Goal: Task Accomplishment & Management: Complete application form

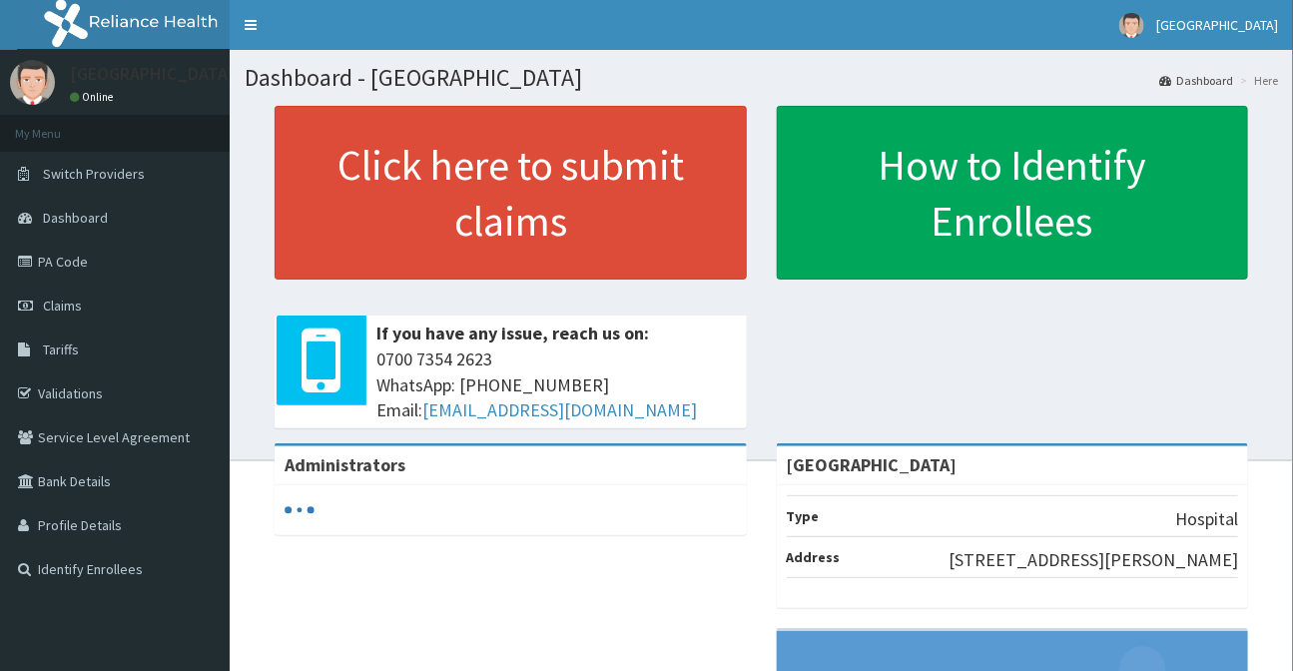
click at [509, 166] on link "Click here to submit claims" at bounding box center [511, 193] width 472 height 174
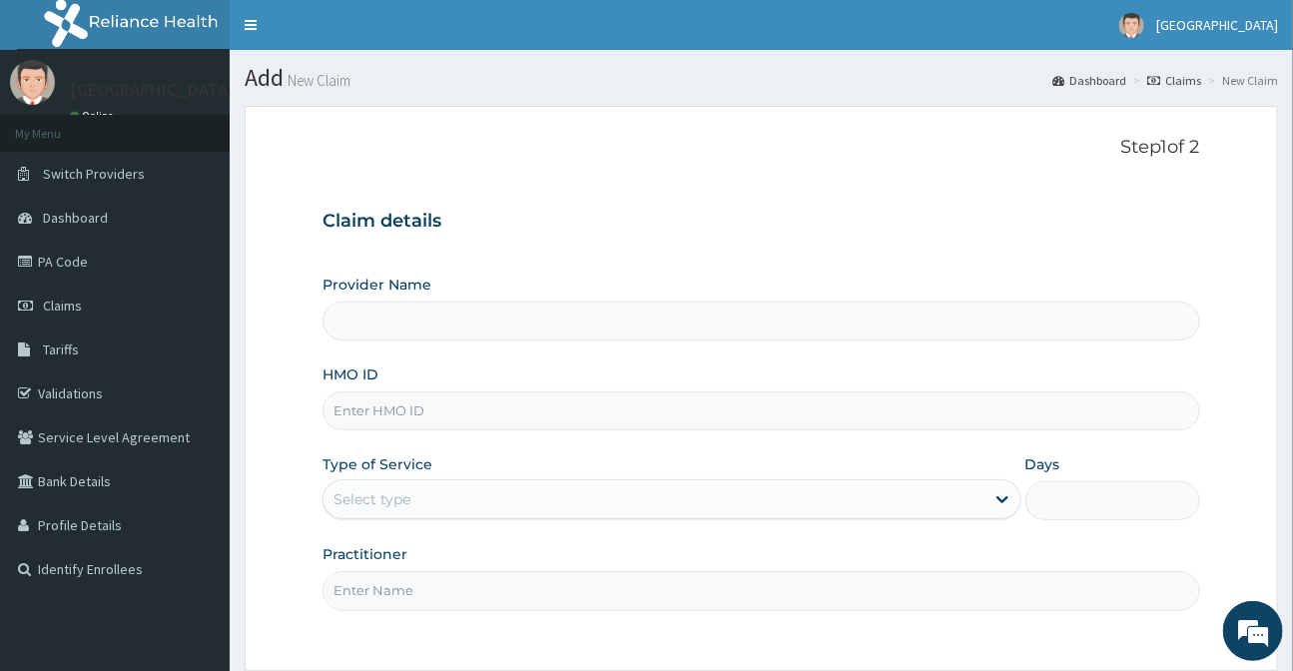
type input "[GEOGRAPHIC_DATA]"
click at [399, 409] on input "HMO ID" at bounding box center [760, 410] width 876 height 39
type input "FEI/10019/B"
click at [583, 496] on div "Select type" at bounding box center [653, 499] width 660 height 32
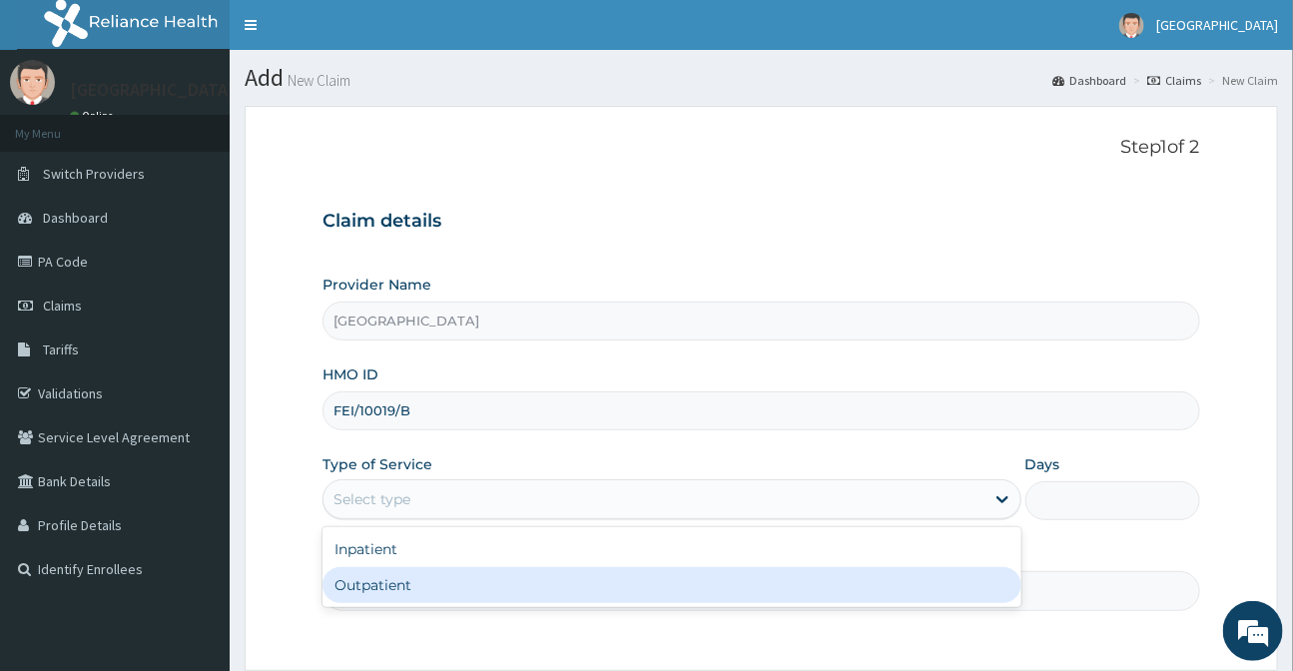
click at [481, 599] on div "Outpatient" at bounding box center [671, 585] width 698 height 36
type input "1"
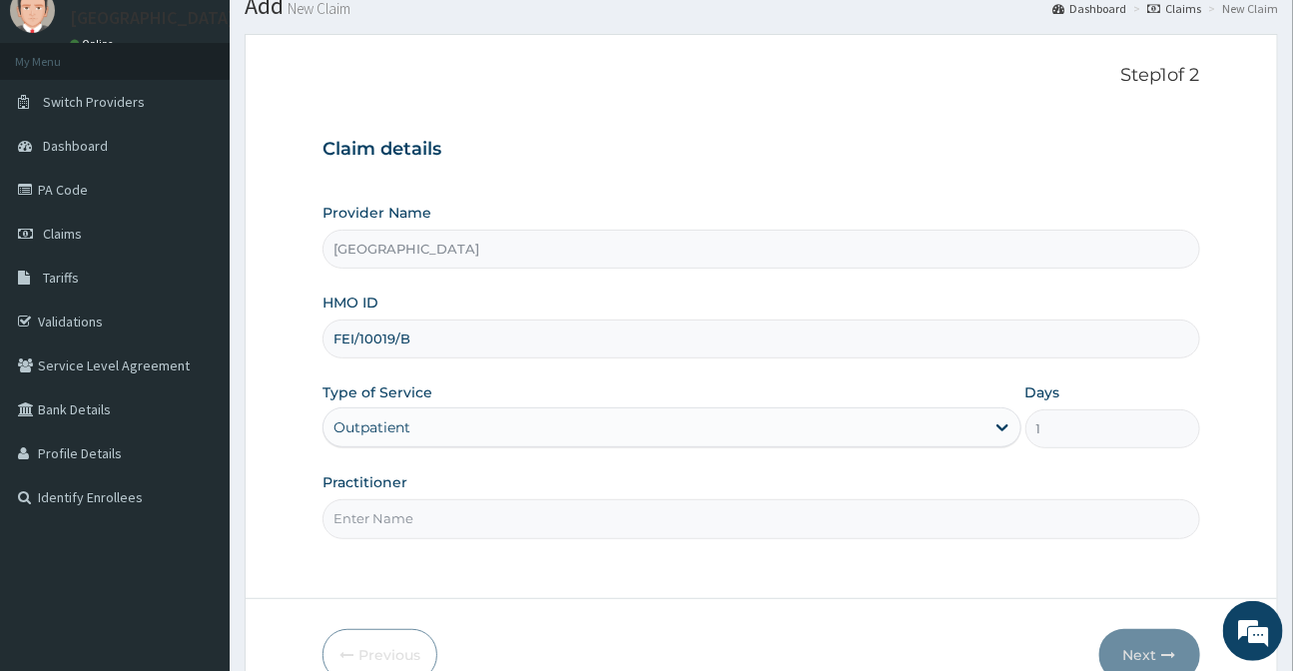
scroll to position [179, 0]
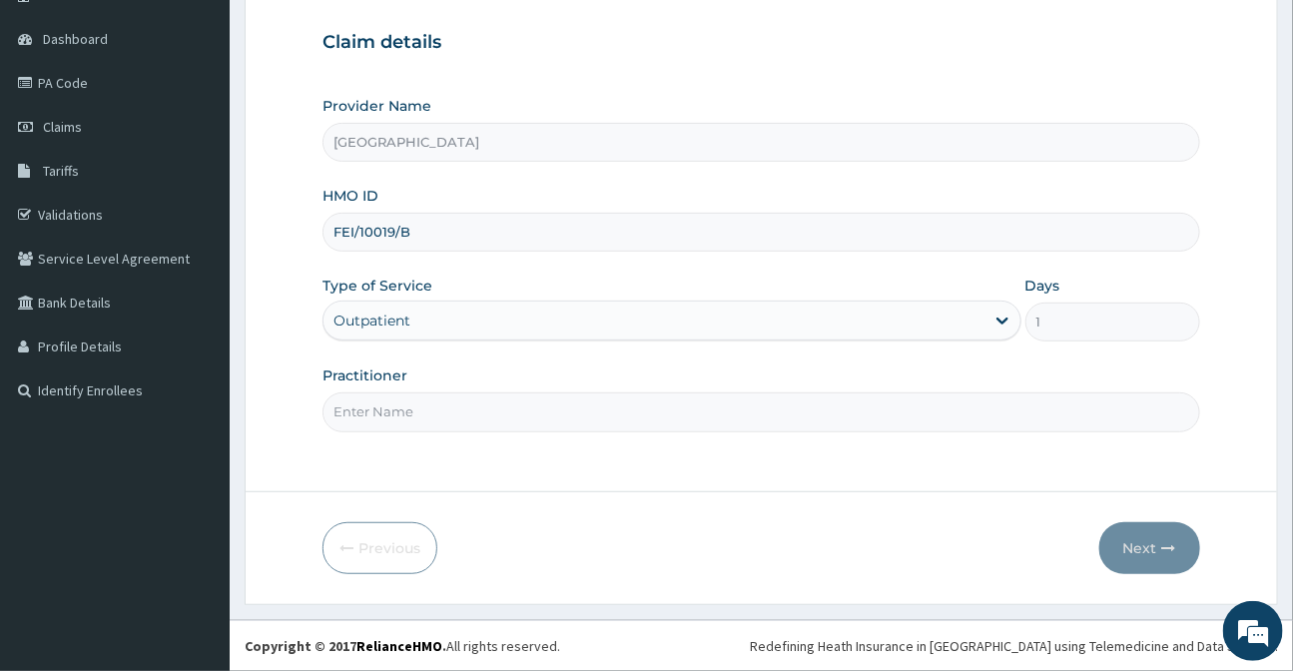
click at [629, 411] on input "Practitioner" at bounding box center [760, 411] width 876 height 39
type input "DR [PERSON_NAME]"
click at [1162, 548] on icon "button" at bounding box center [1169, 548] width 14 height 14
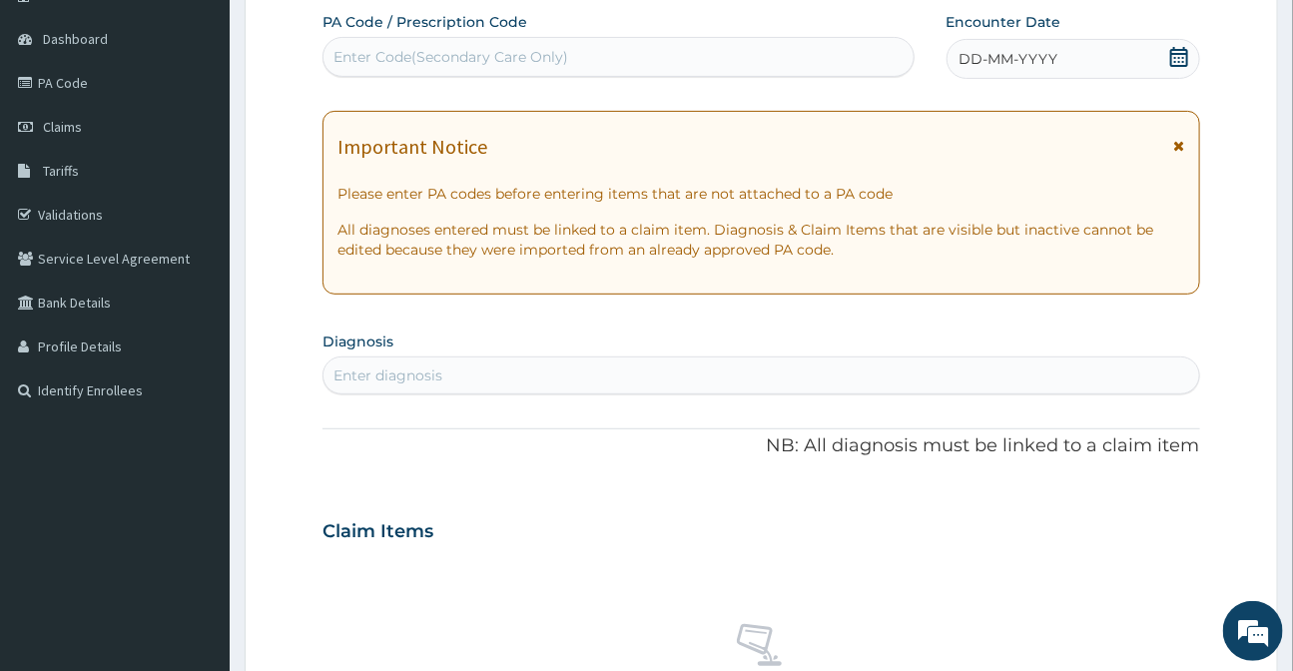
click at [1176, 57] on icon at bounding box center [1179, 57] width 20 height 20
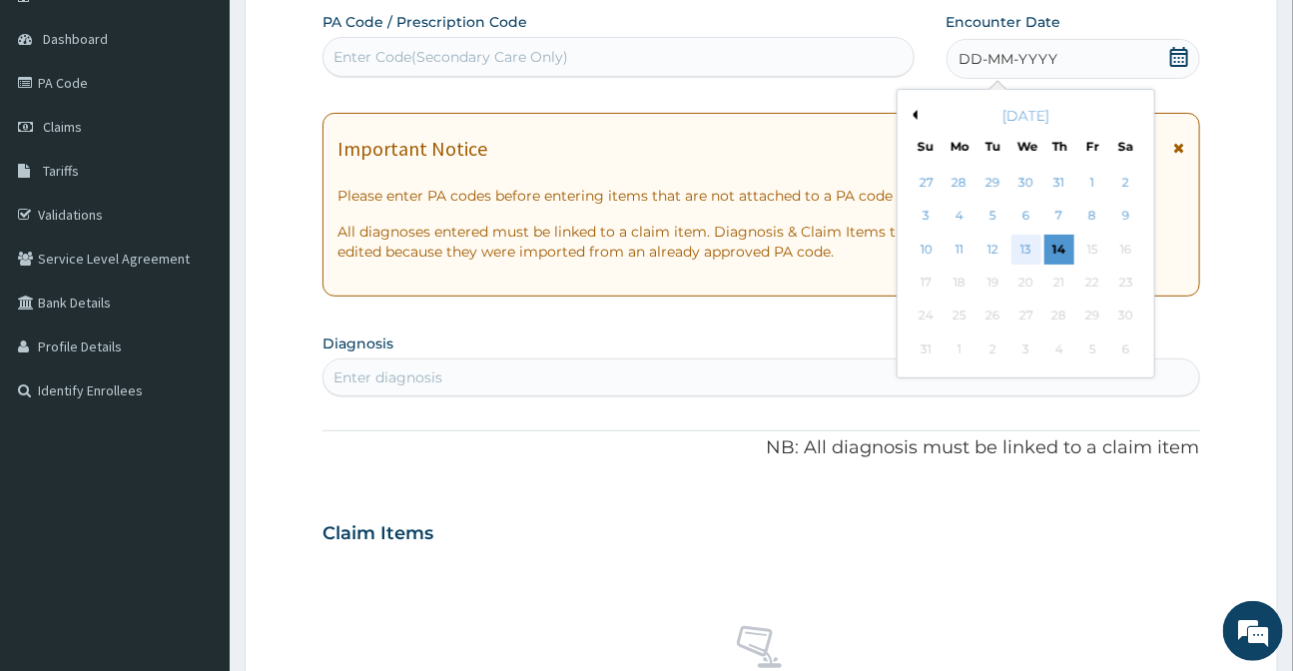
click at [1029, 244] on div "13" at bounding box center [1025, 250] width 30 height 30
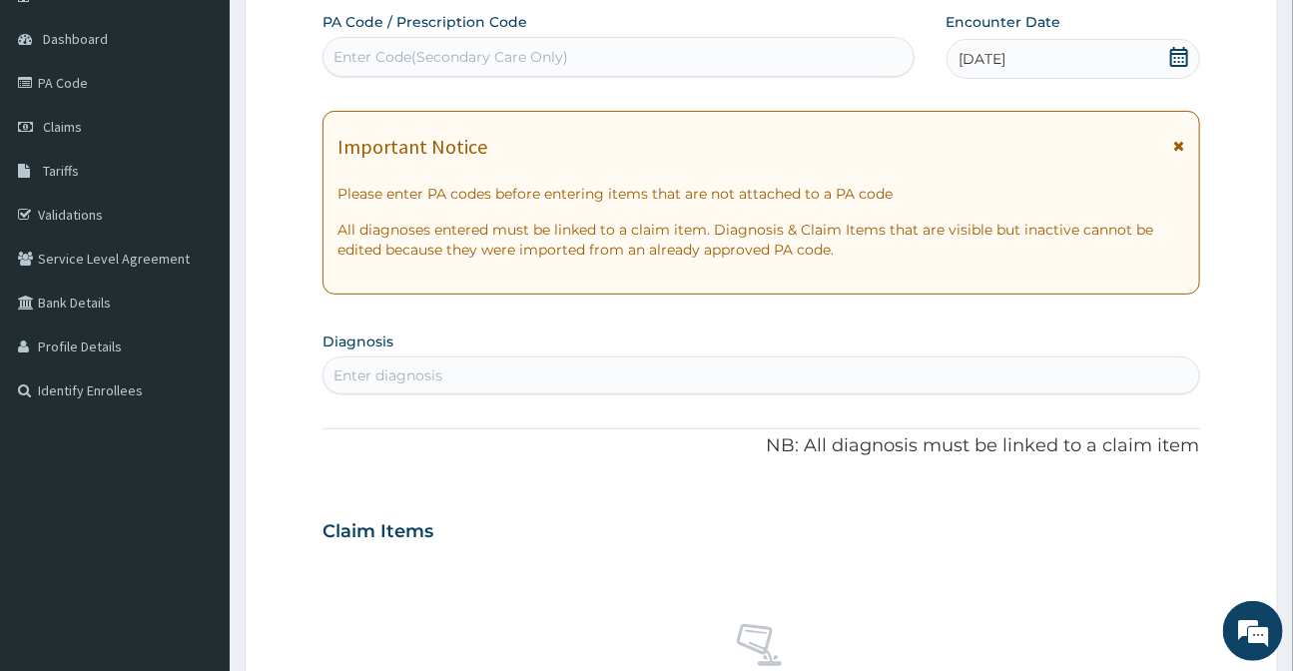
click at [356, 382] on div "Enter diagnosis" at bounding box center [387, 375] width 109 height 20
type input "ASTHMA"
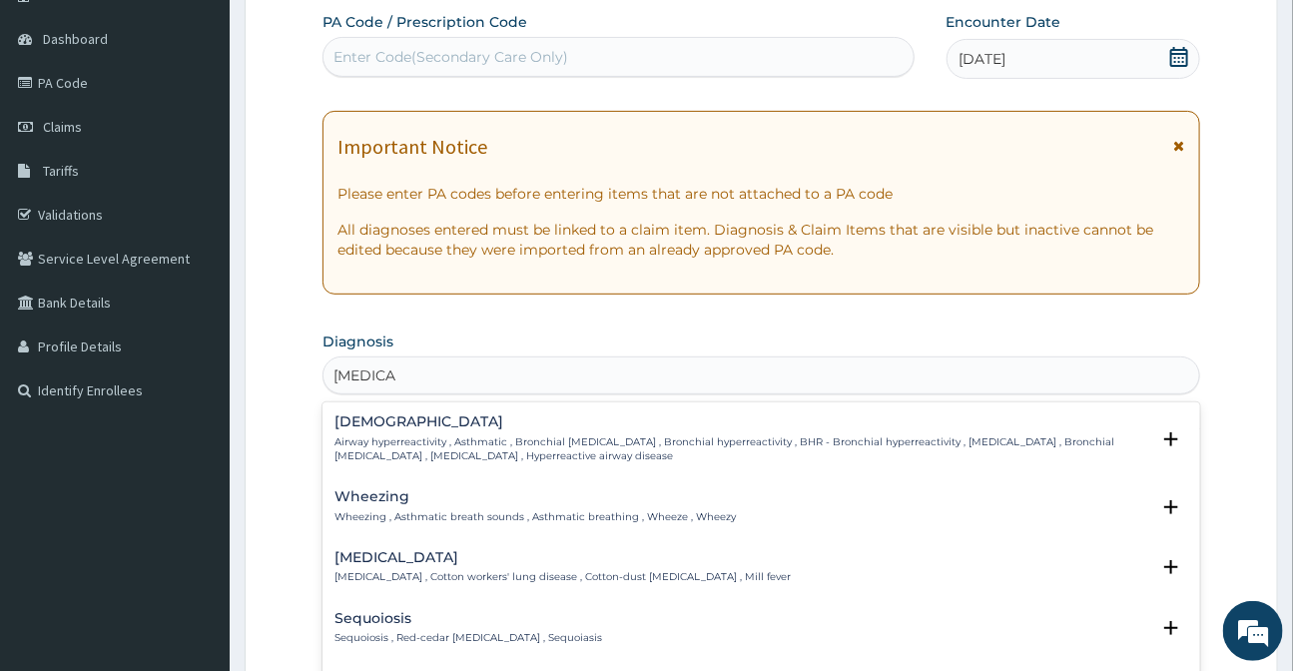
click at [415, 451] on p "Airway hyperreactivity , Asthmatic , Bronchial asthma , Bronchial hyperreactivi…" at bounding box center [741, 449] width 814 height 29
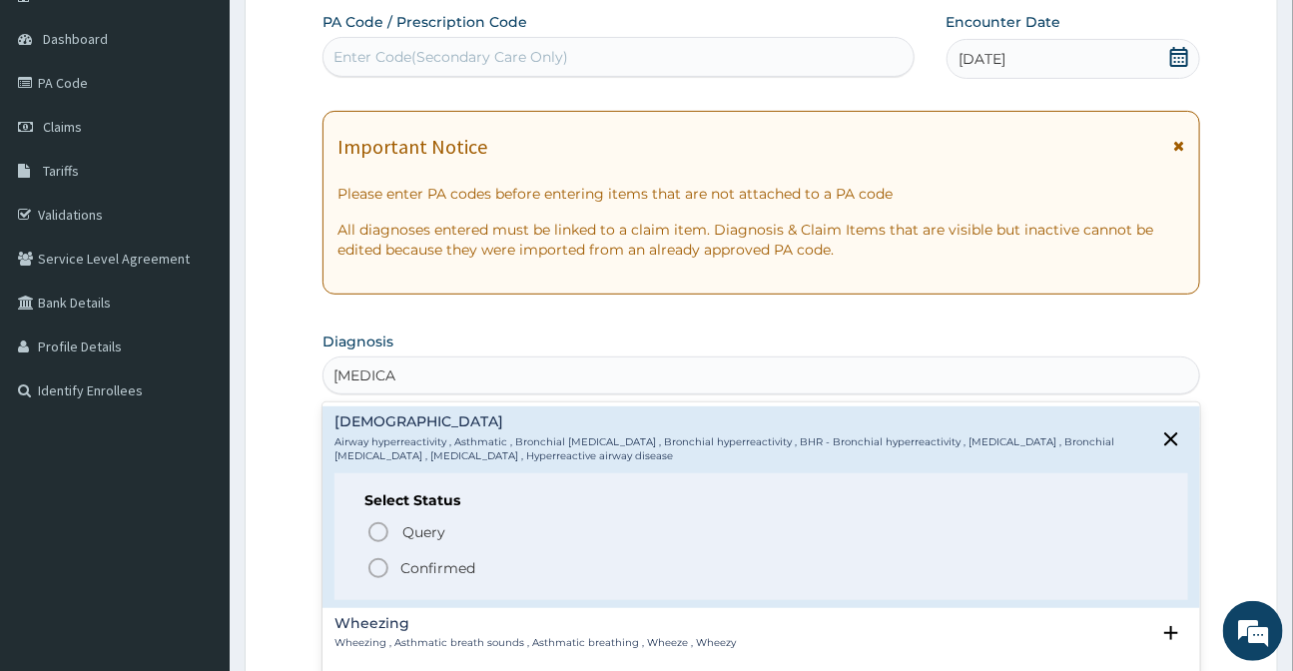
click at [378, 560] on icon "status option filled" at bounding box center [378, 568] width 24 height 24
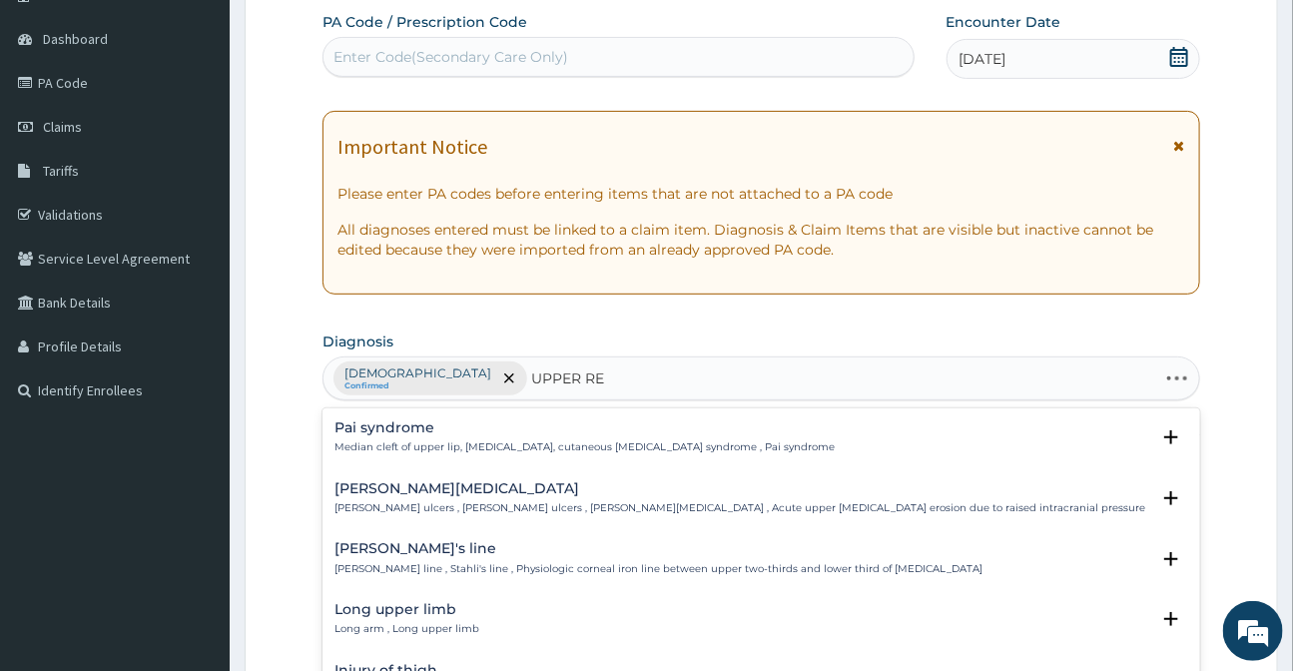
type input "UPPER RES"
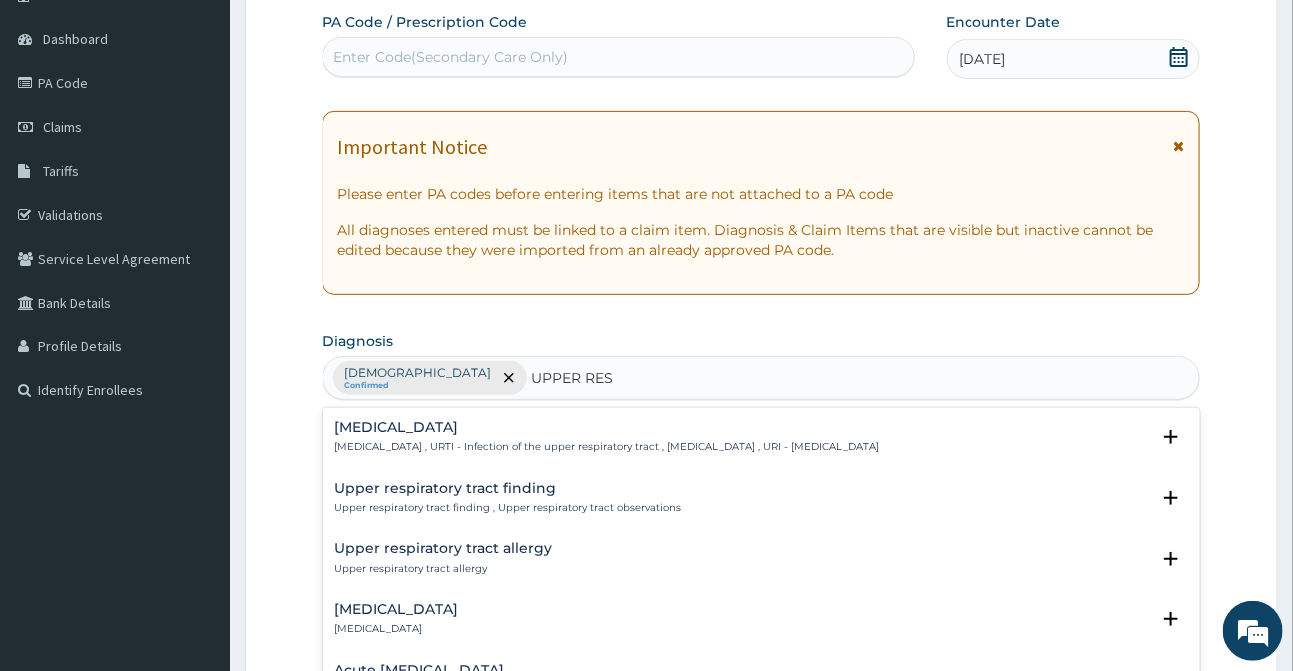
click at [505, 440] on p "Upper respiratory infection , URTI - Infection of the upper respiratory tract ,…" at bounding box center [606, 447] width 544 height 14
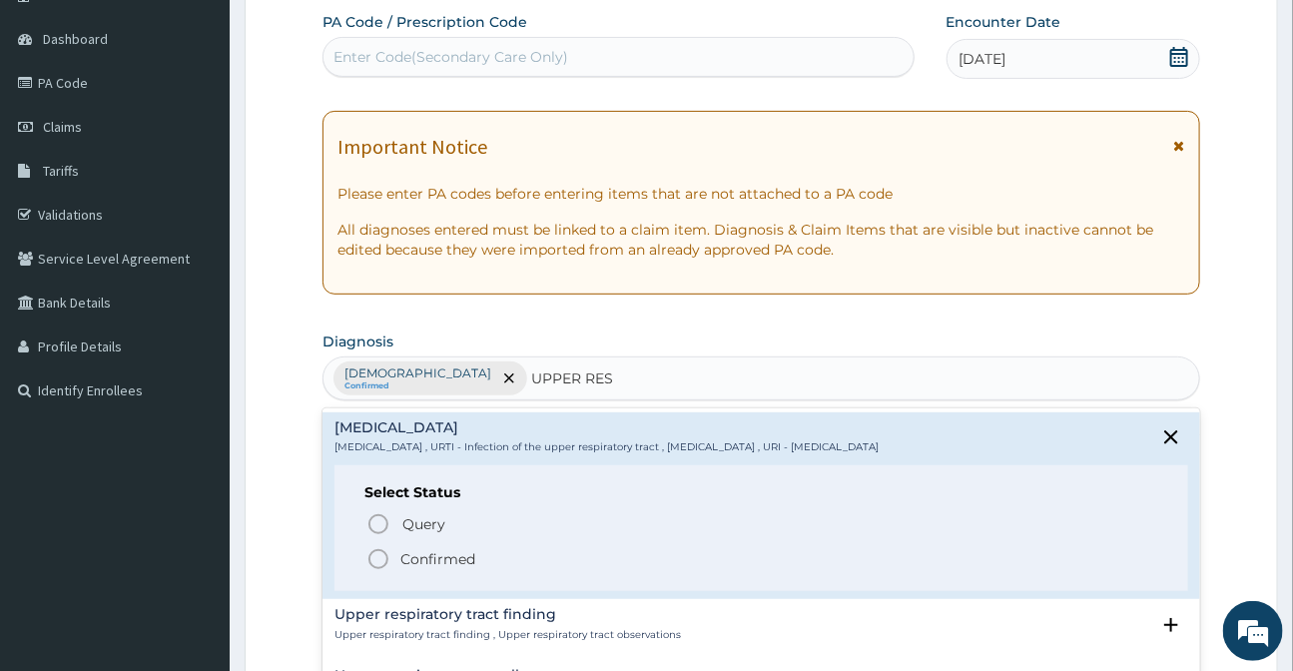
click at [379, 563] on icon "status option filled" at bounding box center [378, 559] width 24 height 24
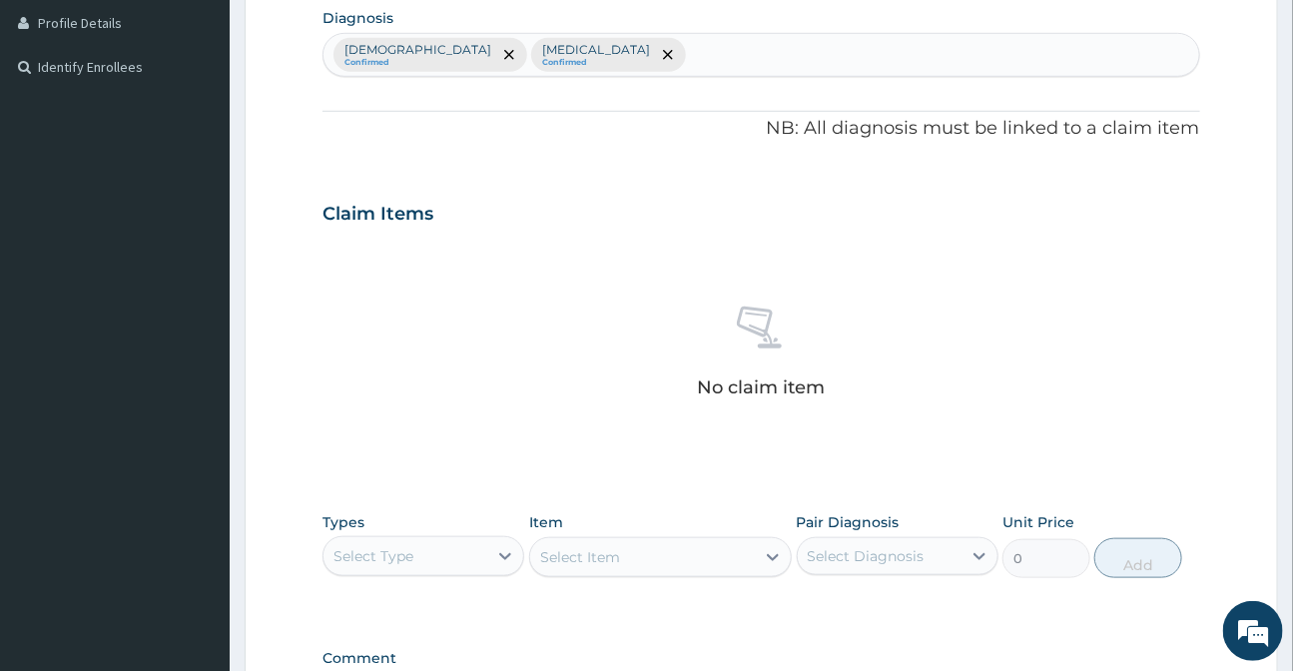
scroll to position [541, 0]
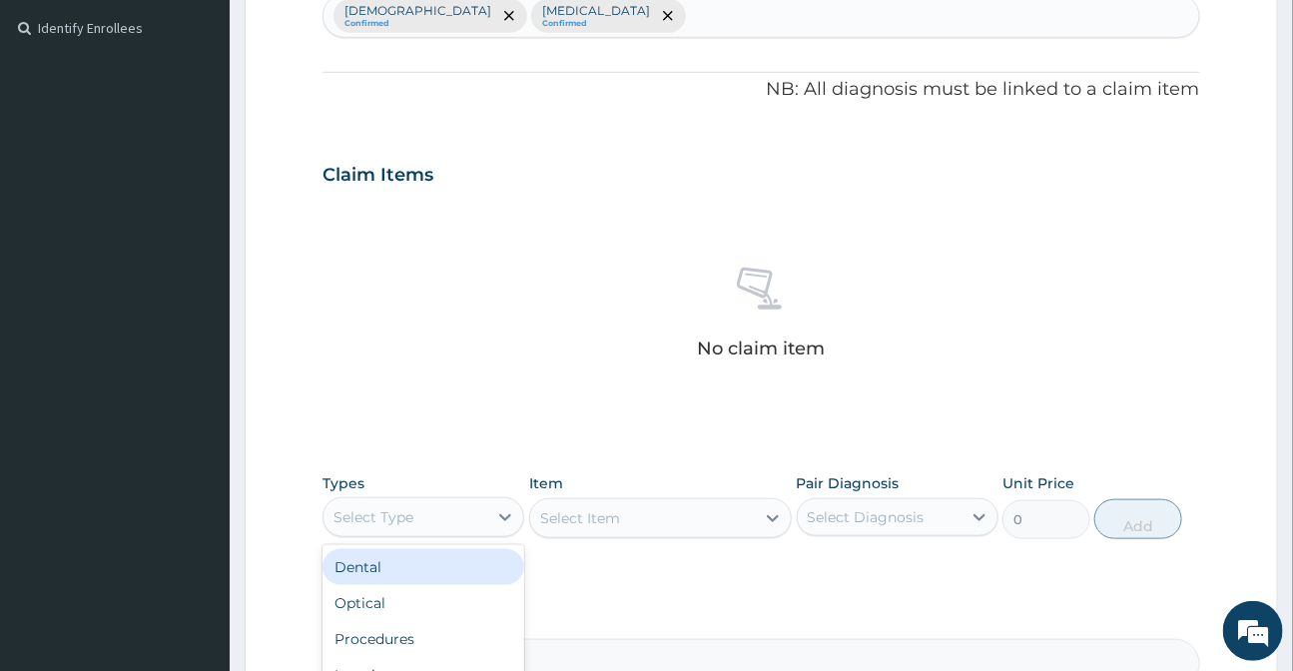
click at [437, 526] on div "Select Type" at bounding box center [405, 517] width 164 height 32
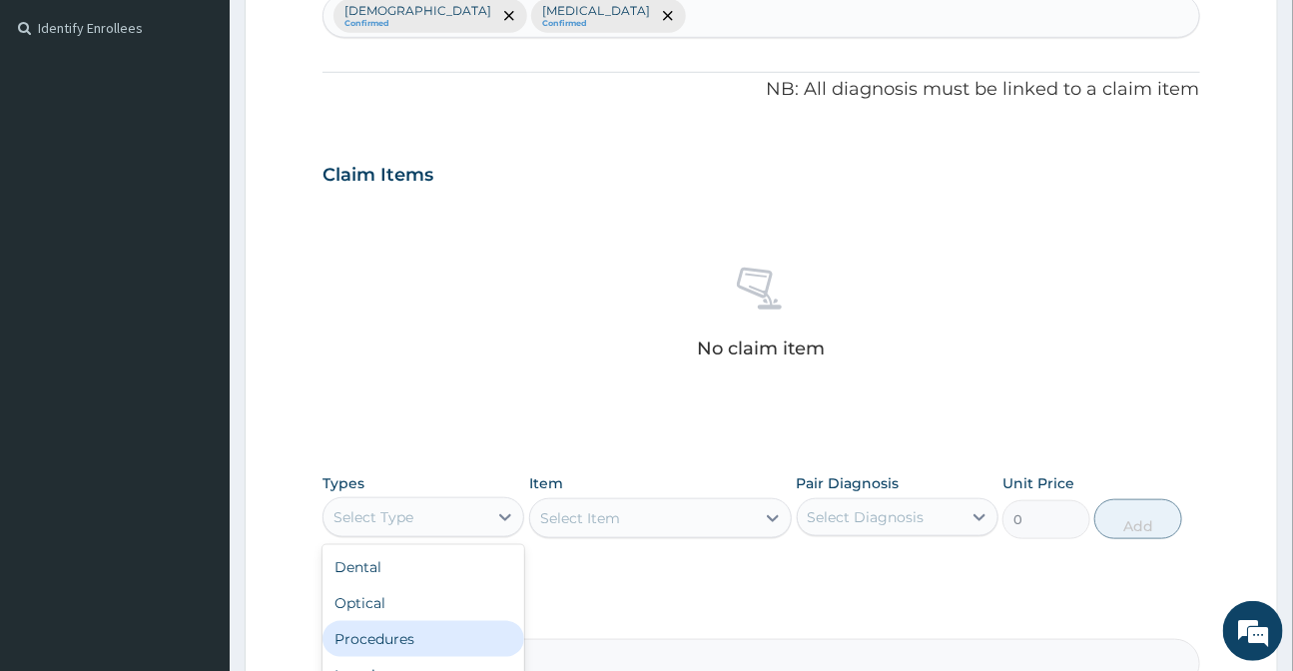
click at [410, 634] on div "Procedures" at bounding box center [423, 639] width 202 height 36
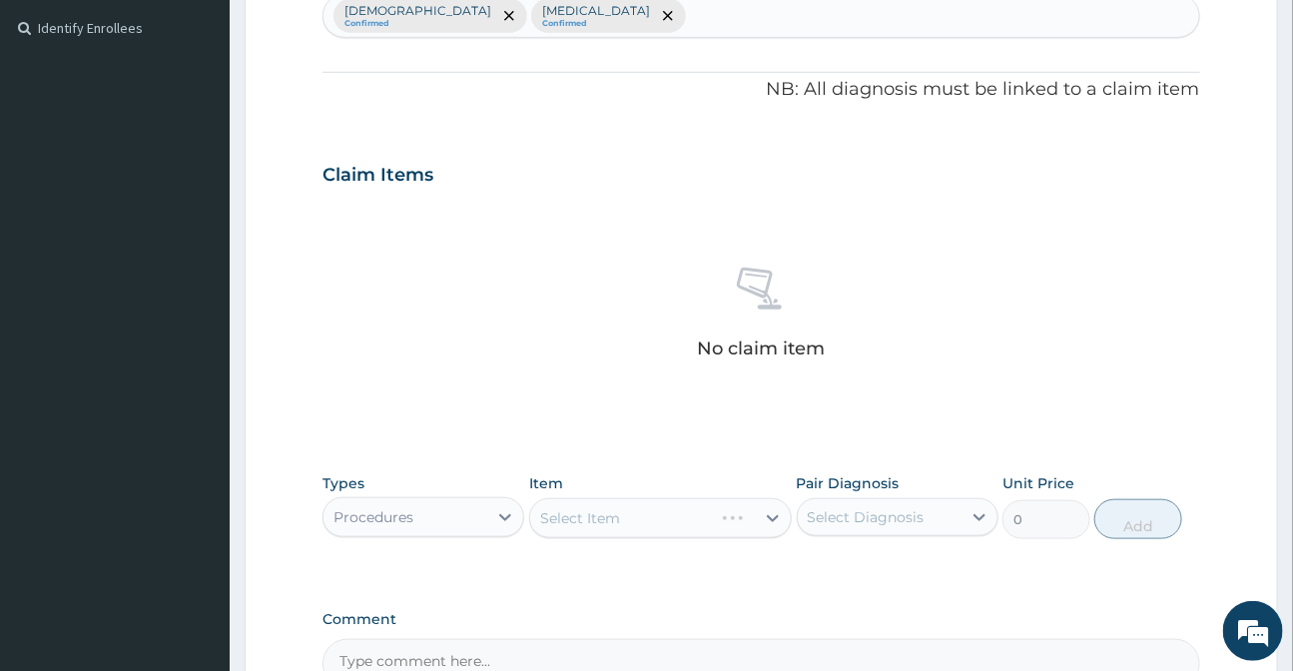
click at [663, 517] on div "Select Item" at bounding box center [660, 518] width 263 height 40
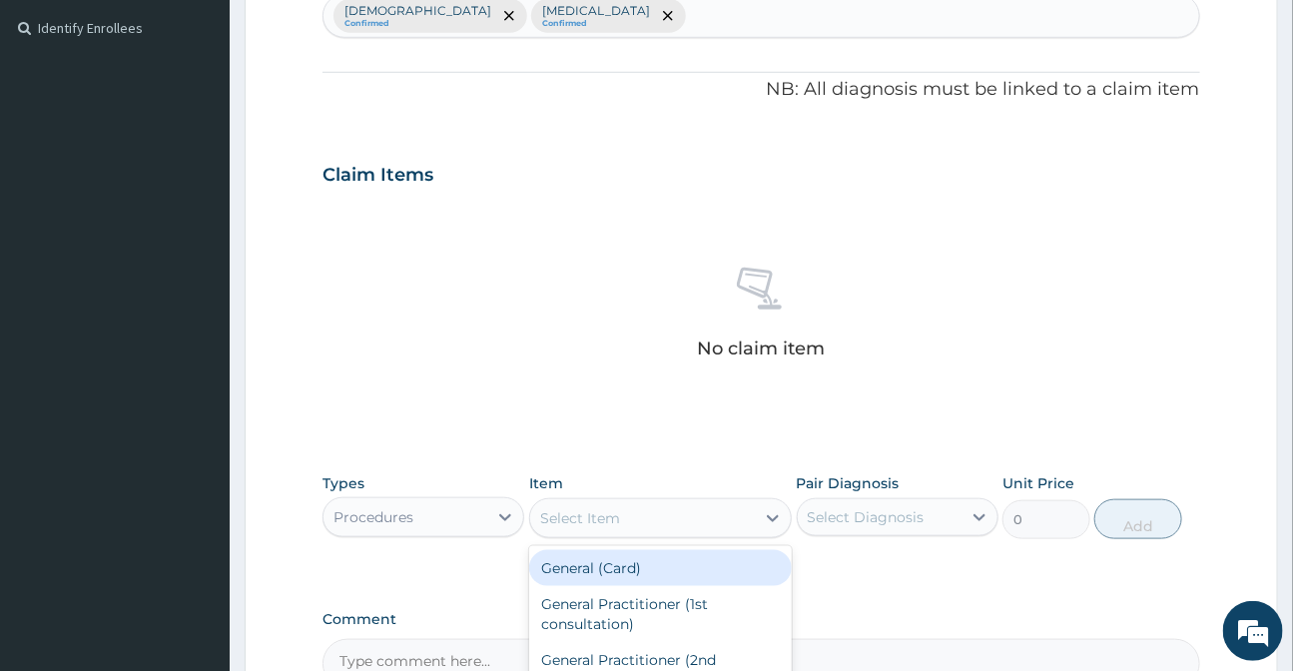
click at [663, 517] on div "Select Item" at bounding box center [642, 518] width 225 height 32
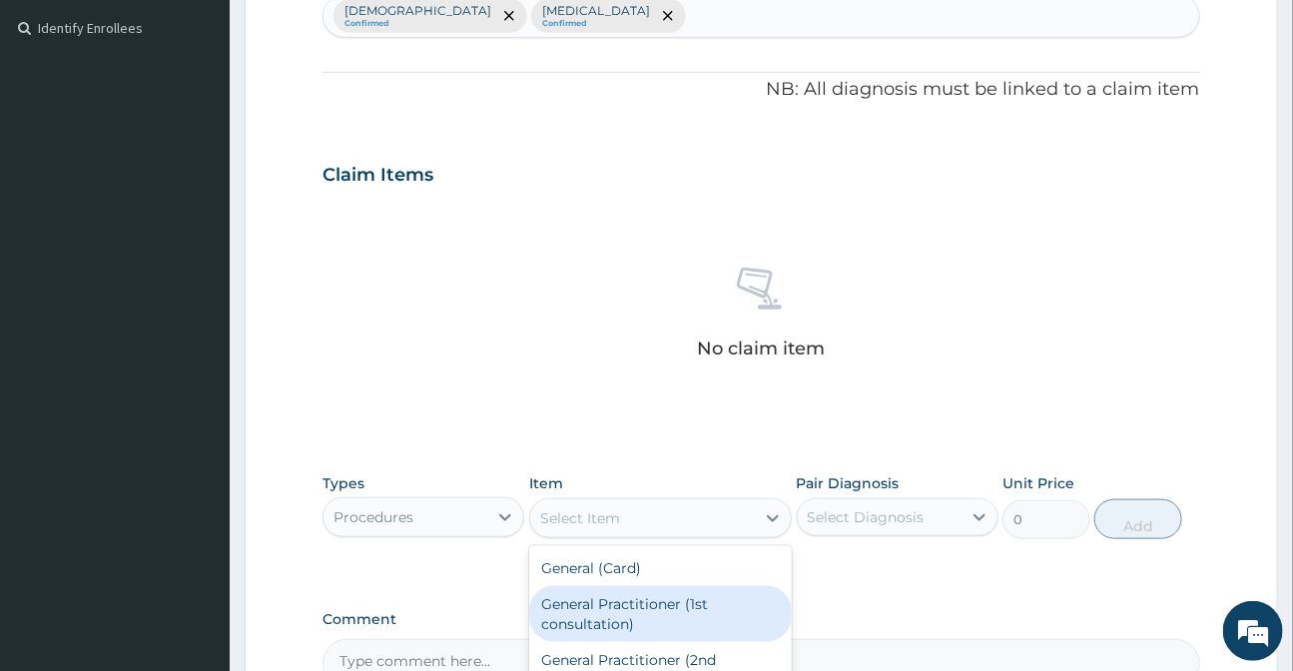
click at [657, 600] on div "General Practitioner (1st consultation)" at bounding box center [660, 614] width 263 height 56
type input "3000"
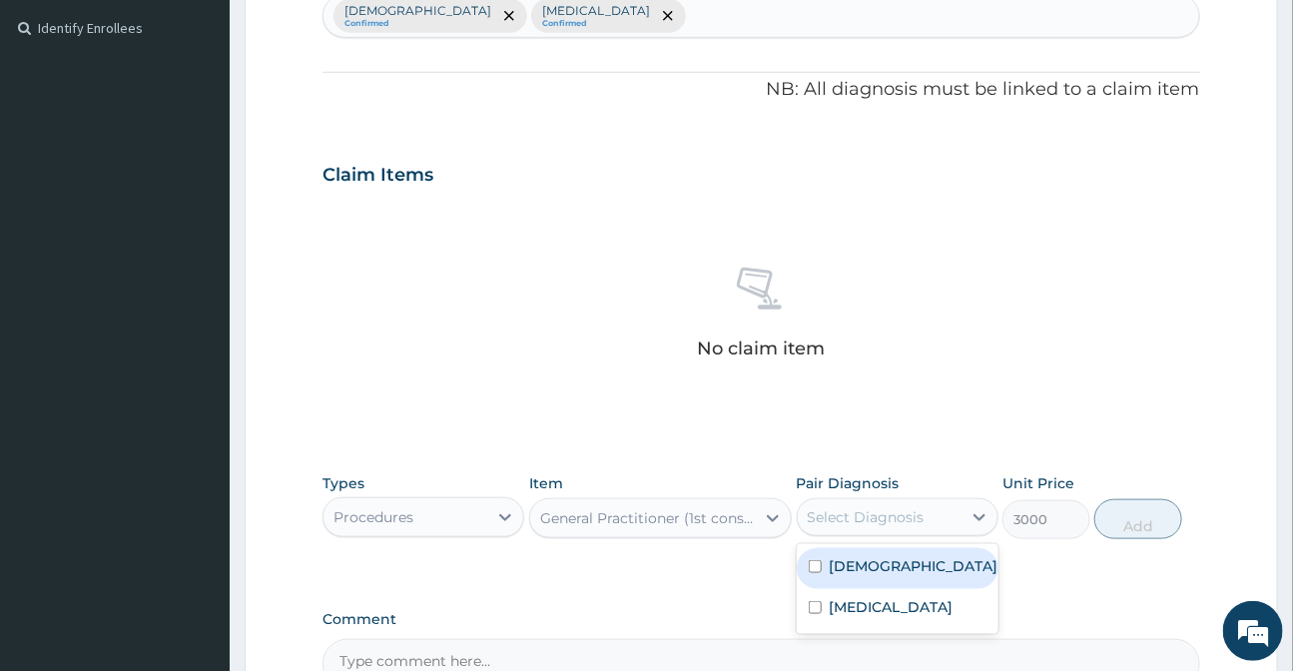
click at [838, 522] on div "Select Diagnosis" at bounding box center [866, 517] width 117 height 20
click at [846, 562] on label "Asthma" at bounding box center [914, 566] width 169 height 20
checkbox input "true"
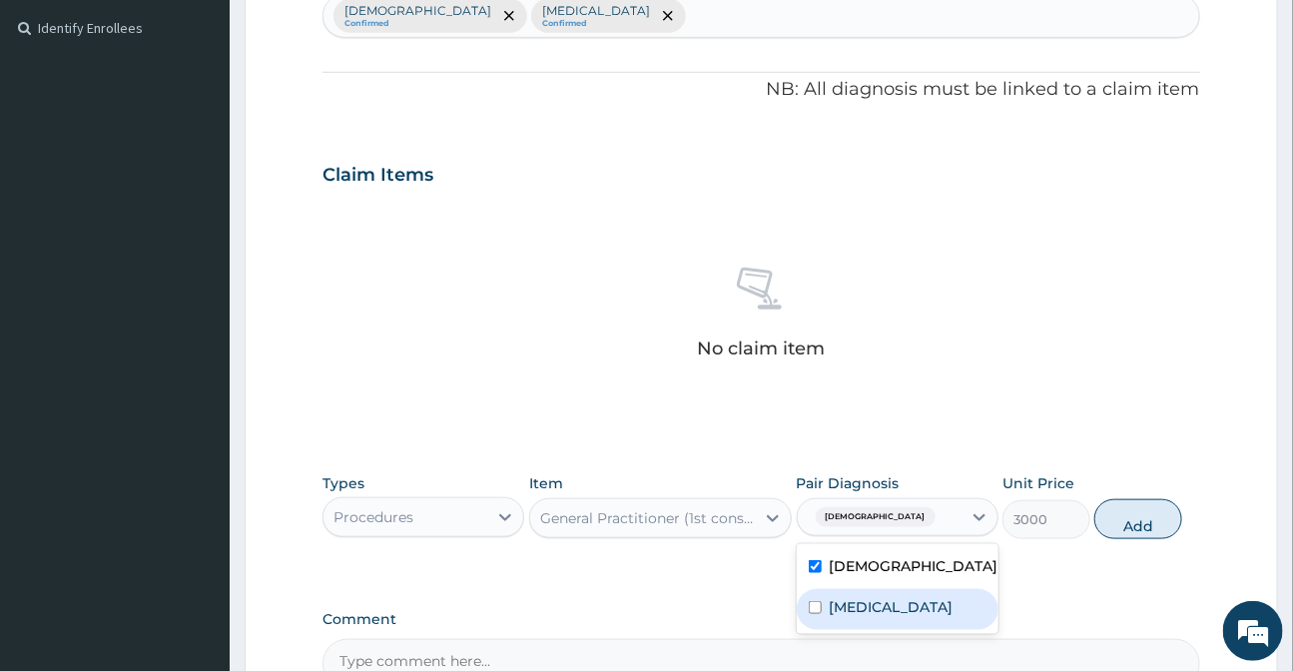
drag, startPoint x: 852, startPoint y: 619, endPoint x: 1151, endPoint y: 490, distance: 325.1
click at [867, 617] on label "Upper respiratory infection" at bounding box center [892, 607] width 124 height 20
checkbox input "true"
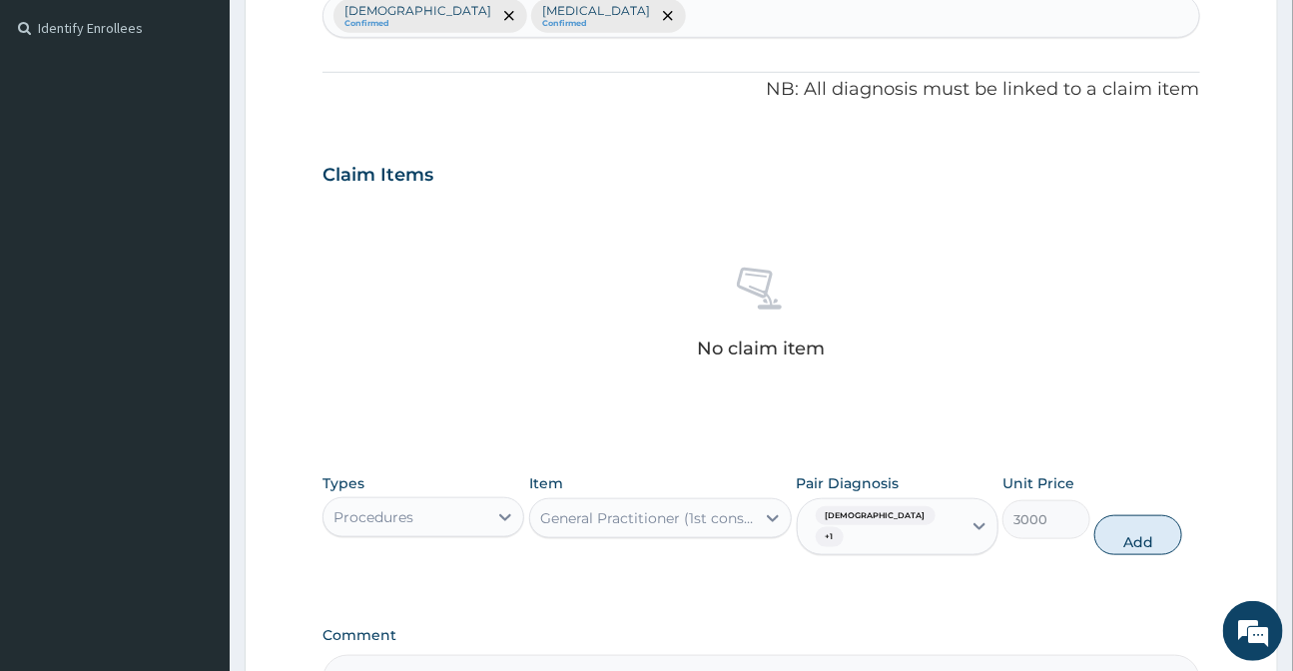
drag, startPoint x: 1151, startPoint y: 524, endPoint x: 516, endPoint y: 508, distance: 635.1
click at [1148, 524] on button "Add" at bounding box center [1138, 535] width 88 height 40
type input "0"
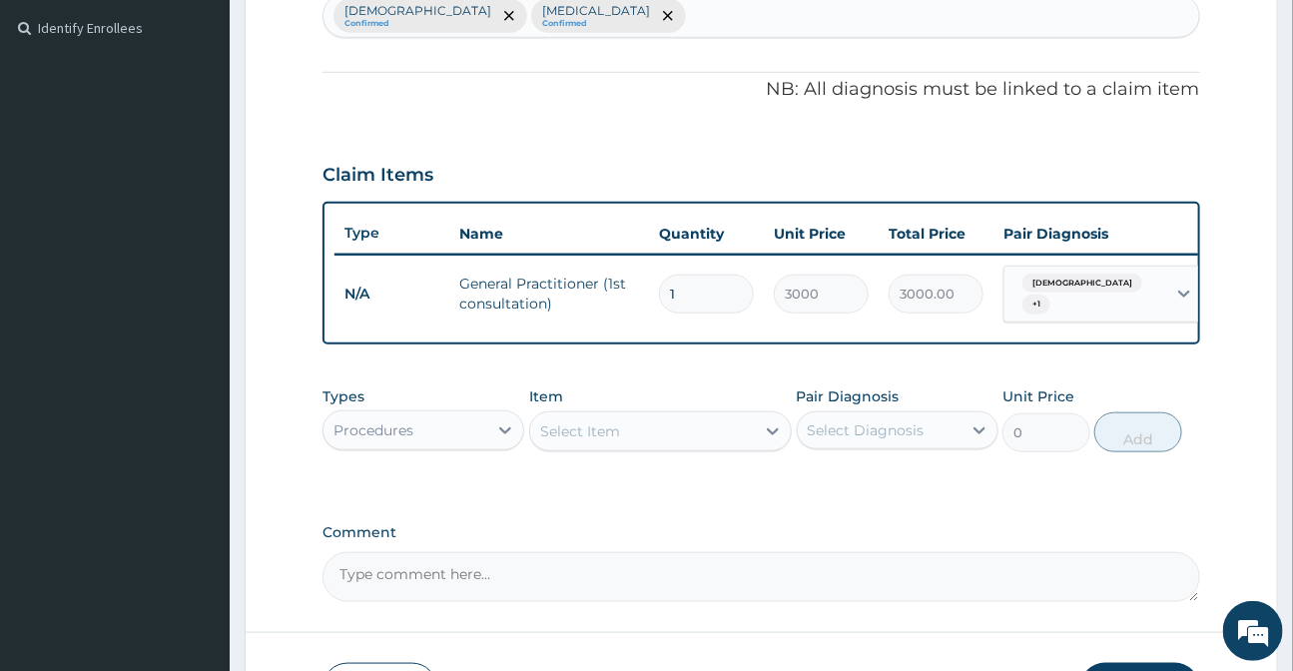
scroll to position [686, 0]
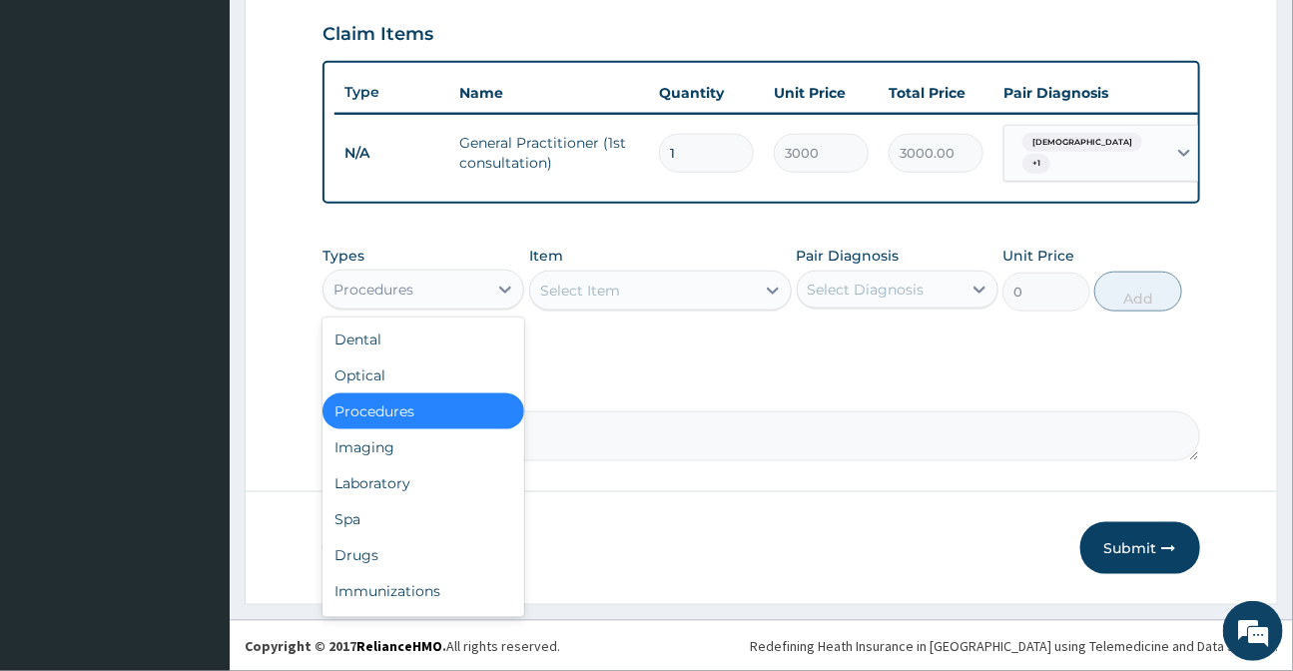
drag, startPoint x: 435, startPoint y: 286, endPoint x: 434, endPoint y: 341, distance: 54.9
click at [434, 287] on div "Procedures" at bounding box center [405, 290] width 164 height 32
click at [395, 559] on div "Drugs" at bounding box center [423, 555] width 202 height 36
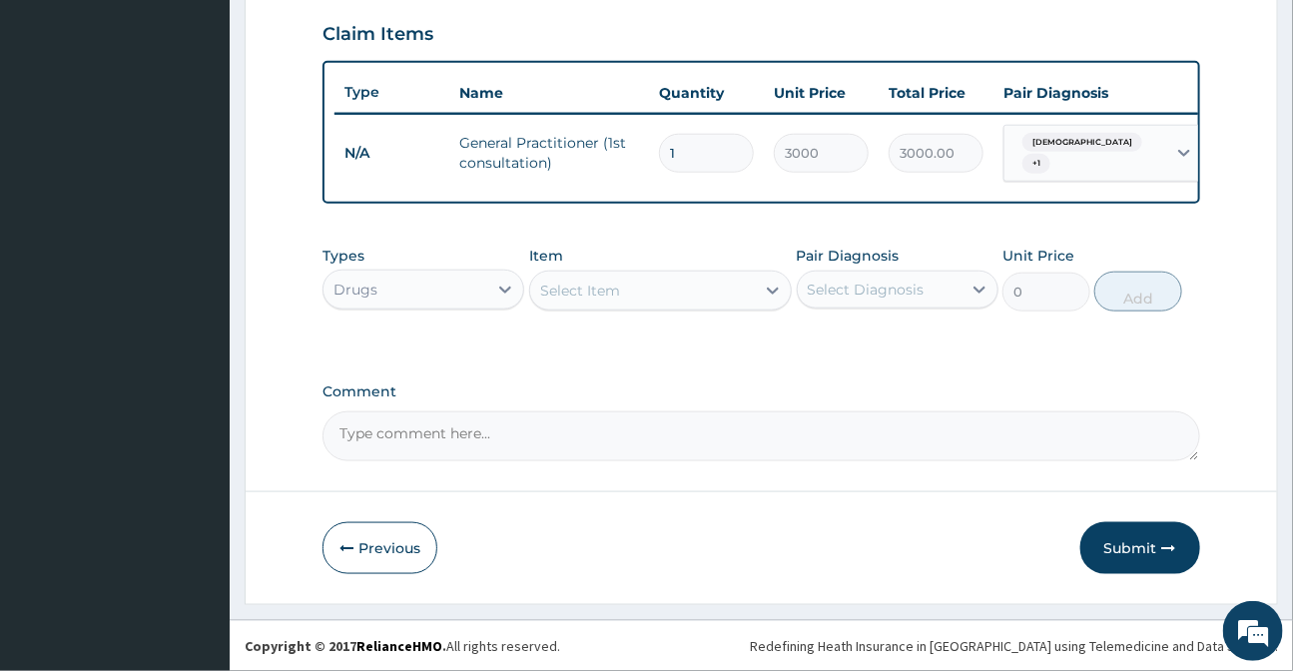
click at [682, 295] on div "Select Item" at bounding box center [642, 291] width 225 height 32
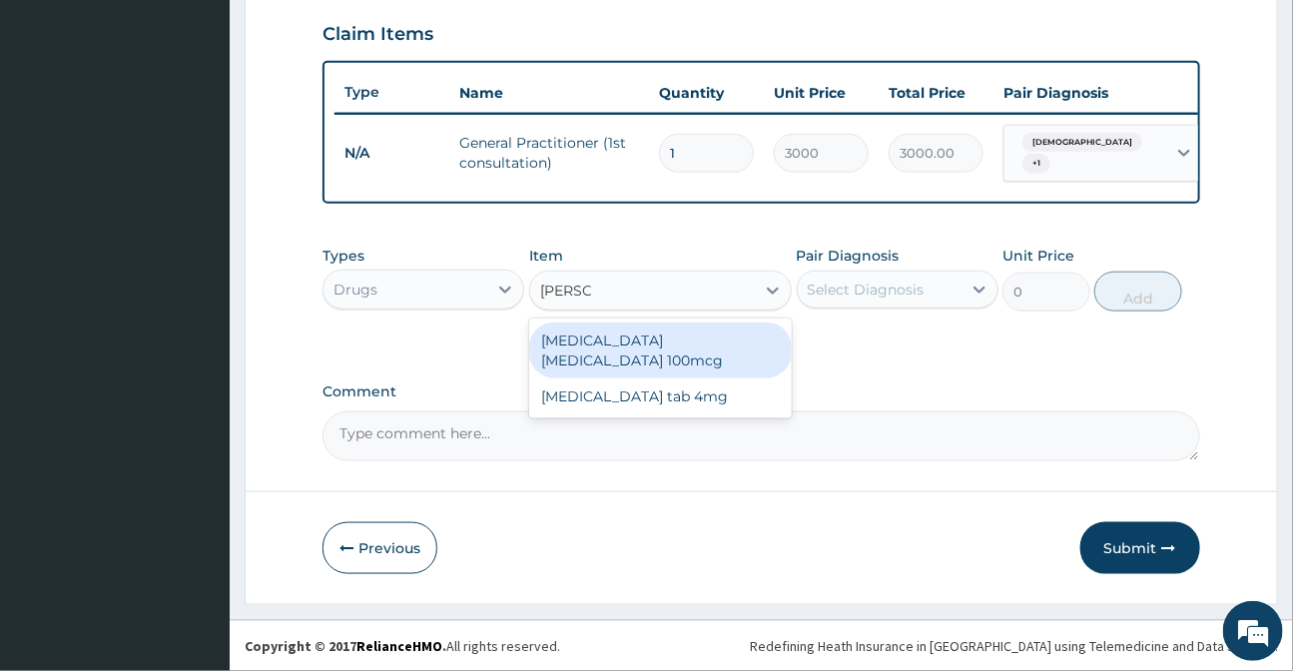
type input "SALBU"
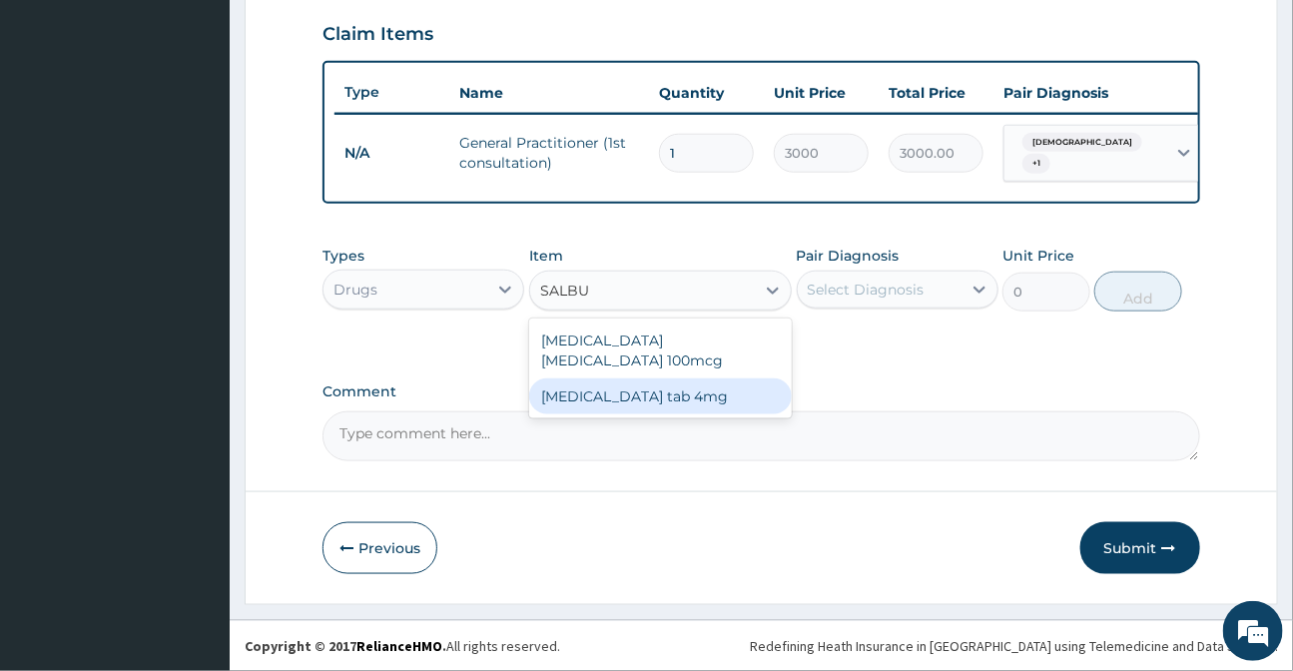
click at [649, 379] on div "Salbutamol tab 4mg" at bounding box center [660, 396] width 263 height 36
type input "36"
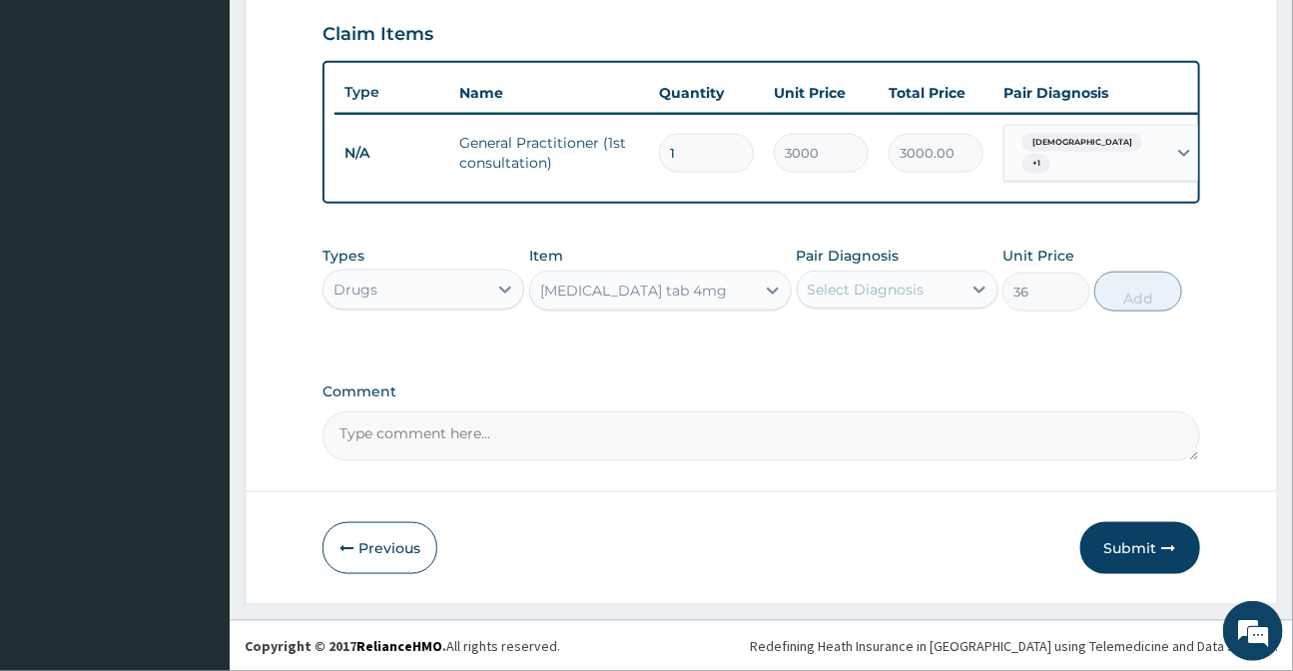
click at [824, 289] on div "Select Diagnosis" at bounding box center [866, 289] width 117 height 20
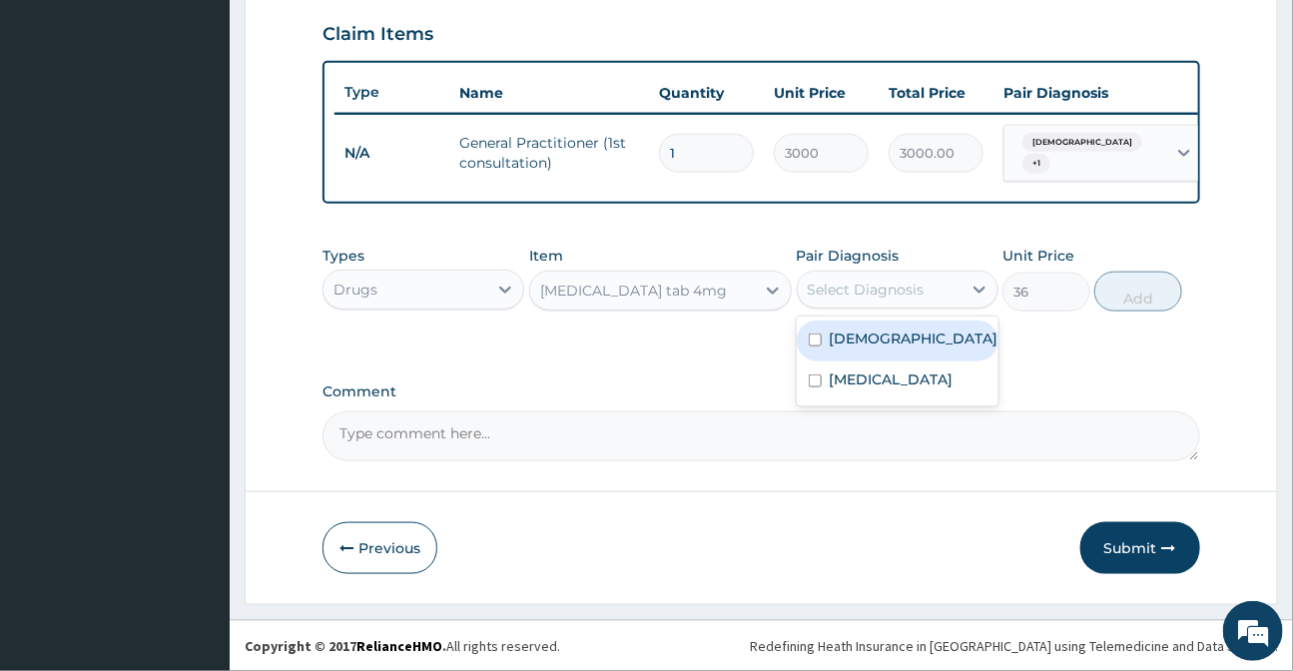
click at [873, 347] on label "Asthma" at bounding box center [914, 338] width 169 height 20
checkbox input "true"
click at [1149, 299] on button "Add" at bounding box center [1138, 292] width 88 height 40
type input "0"
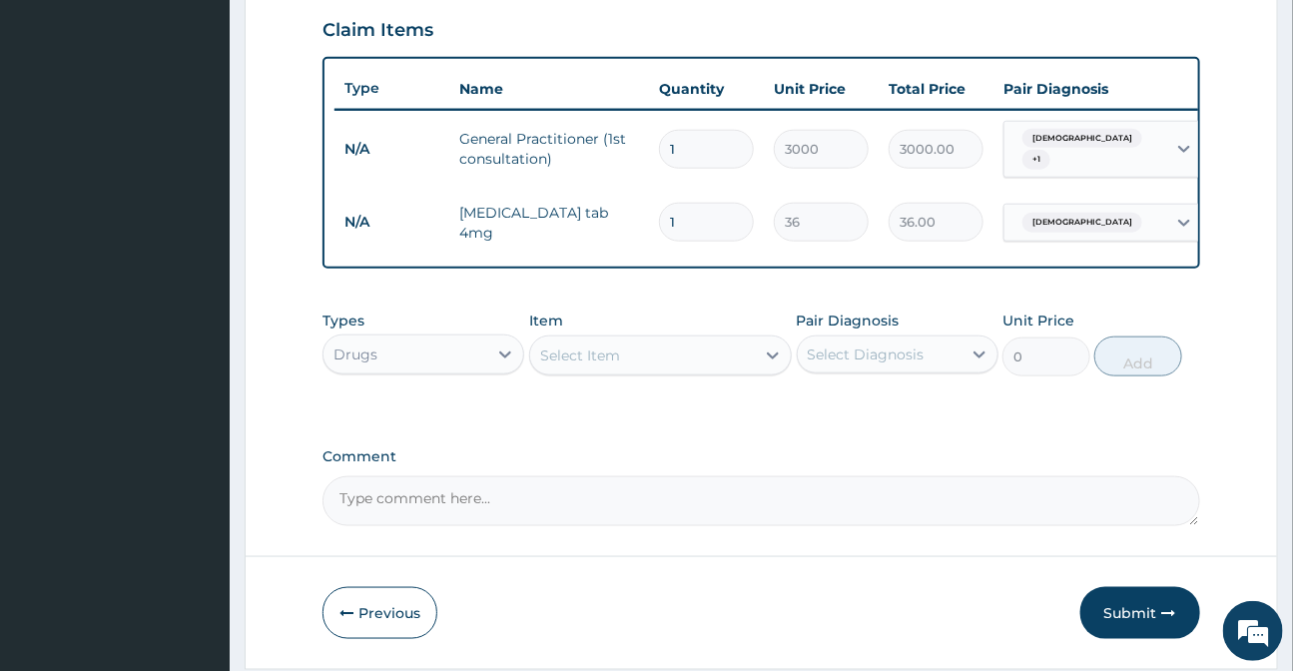
type input "0.00"
type input "5"
type input "180.00"
type input "5"
click at [614, 356] on div "Select Item" at bounding box center [580, 355] width 80 height 20
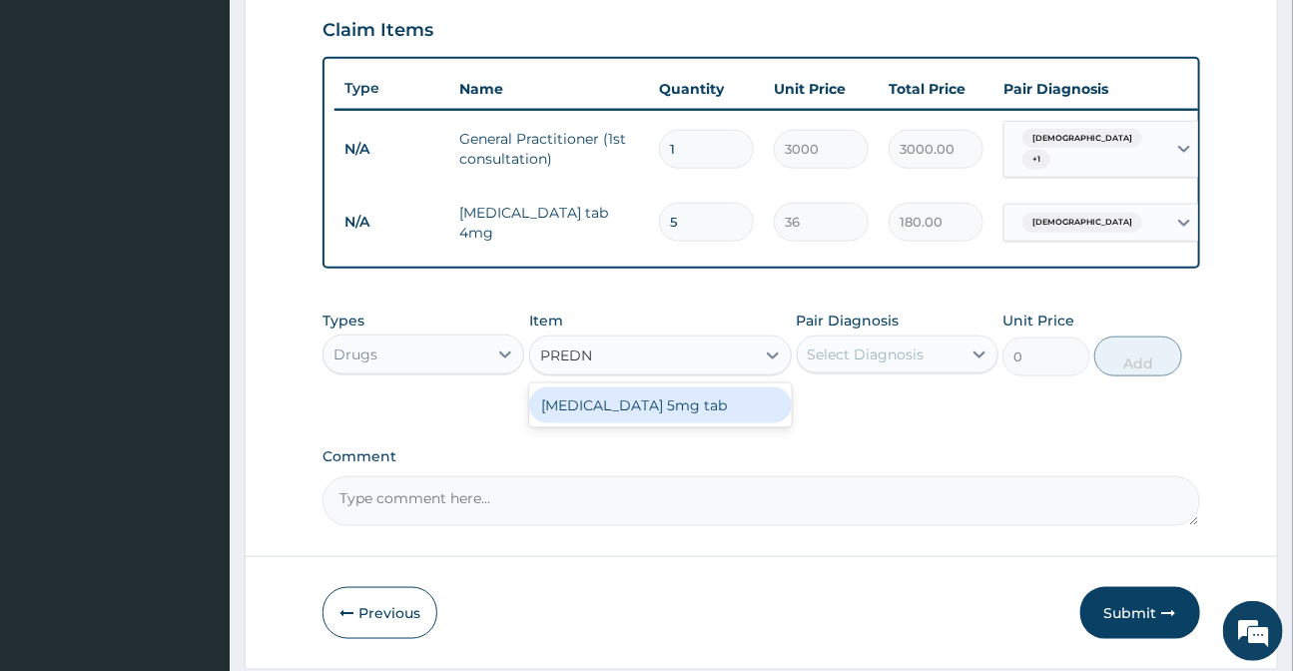
type input "PREDNI"
click at [712, 410] on div "Prednisolone 5mg tab" at bounding box center [660, 405] width 263 height 36
type input "7"
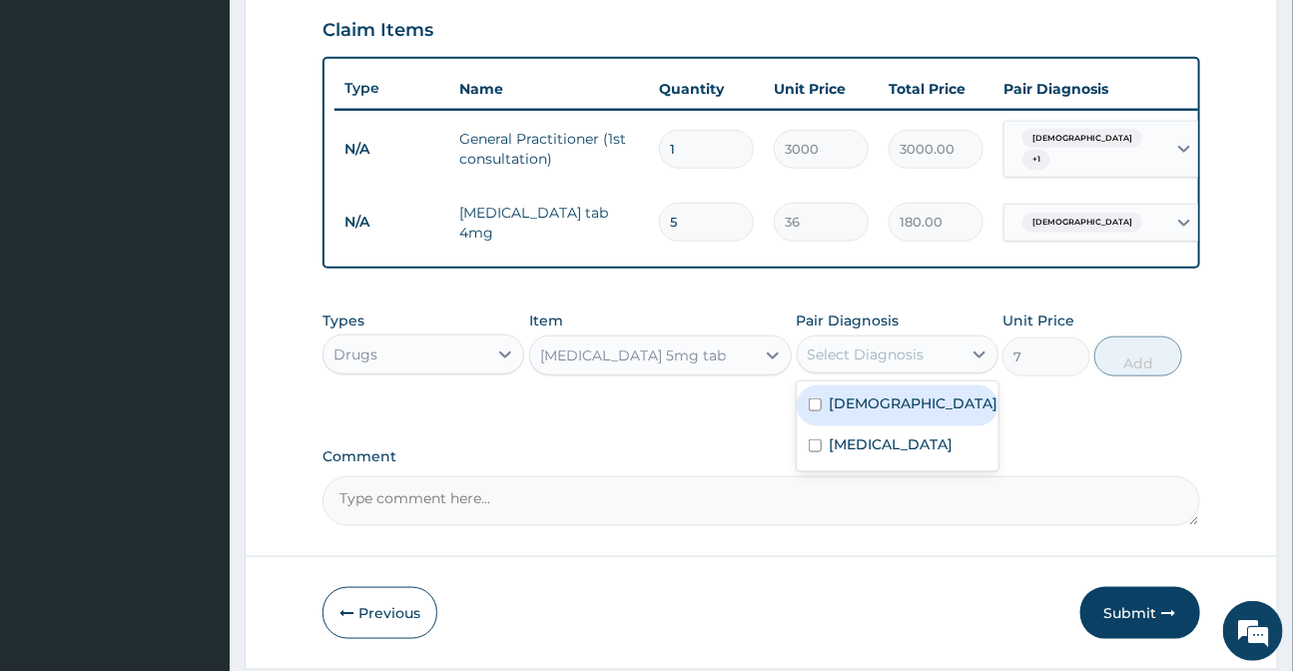
click at [906, 349] on div "Select Diagnosis" at bounding box center [866, 354] width 117 height 20
click at [904, 419] on div "Asthma" at bounding box center [898, 405] width 202 height 41
checkbox input "true"
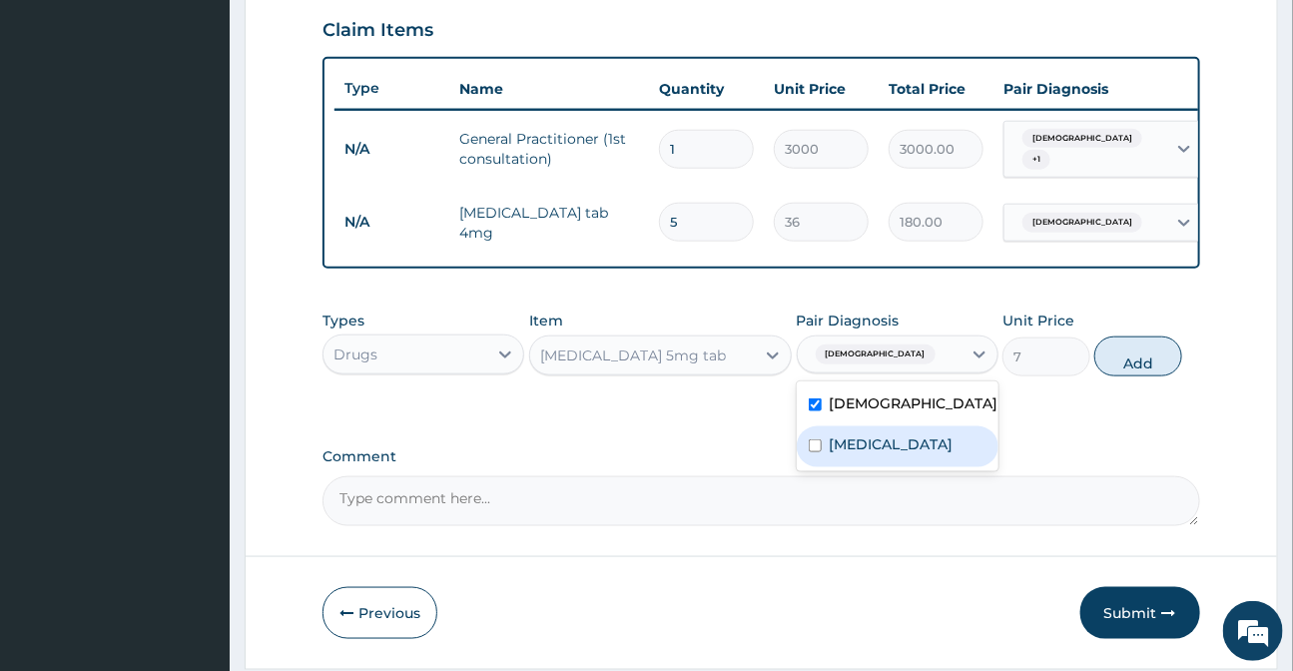
click at [911, 454] on label "Upper respiratory infection" at bounding box center [892, 444] width 124 height 20
checkbox input "true"
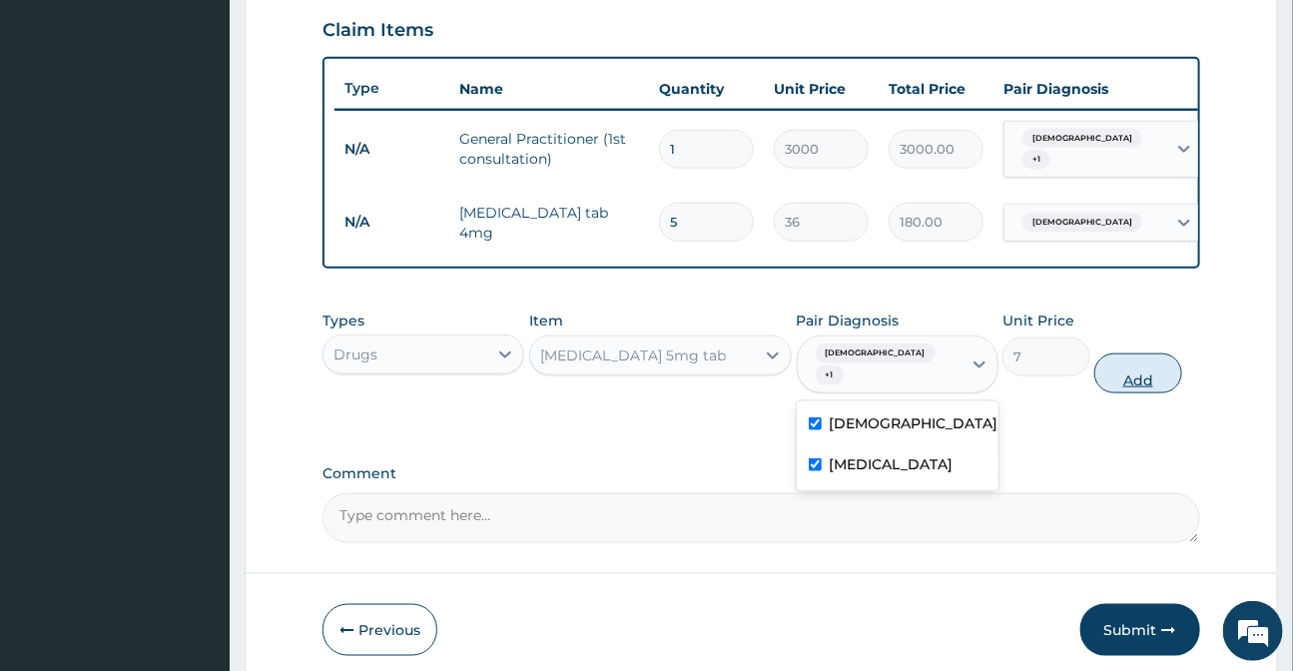
click at [1140, 361] on button "Add" at bounding box center [1138, 373] width 88 height 40
type input "0"
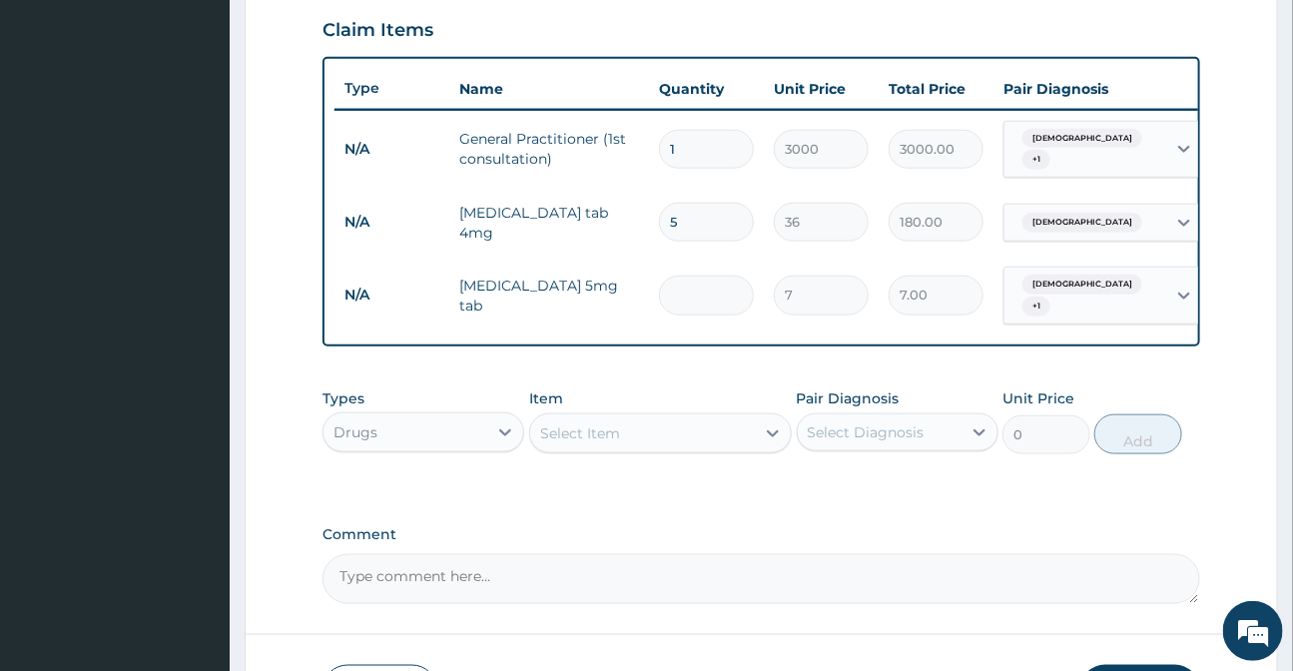
type input "0.00"
type input "1"
type input "7.00"
type input "10"
type input "70.00"
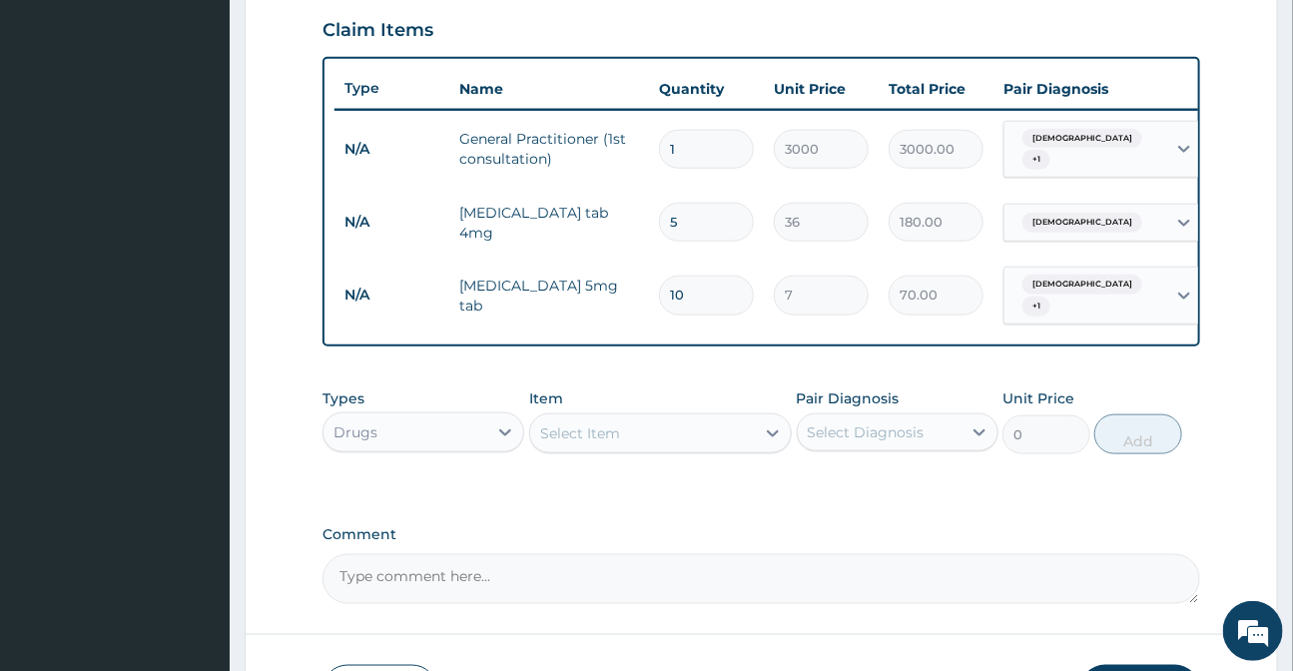
type input "10"
click at [599, 437] on div "Select Item" at bounding box center [580, 433] width 80 height 20
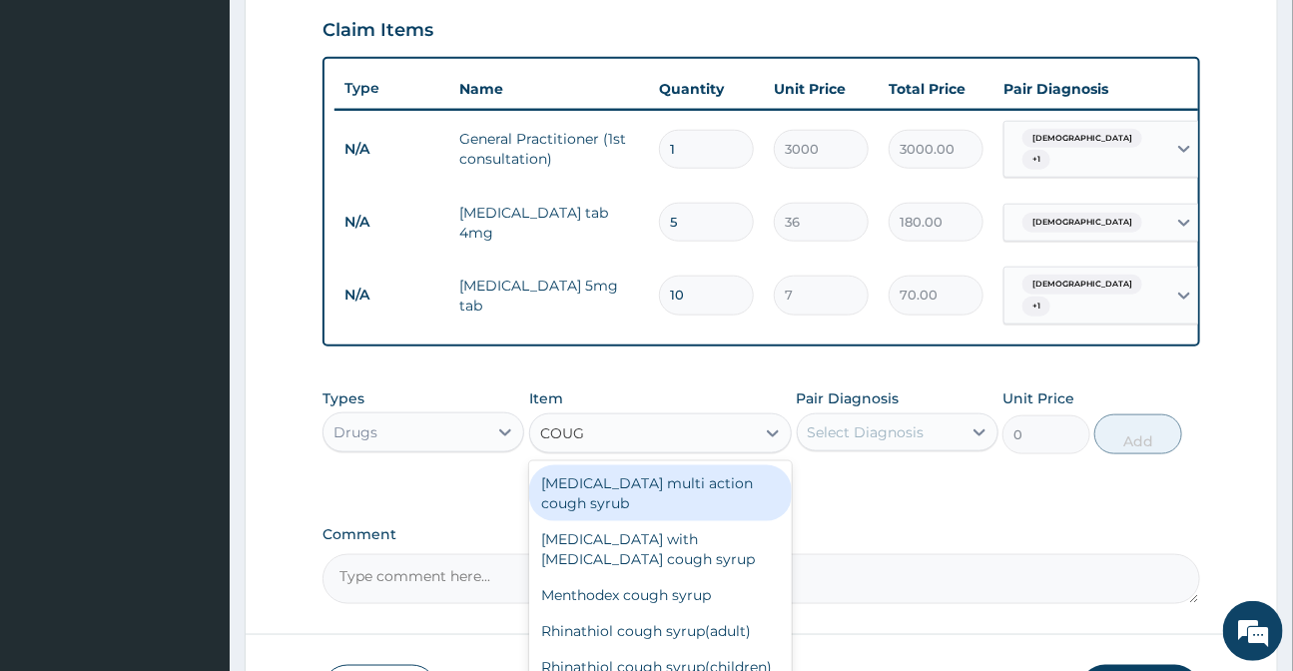
type input "COUGH"
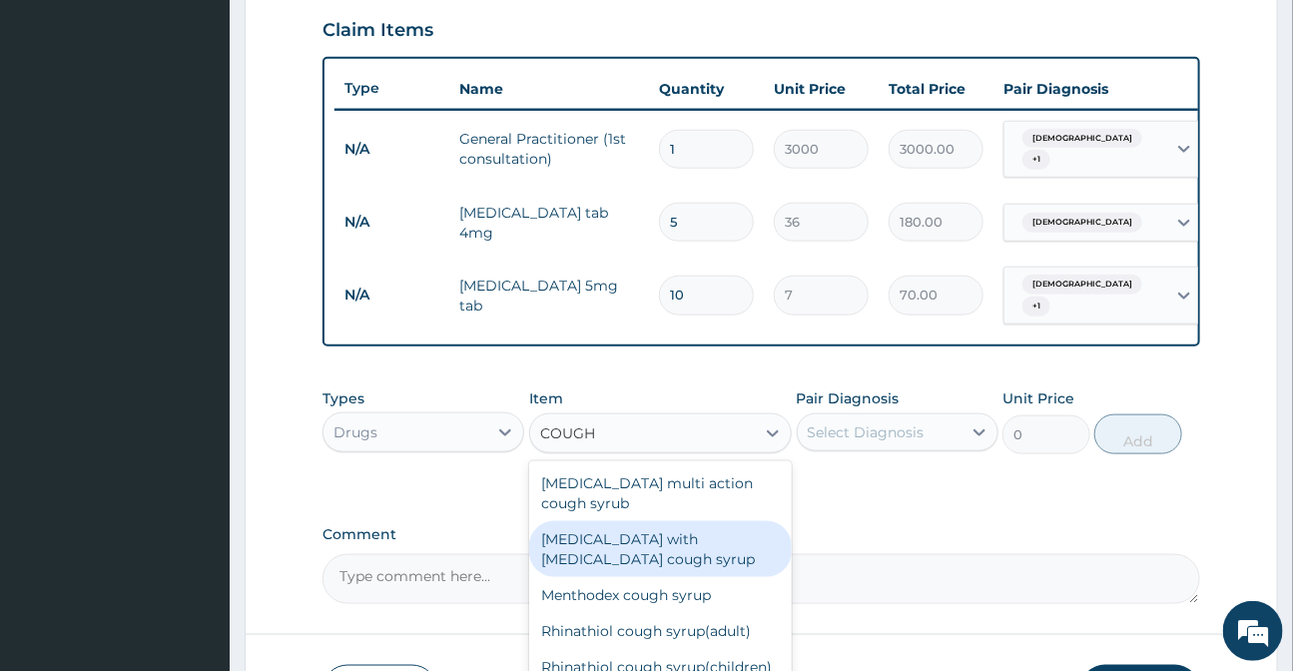
scroll to position [76, 0]
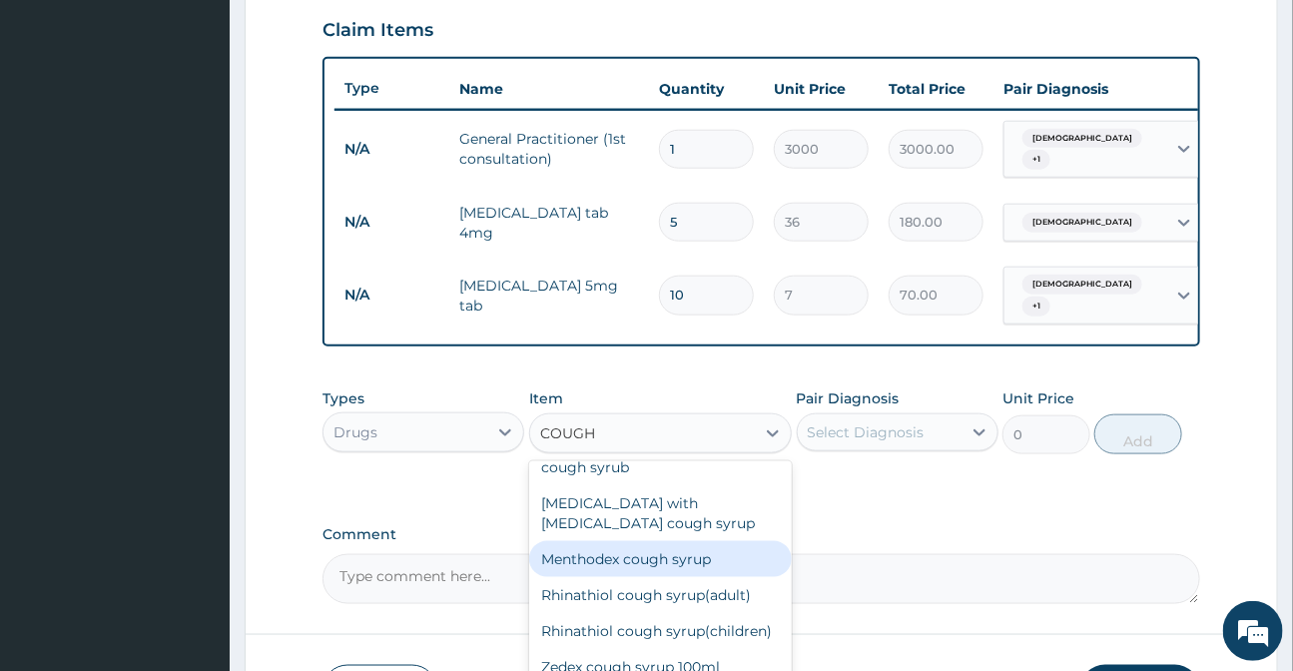
click at [639, 541] on div "Menthodex cough syrup" at bounding box center [660, 559] width 263 height 36
type input "2000"
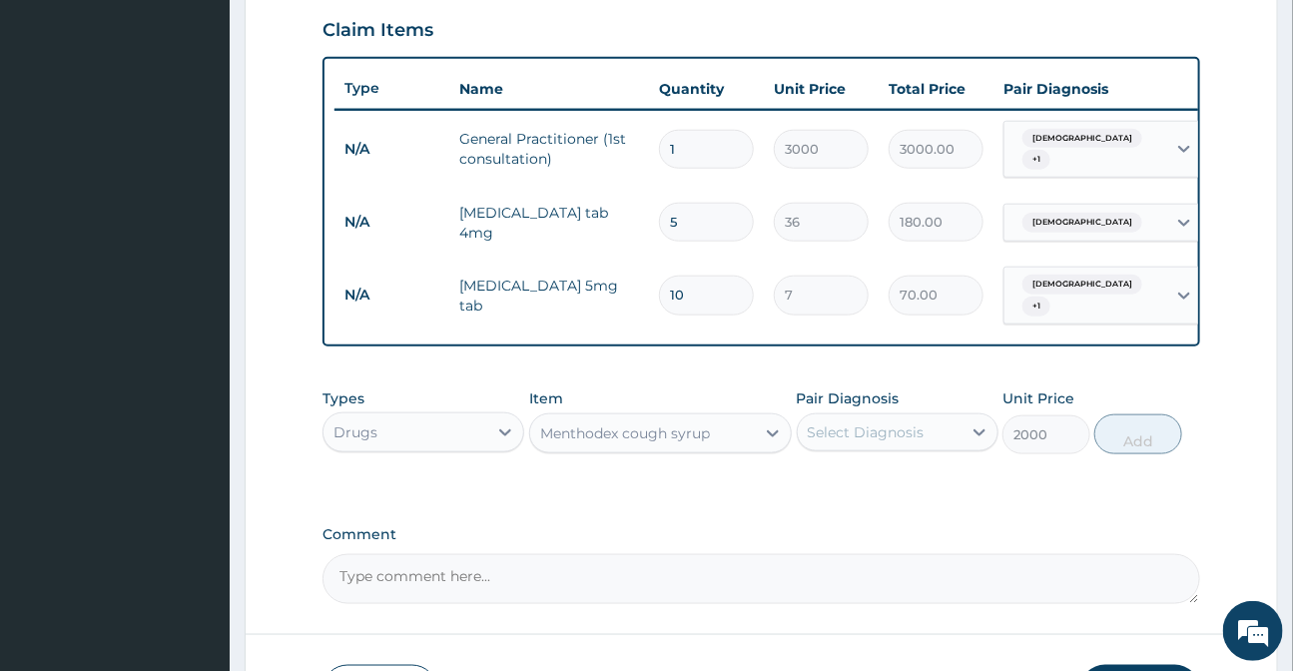
click at [818, 430] on div "Select Diagnosis" at bounding box center [866, 432] width 117 height 20
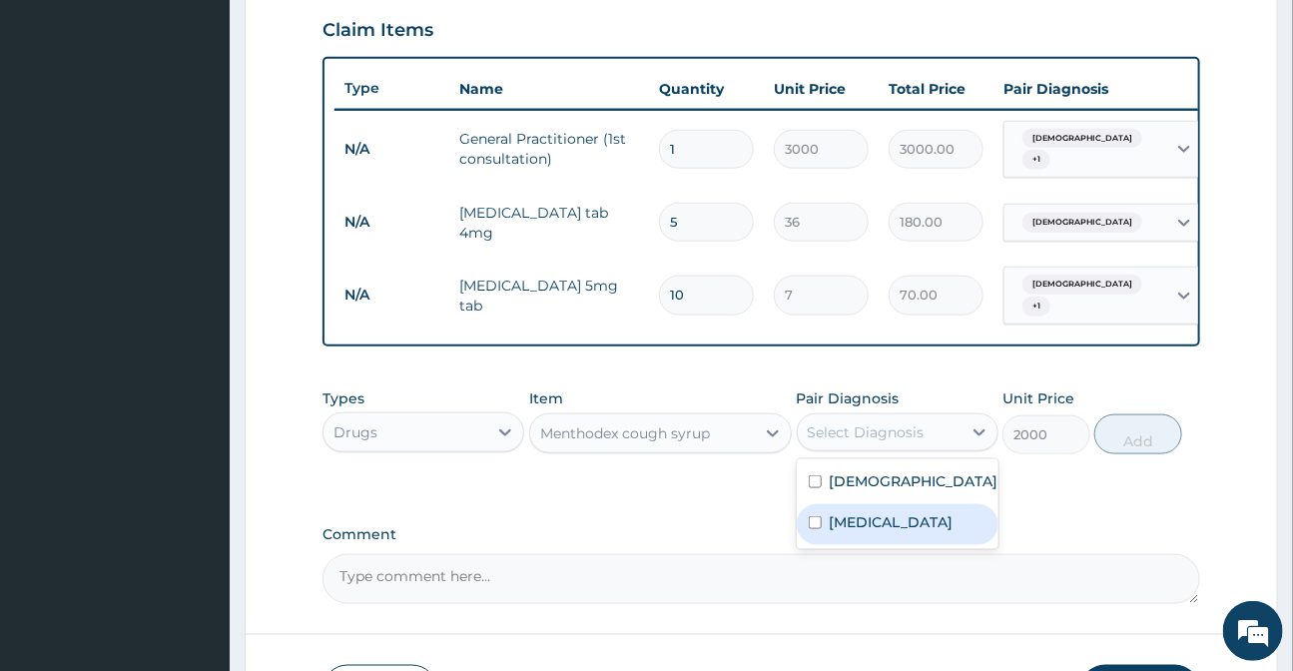
click at [857, 532] on label "Upper respiratory infection" at bounding box center [892, 522] width 124 height 20
checkbox input "true"
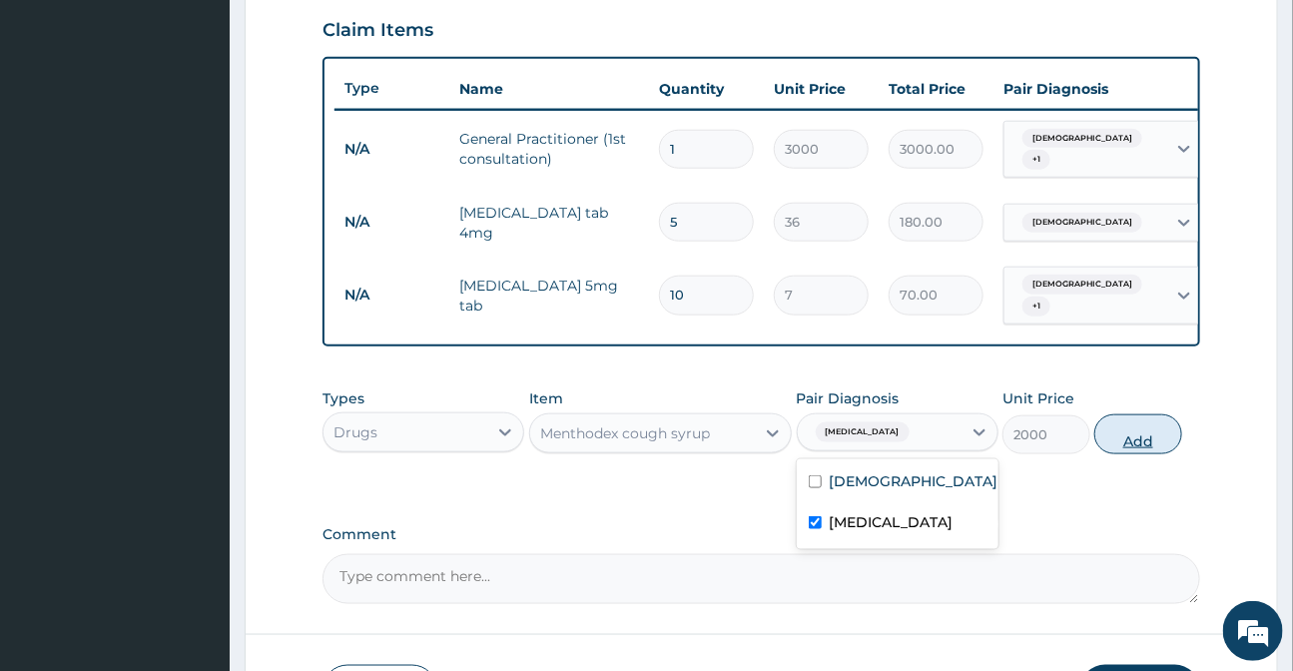
click at [1154, 437] on button "Add" at bounding box center [1138, 434] width 88 height 40
type input "0"
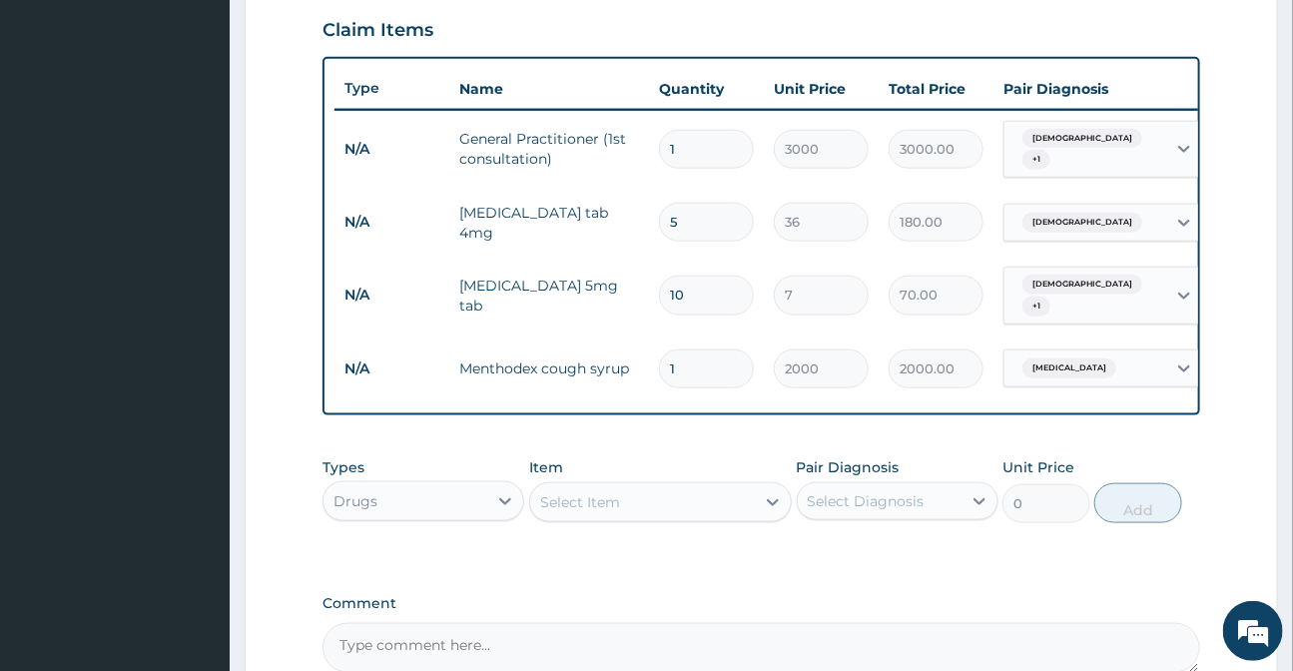
click at [674, 497] on div "Select Item" at bounding box center [642, 502] width 225 height 32
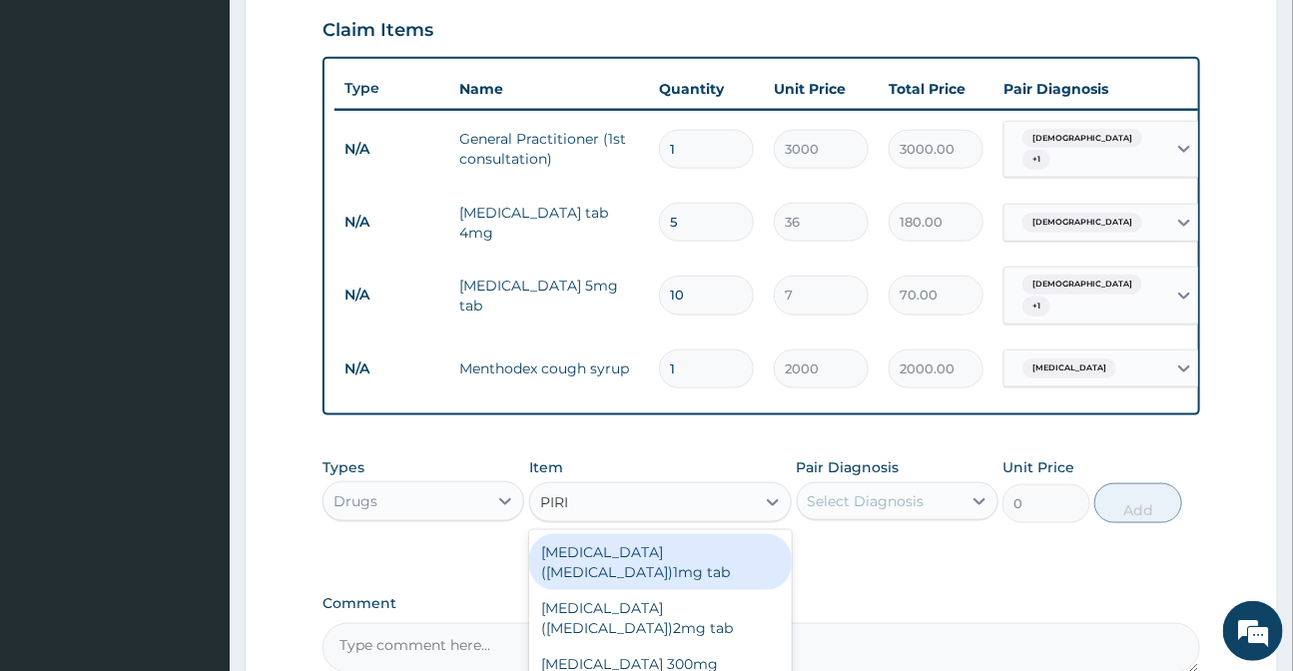
type input "PIRIT"
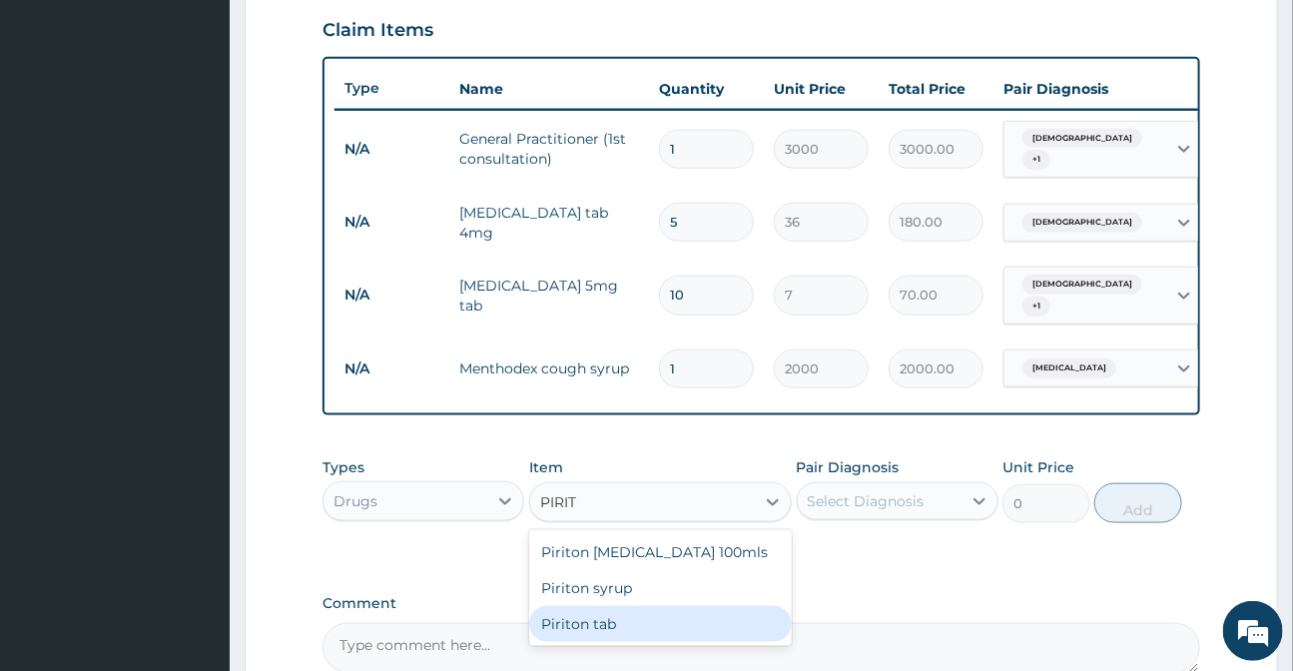
click at [622, 615] on div "Piriton tab" at bounding box center [660, 624] width 263 height 36
type input "20"
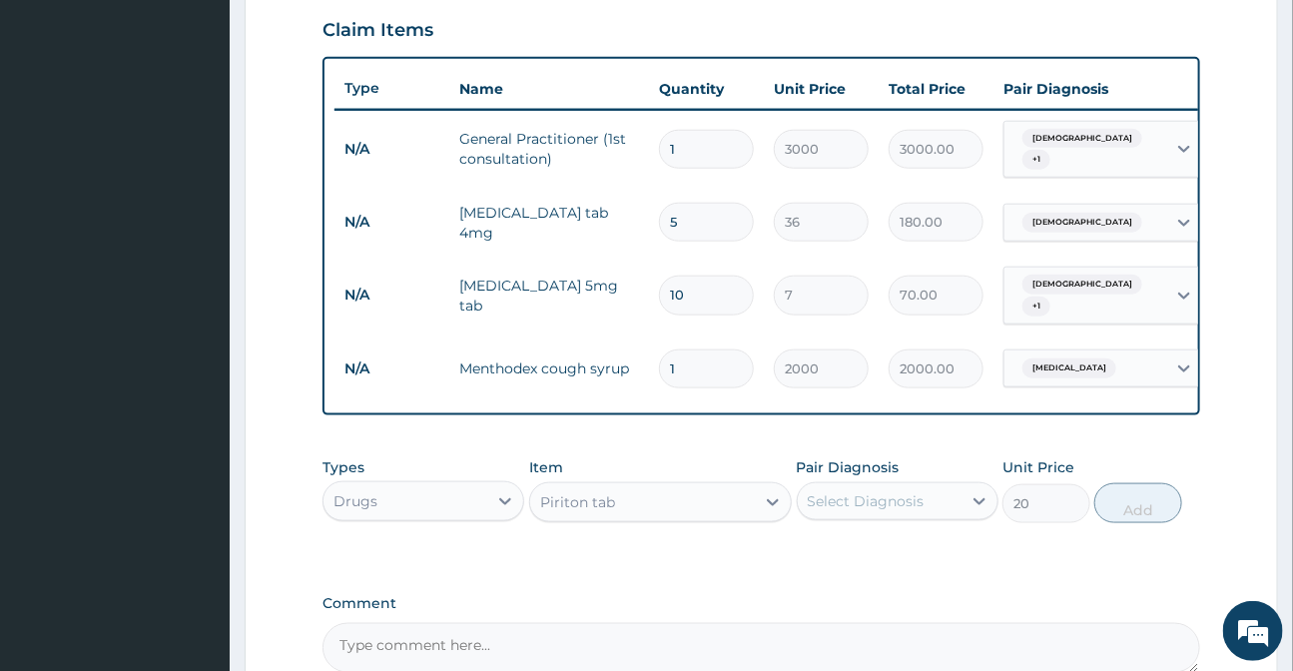
click at [867, 491] on div "Select Diagnosis" at bounding box center [866, 501] width 117 height 20
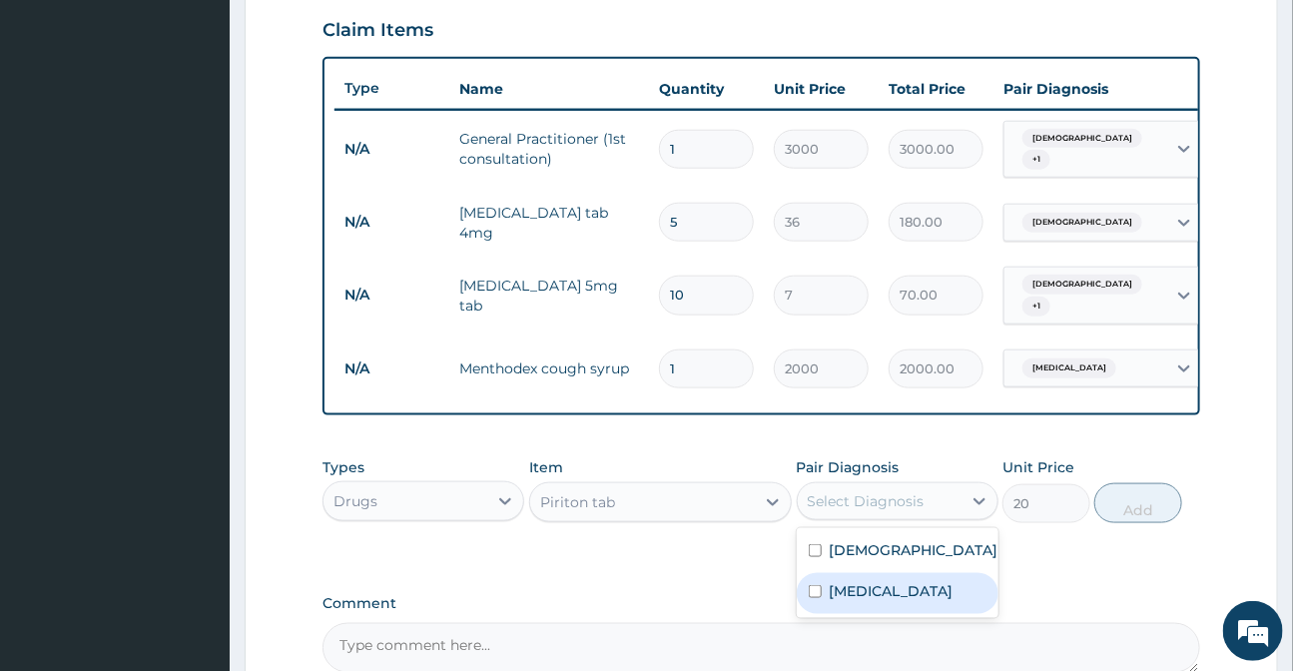
click at [891, 587] on label "Upper respiratory infection" at bounding box center [892, 591] width 124 height 20
checkbox input "true"
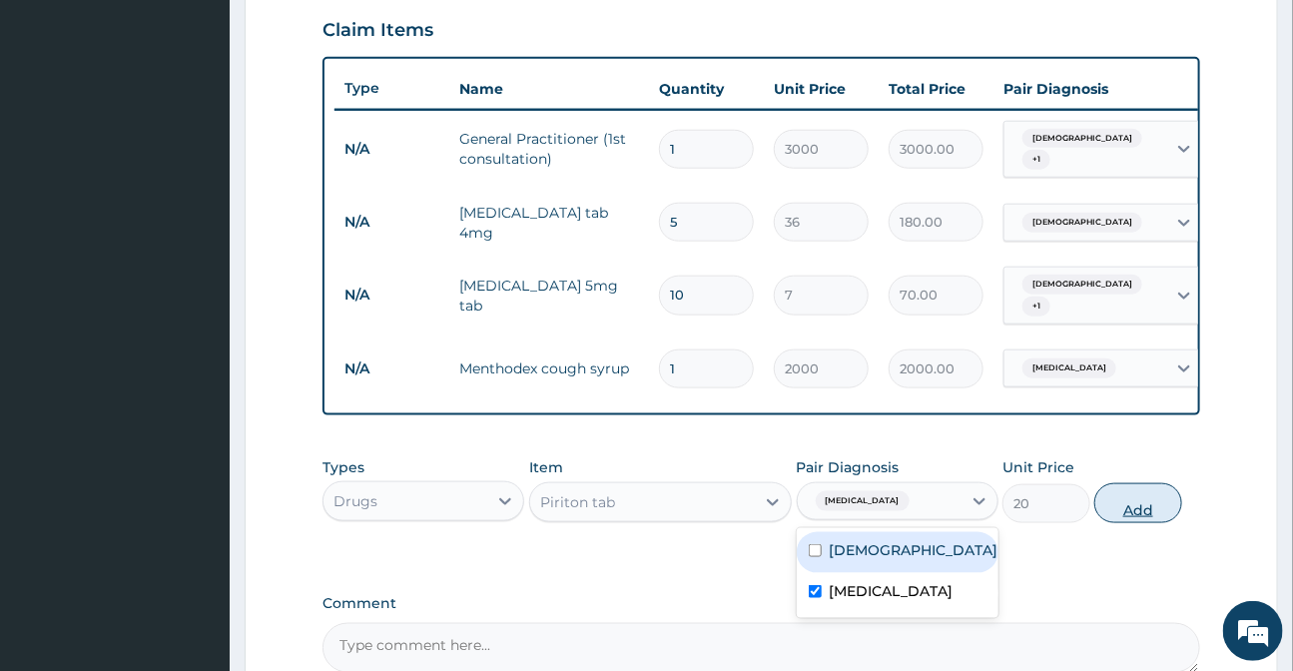
click at [1120, 493] on button "Add" at bounding box center [1138, 503] width 88 height 40
type input "0"
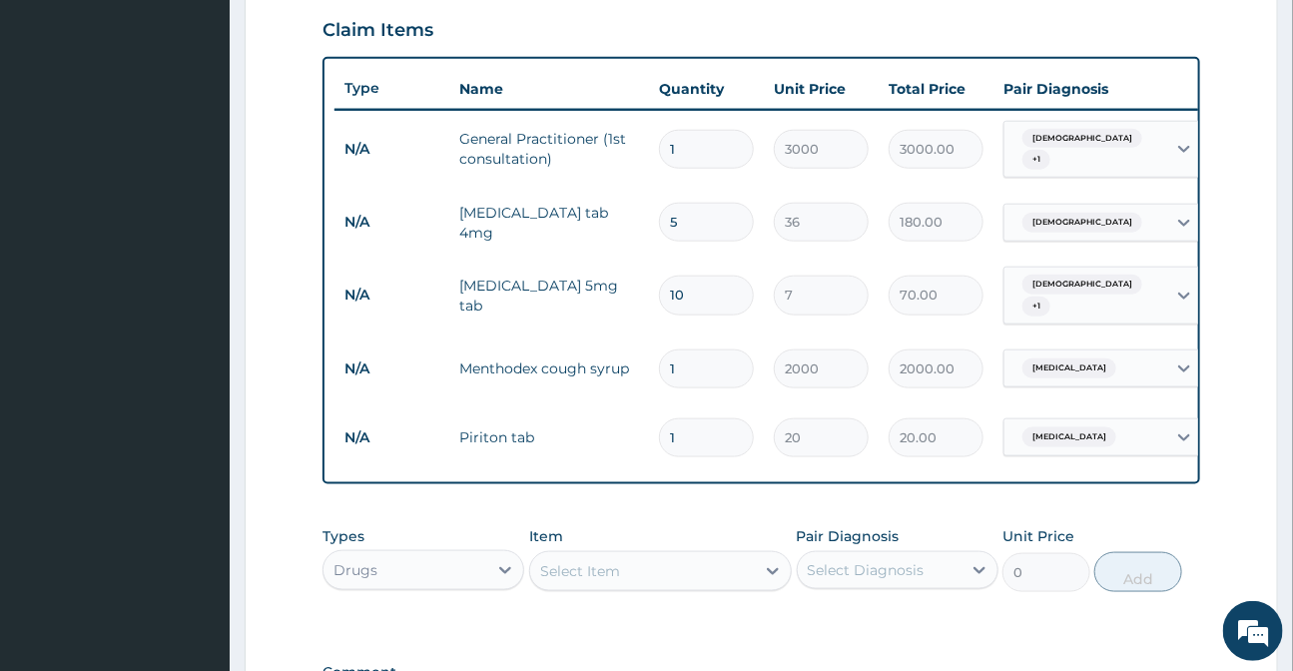
type input "10"
type input "200.00"
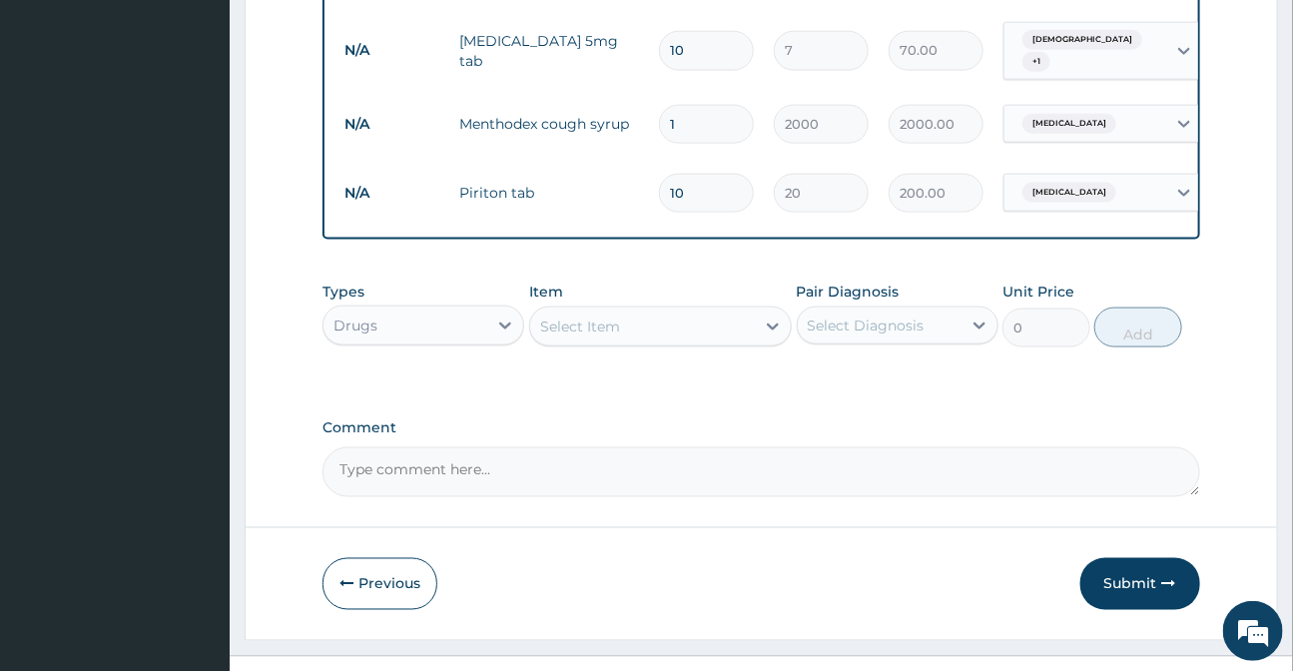
scroll to position [963, 0]
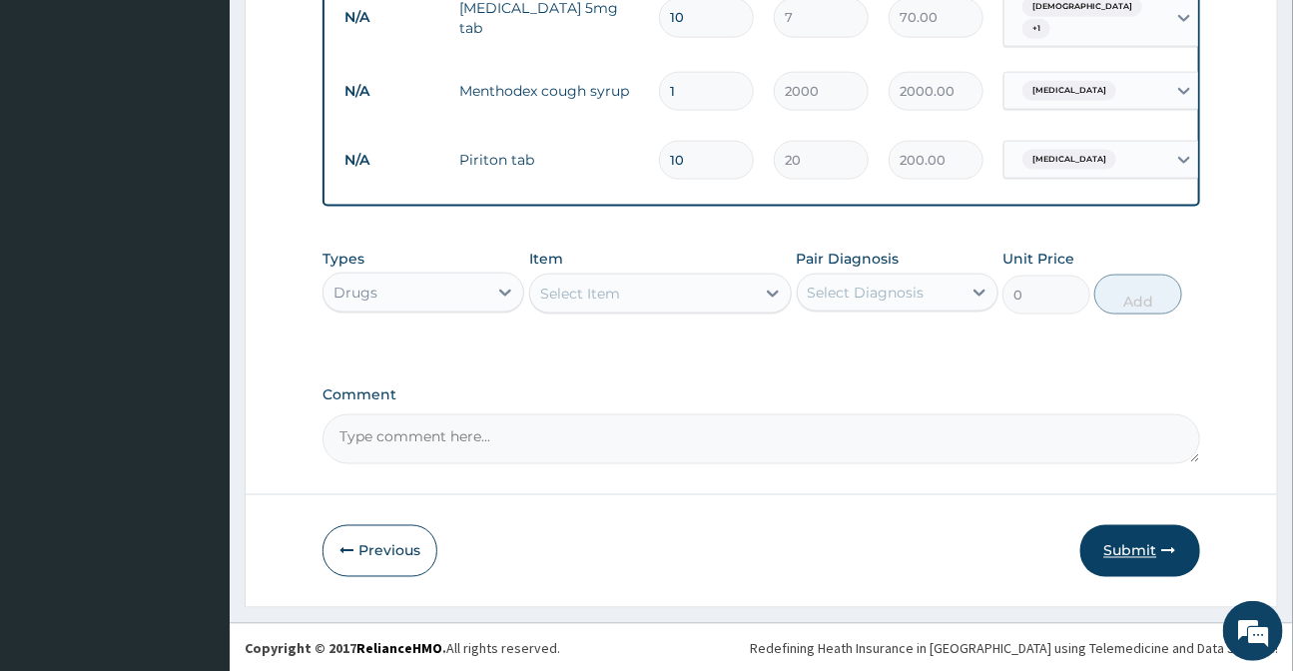
type input "10"
click at [1148, 557] on button "Submit" at bounding box center [1140, 551] width 120 height 52
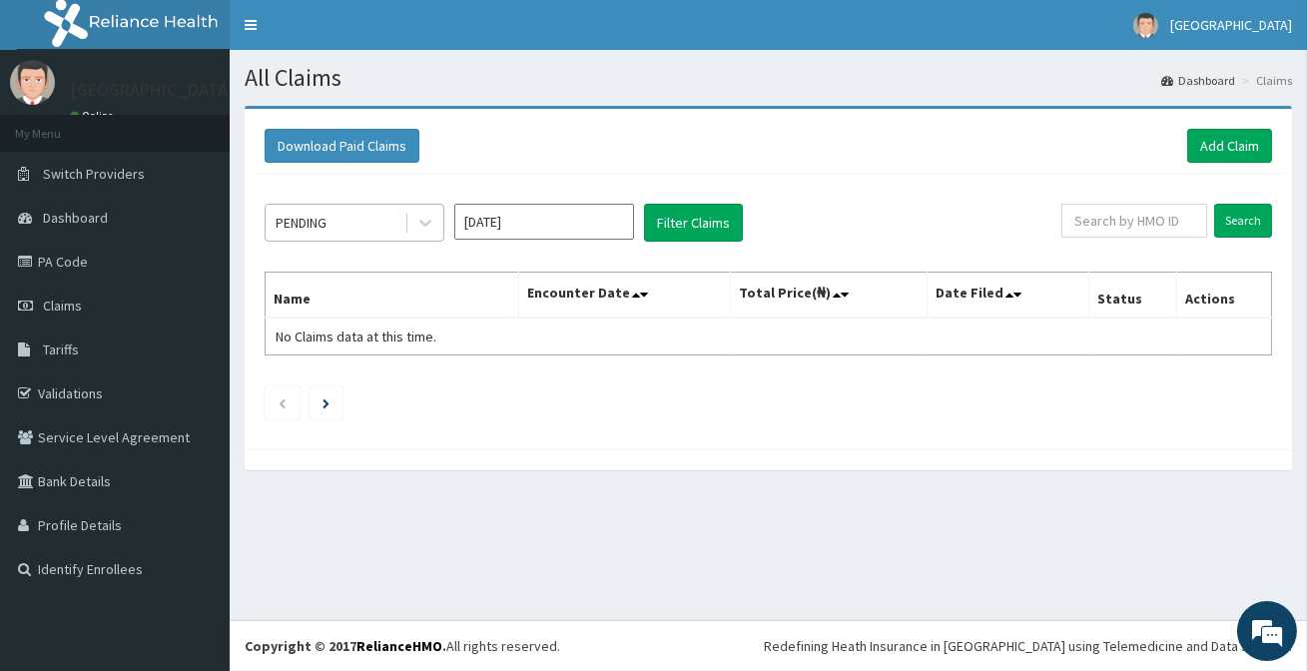
click at [365, 213] on div "PENDING" at bounding box center [335, 223] width 139 height 32
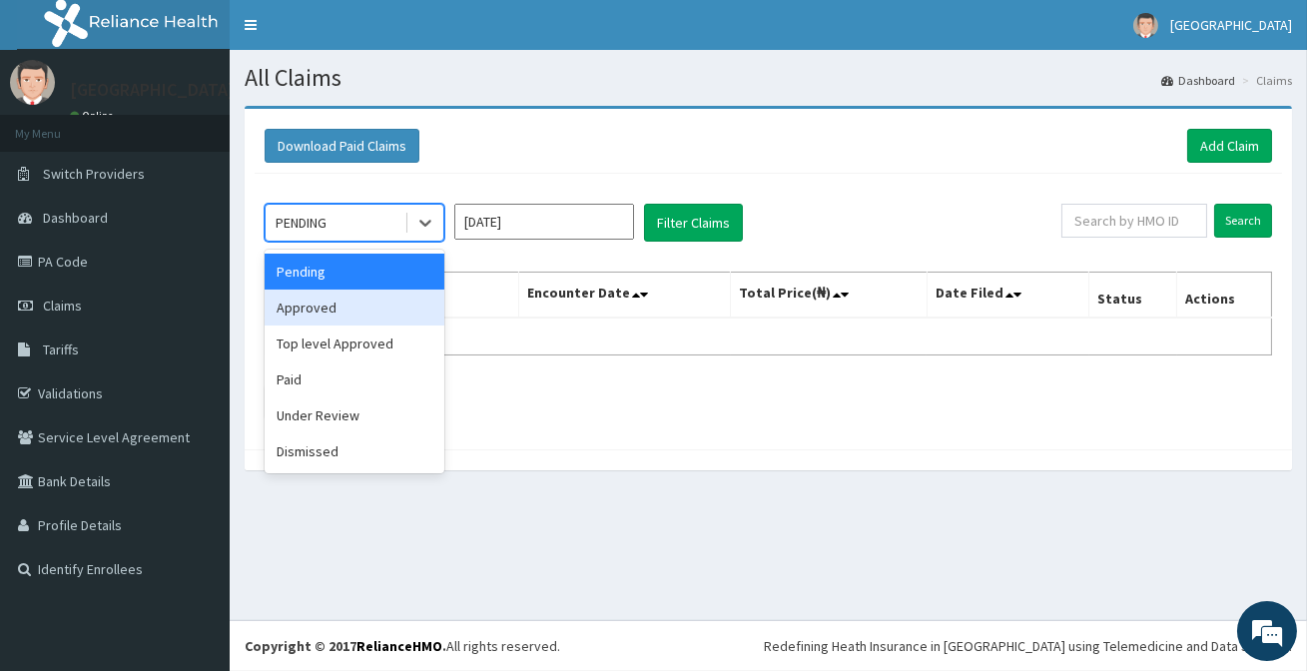
click at [399, 315] on div "Approved" at bounding box center [355, 307] width 180 height 36
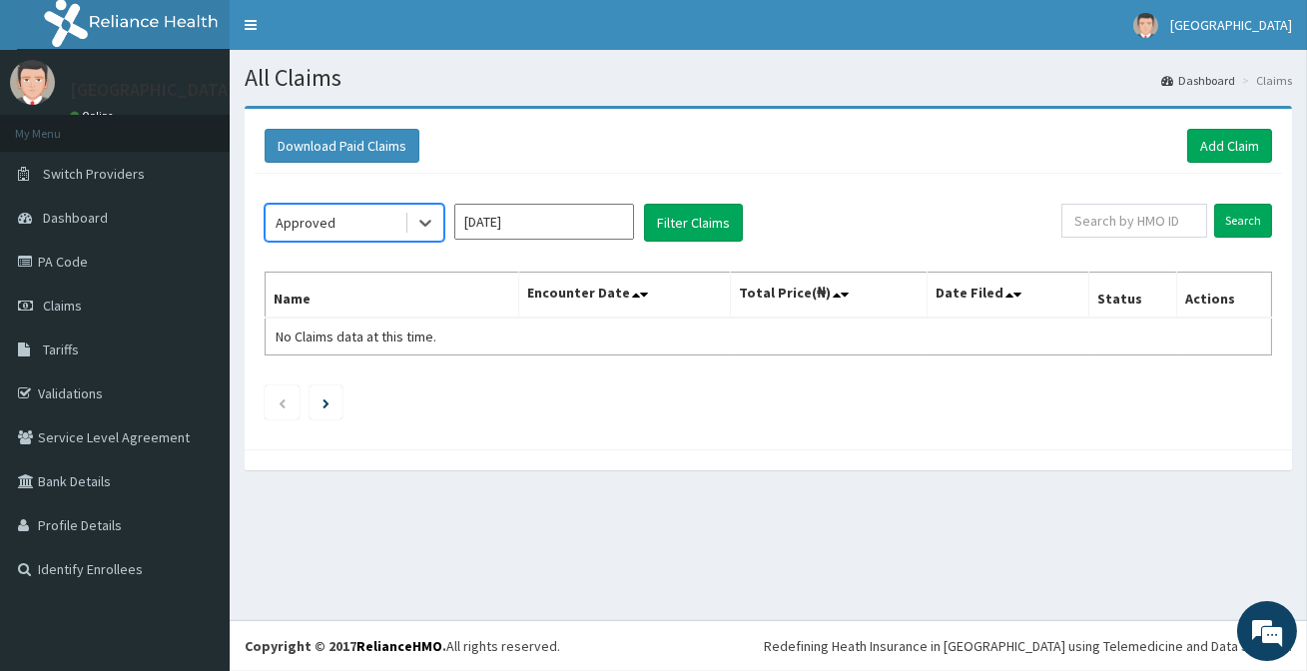
click at [742, 217] on div "option Approved, selected. Select is focused ,type to refine list, press Down t…" at bounding box center [663, 223] width 797 height 38
click at [733, 222] on button "Filter Claims" at bounding box center [693, 223] width 99 height 38
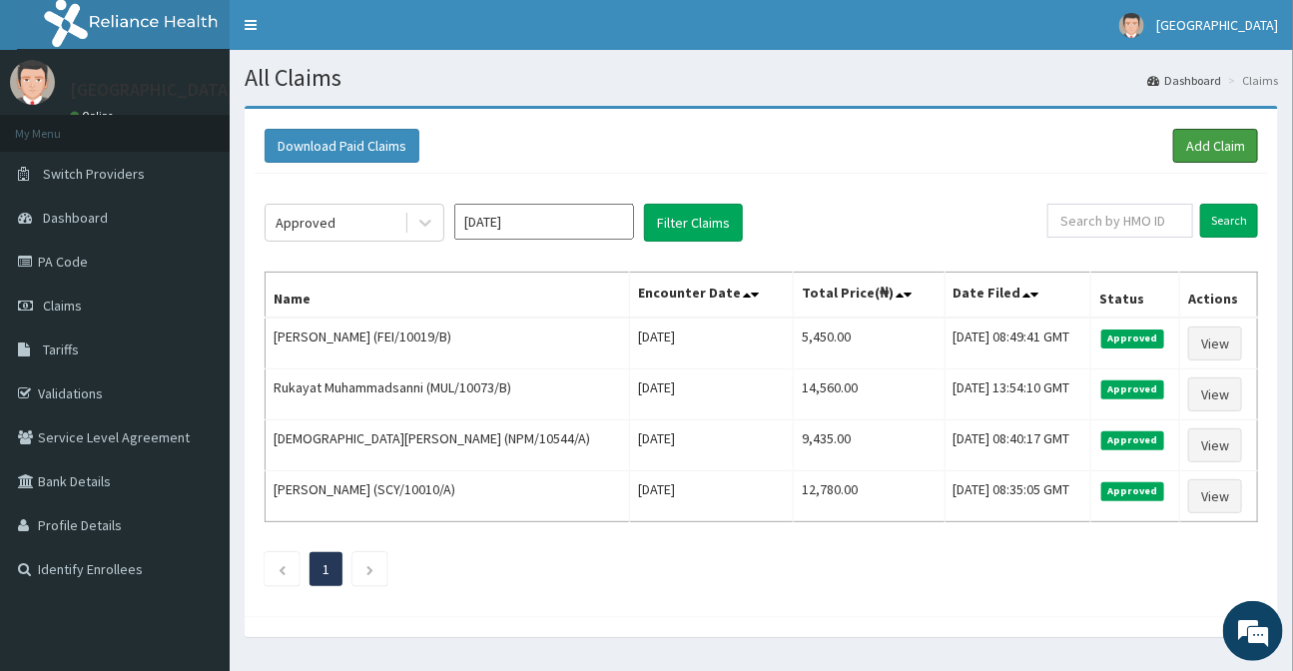
drag, startPoint x: 1196, startPoint y: 141, endPoint x: 1148, endPoint y: 164, distance: 53.1
click at [1194, 144] on link "Add Claim" at bounding box center [1215, 146] width 85 height 34
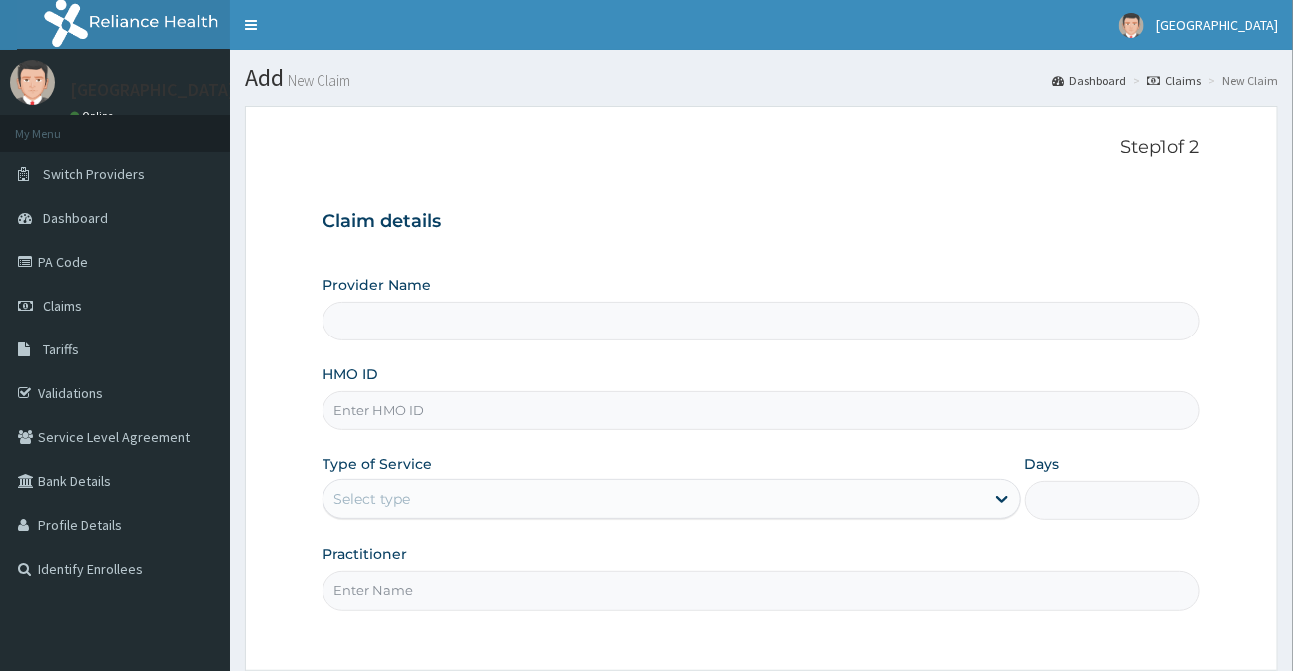
click at [381, 404] on input "HMO ID" at bounding box center [760, 410] width 876 height 39
type input "PPD"
type input "[GEOGRAPHIC_DATA]"
type input "PPD/10005/A"
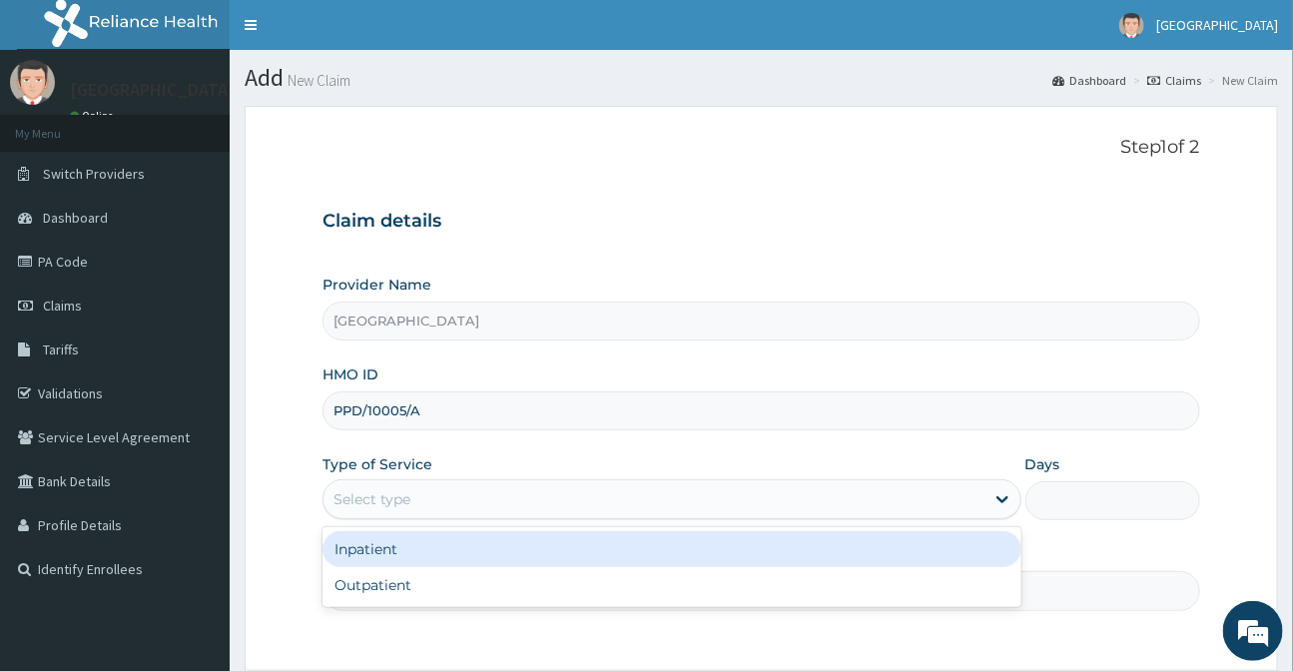
click at [424, 500] on div "Select type" at bounding box center [653, 499] width 660 height 32
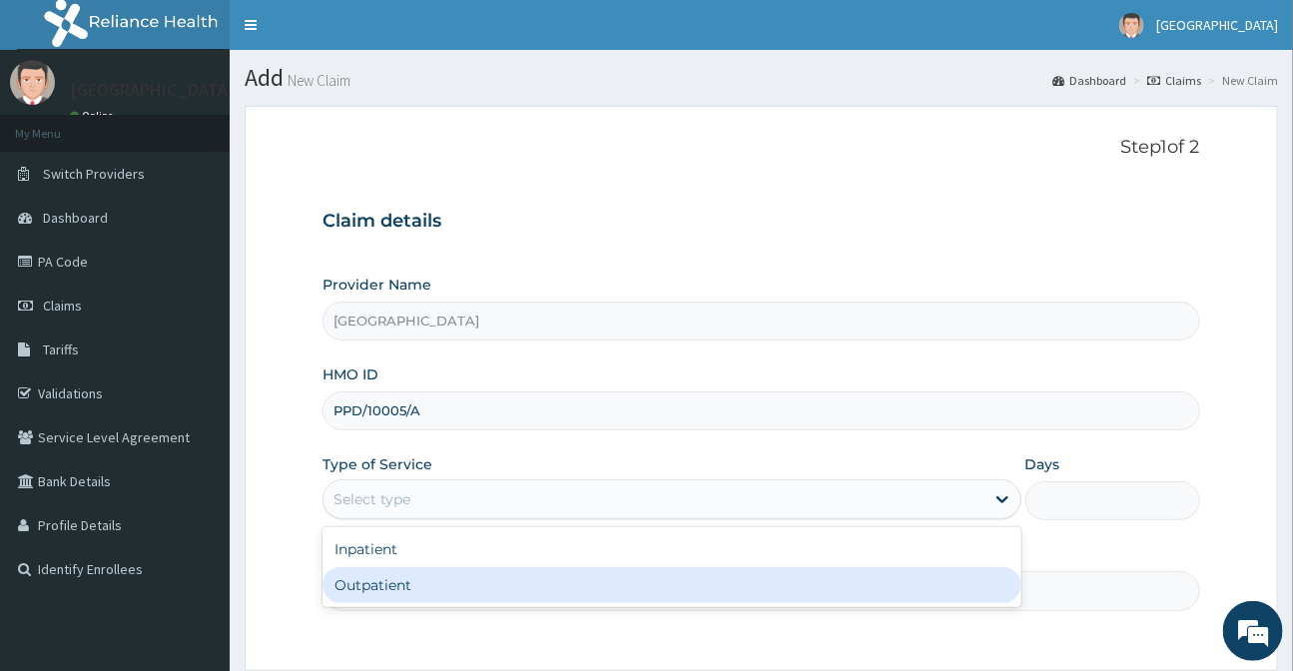
click at [426, 583] on div "Outpatient" at bounding box center [671, 585] width 698 height 36
type input "1"
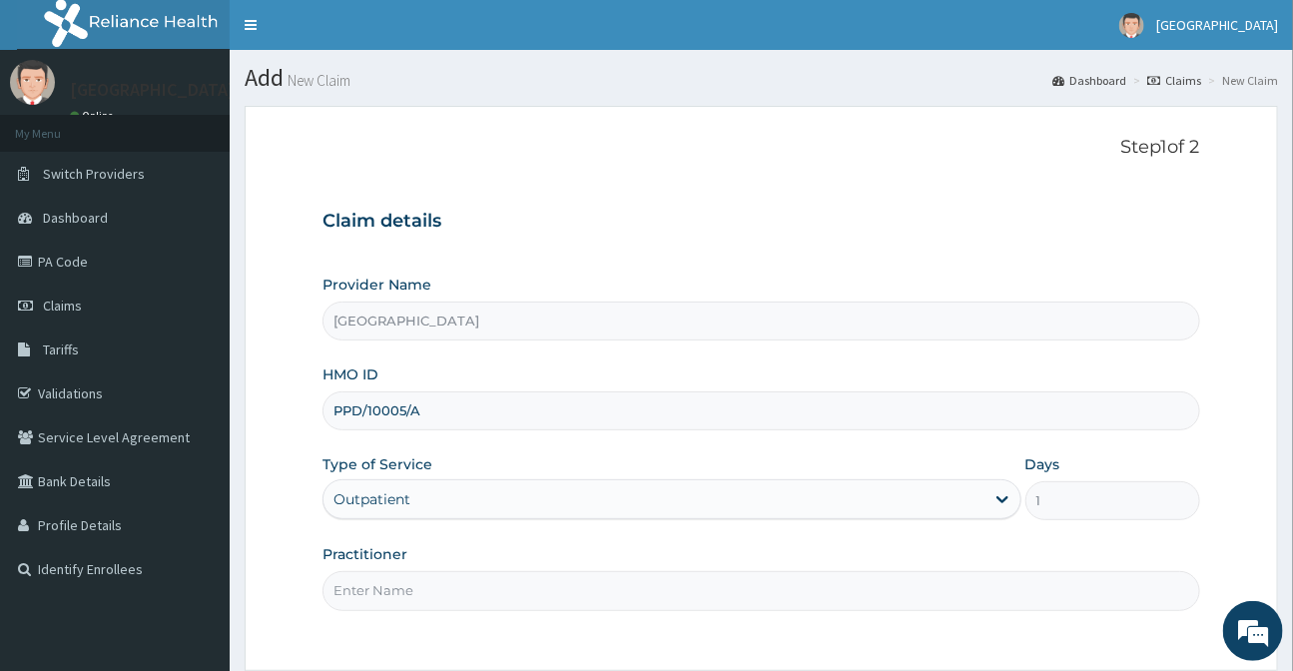
click at [428, 588] on input "Practitioner" at bounding box center [760, 590] width 876 height 39
type input "DR DAMILOLA"
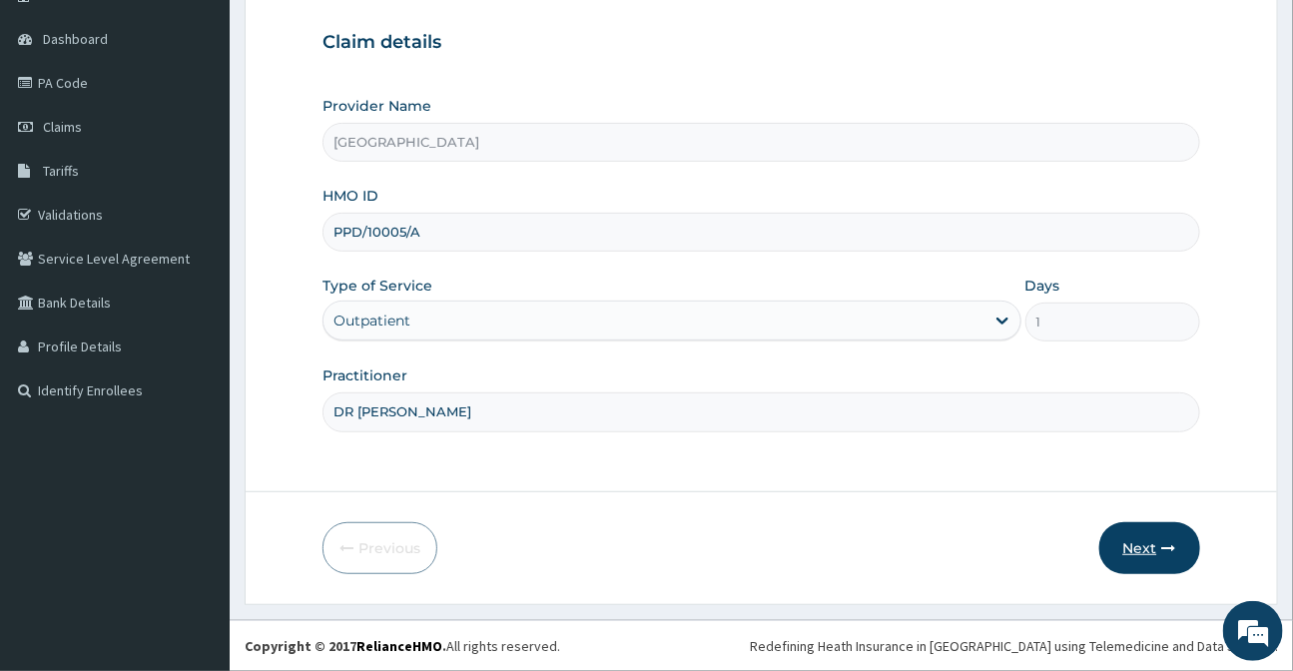
click at [1147, 549] on button "Next" at bounding box center [1149, 548] width 101 height 52
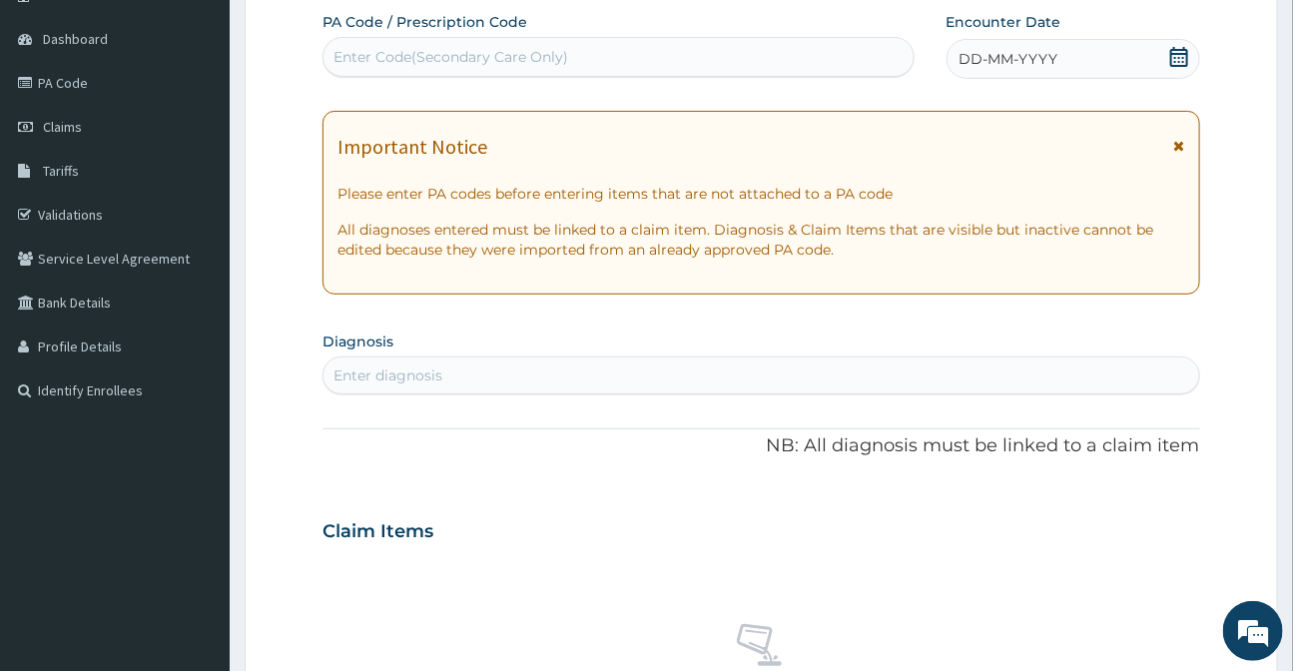
click at [1182, 59] on icon at bounding box center [1179, 57] width 20 height 20
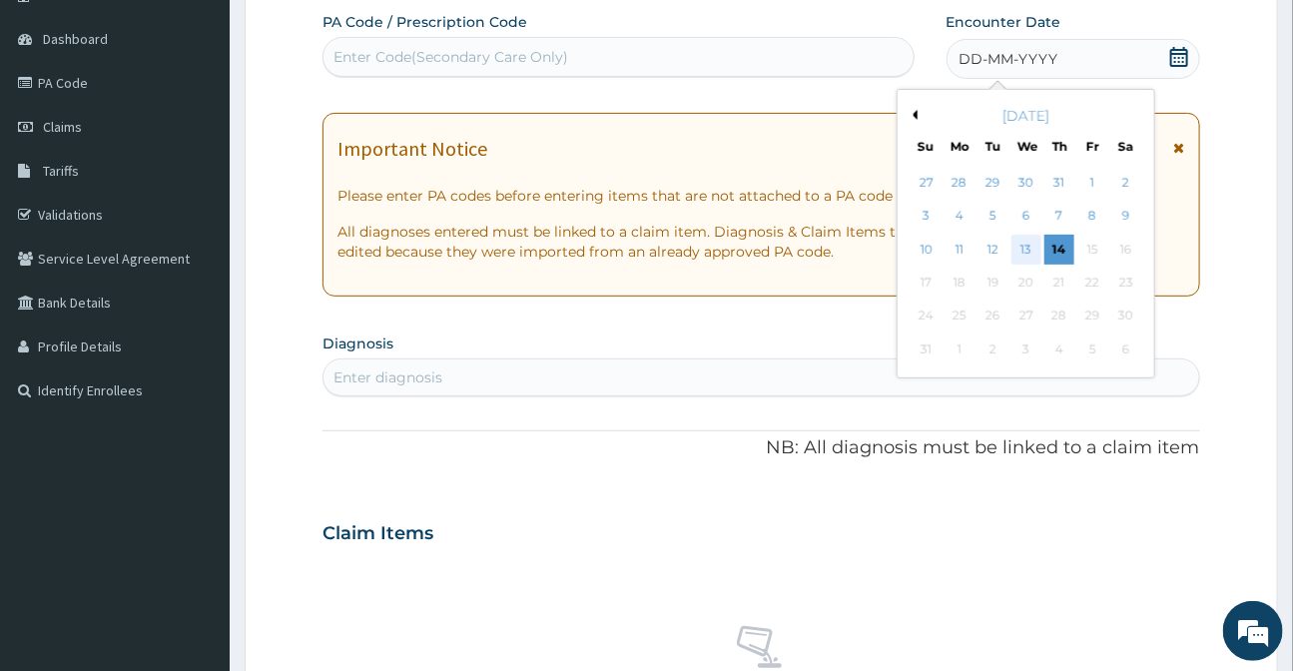
click at [1028, 247] on div "13" at bounding box center [1025, 250] width 30 height 30
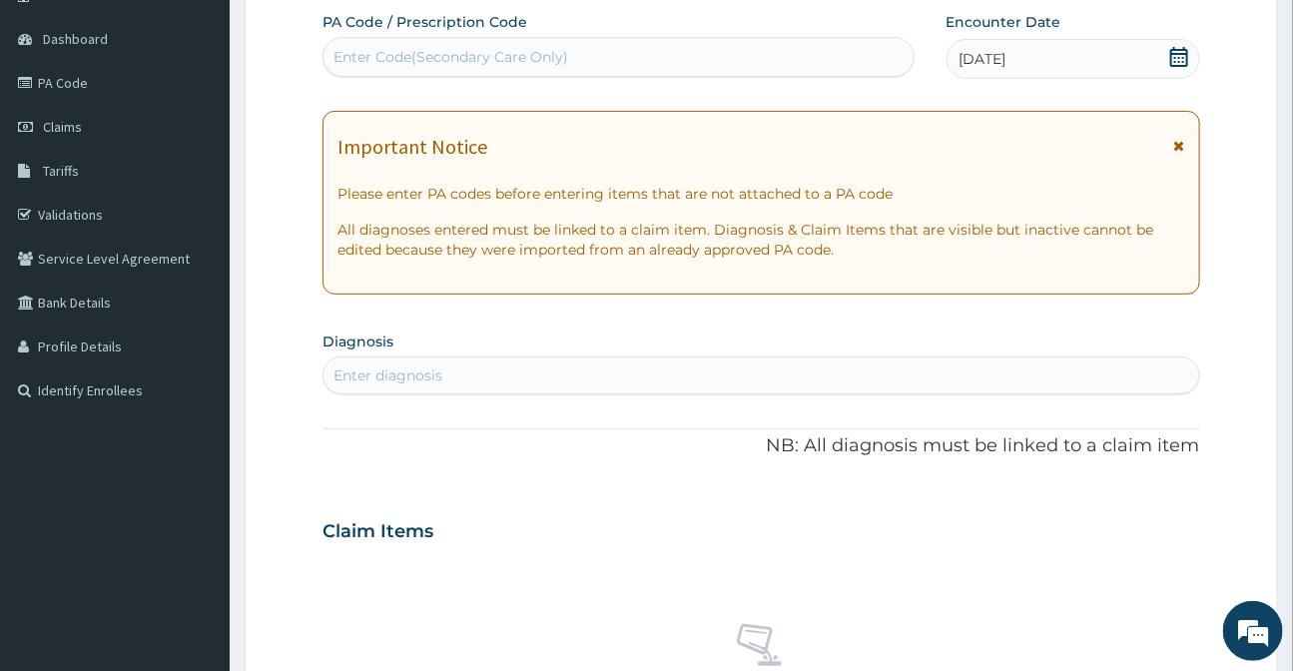
click at [635, 368] on div "Enter diagnosis" at bounding box center [760, 375] width 874 height 32
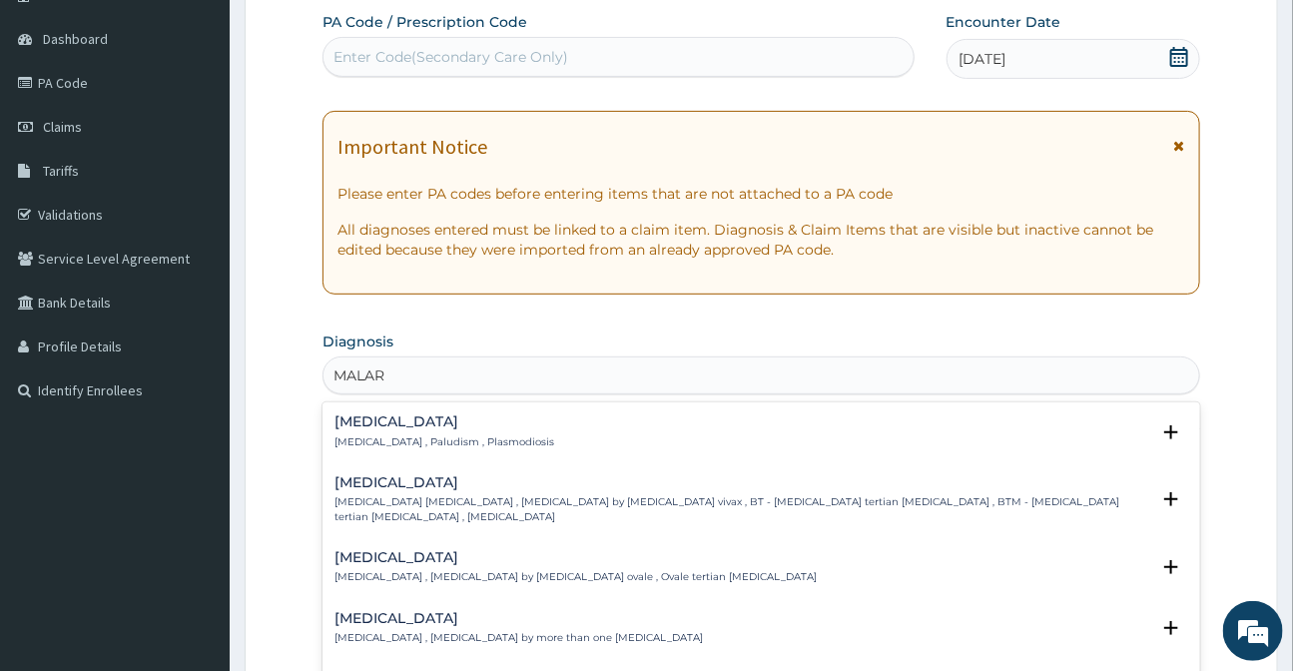
type input "MALARI"
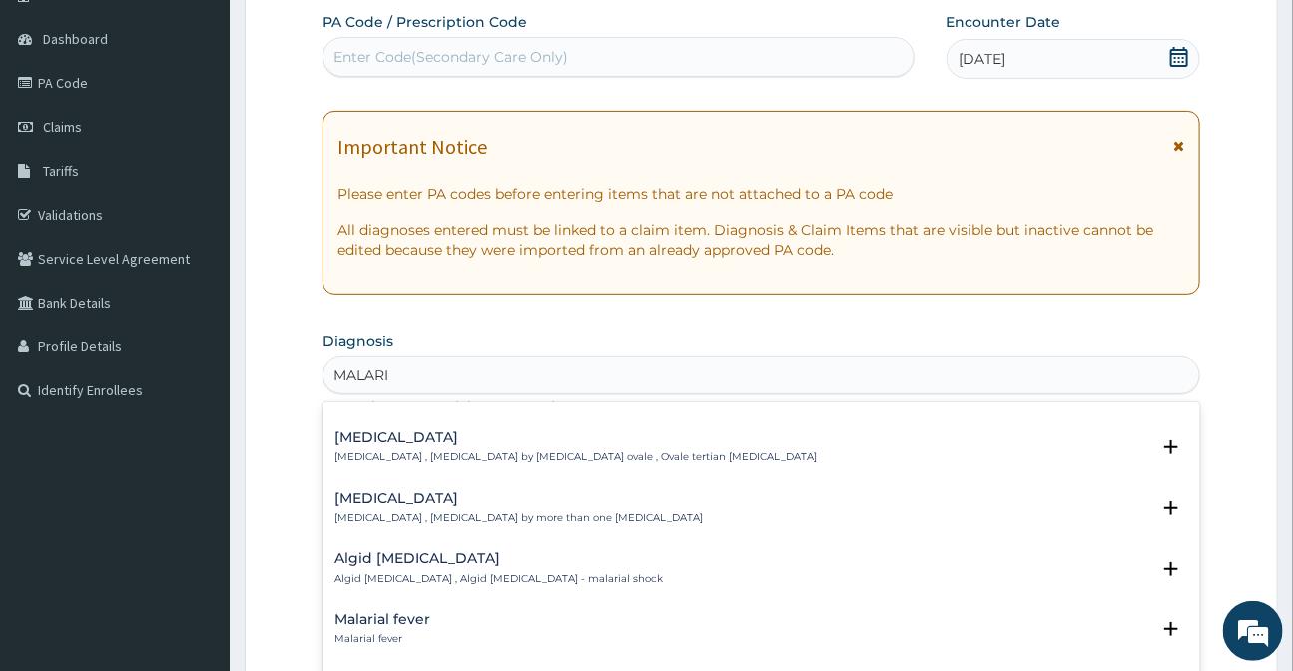
scroll to position [181, 0]
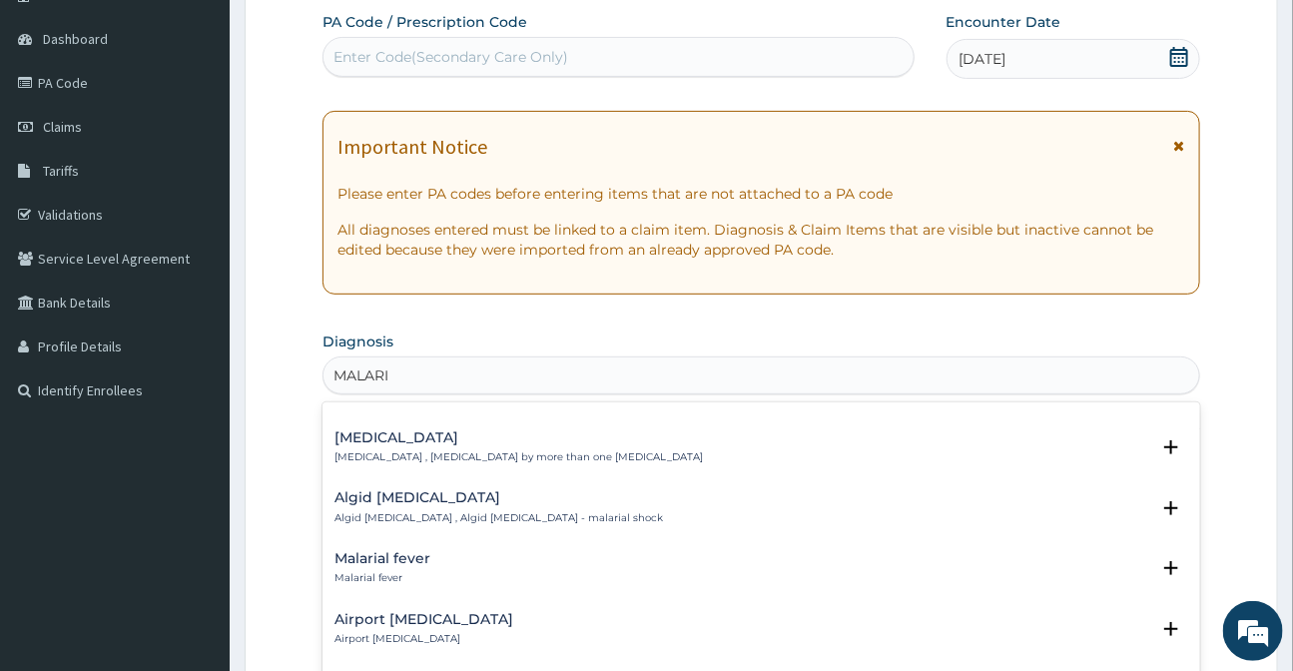
click at [395, 571] on p "Malarial fever" at bounding box center [382, 578] width 96 height 14
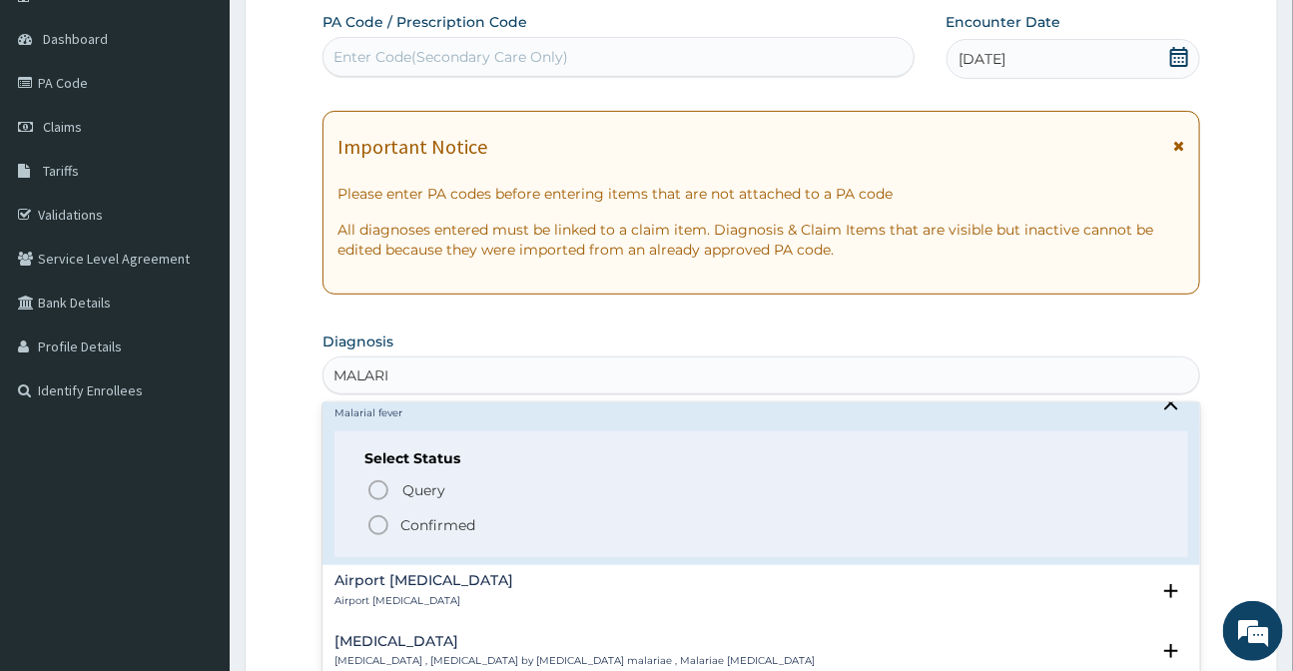
scroll to position [362, 0]
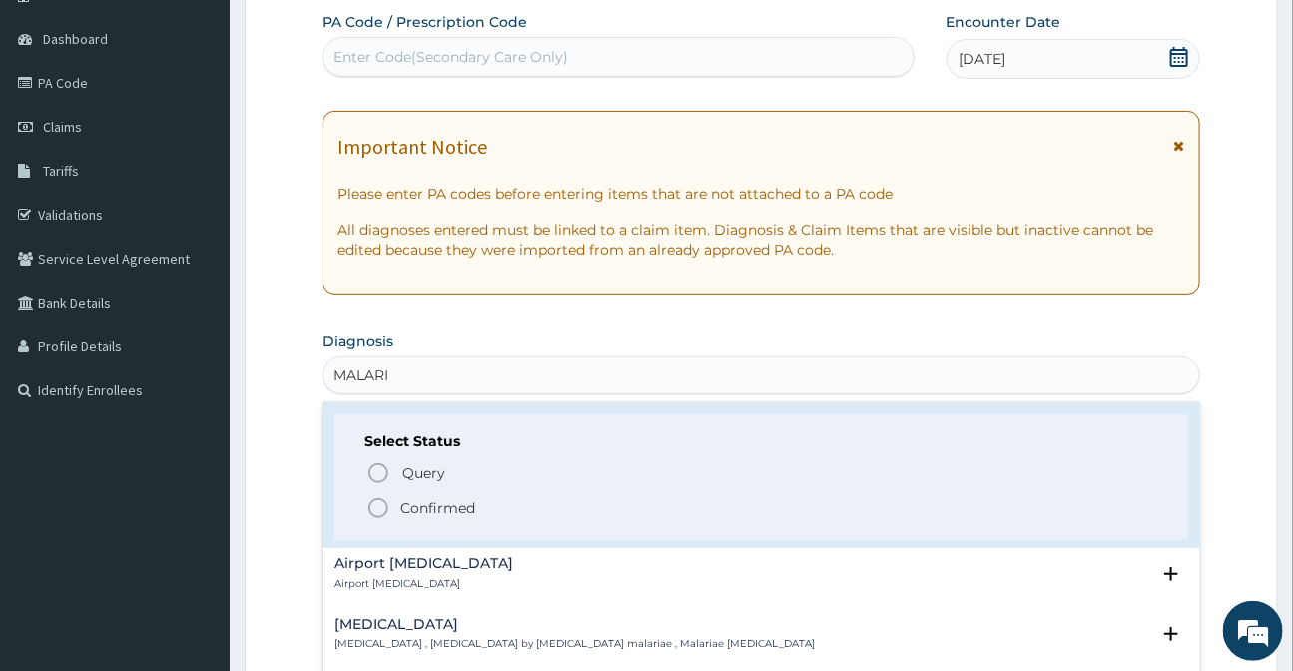
click at [379, 496] on icon "status option filled" at bounding box center [378, 508] width 24 height 24
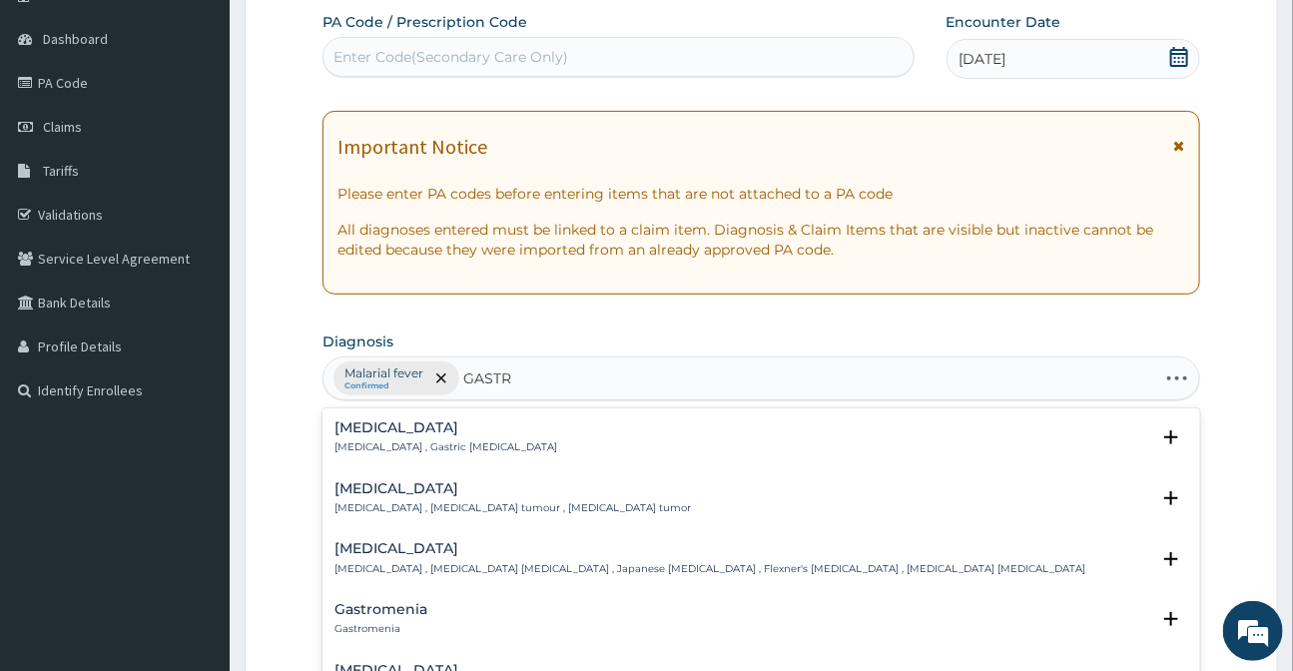
type input "GASTRI"
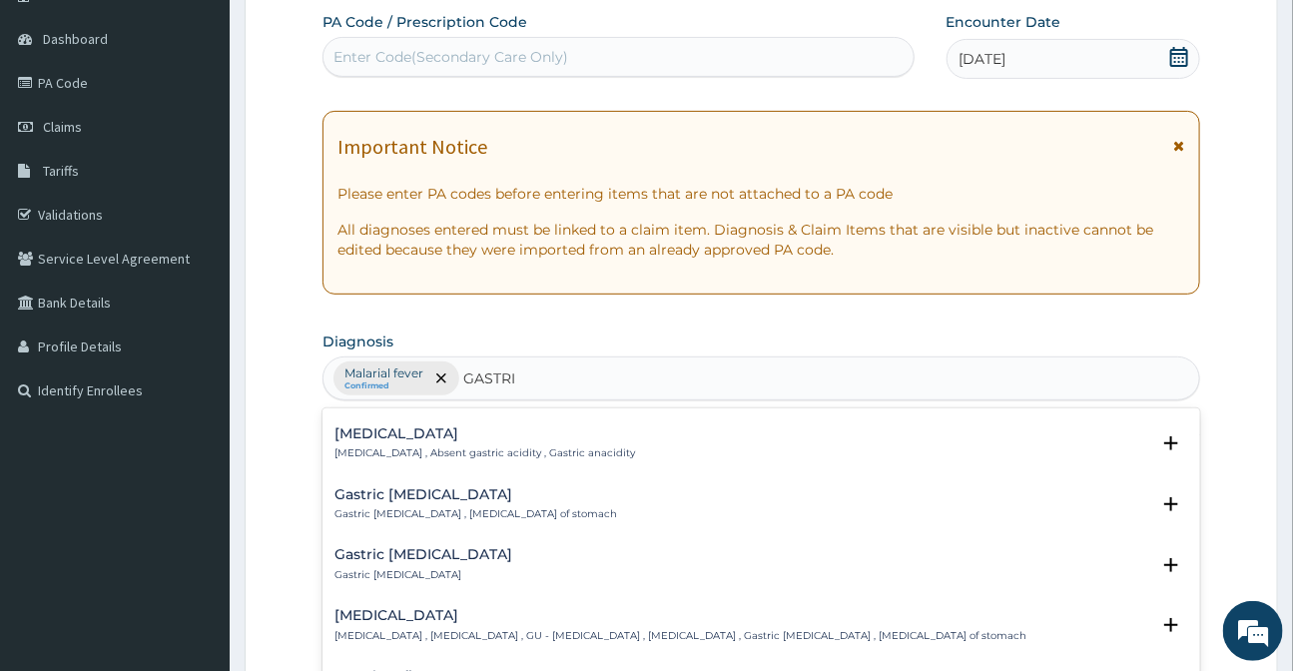
scroll to position [181, 0]
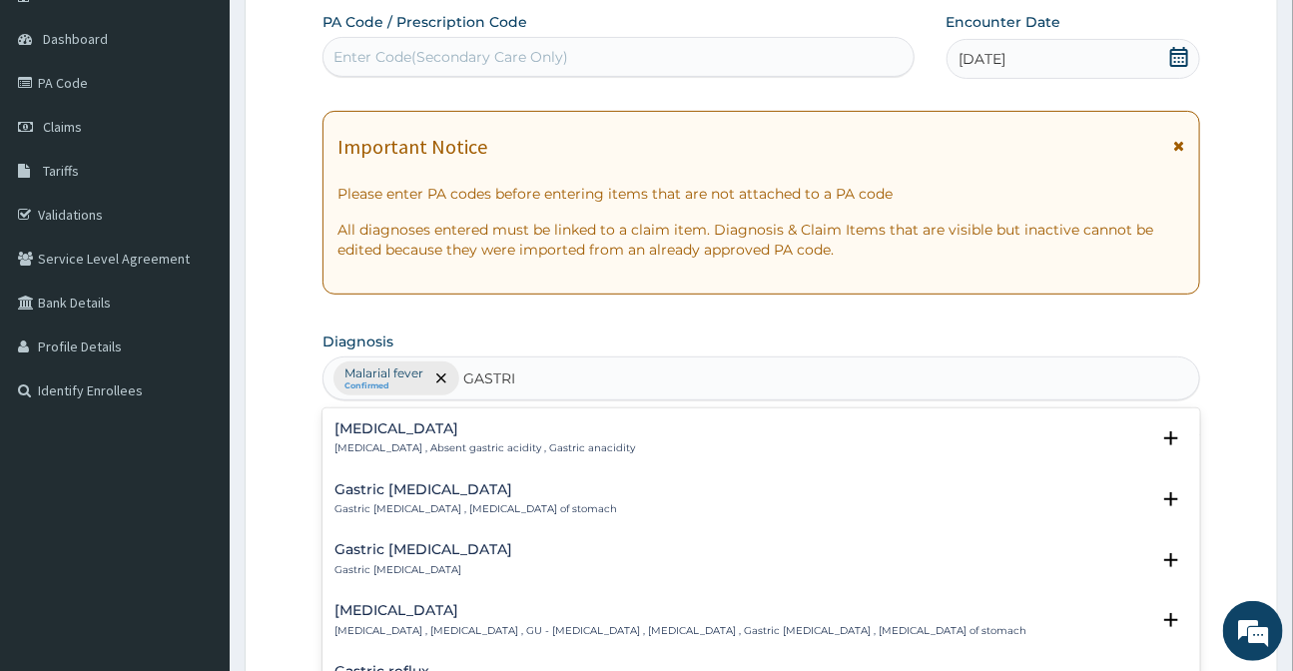
click at [399, 550] on h4 "Gastric spasm" at bounding box center [423, 549] width 178 height 15
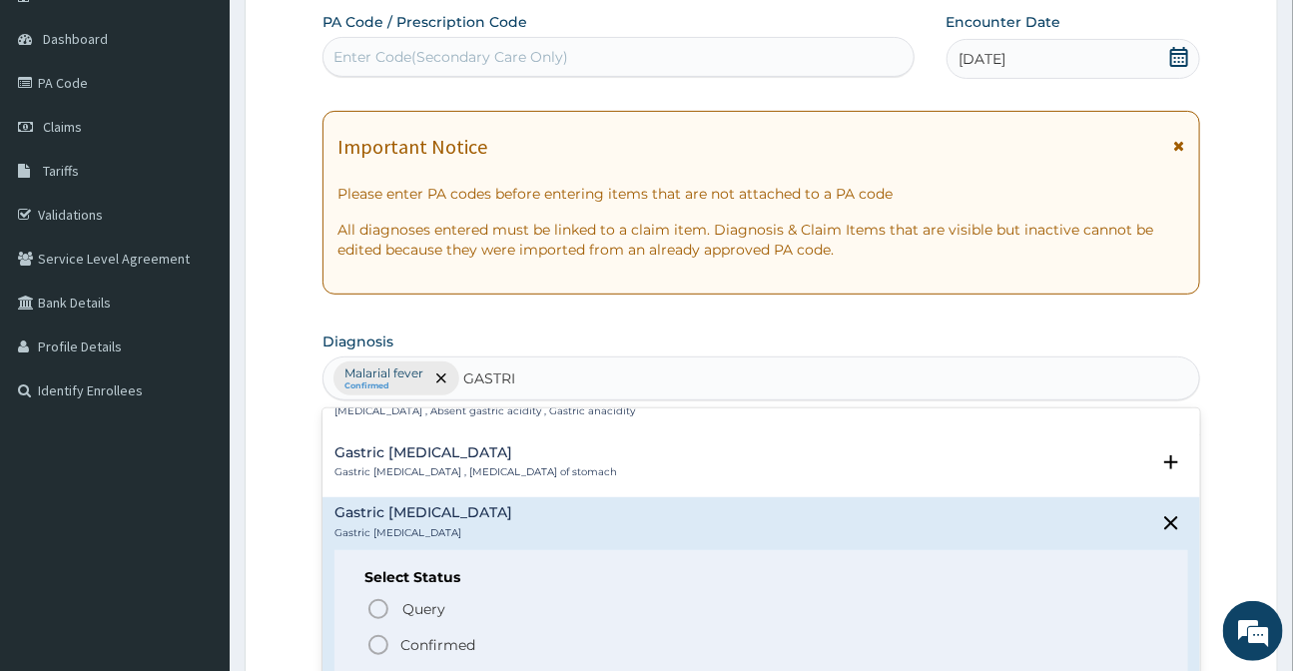
scroll to position [272, 0]
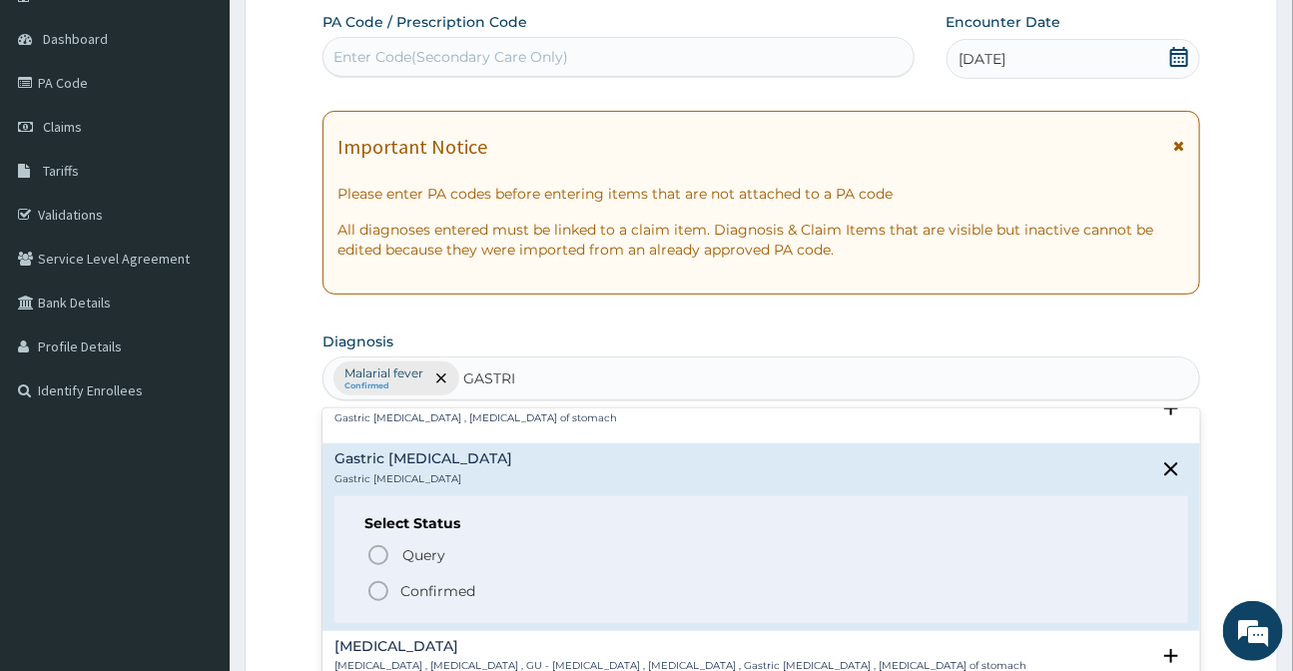
click at [379, 589] on icon "status option filled" at bounding box center [378, 591] width 24 height 24
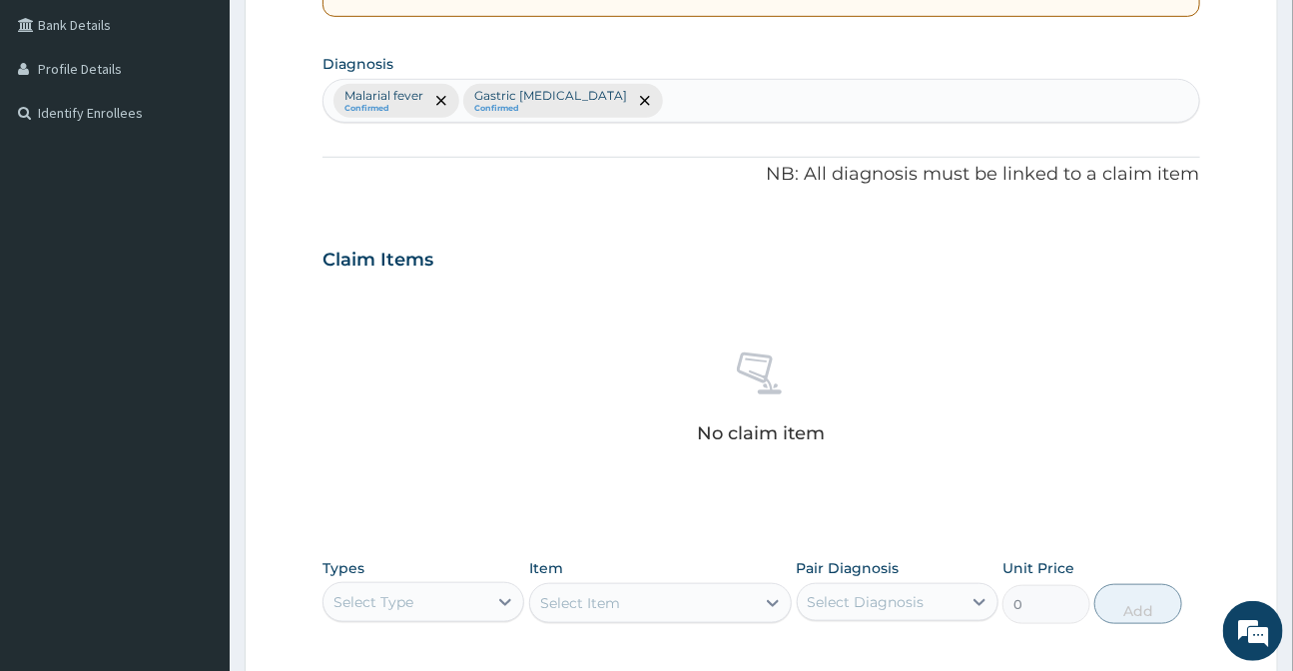
scroll to position [541, 0]
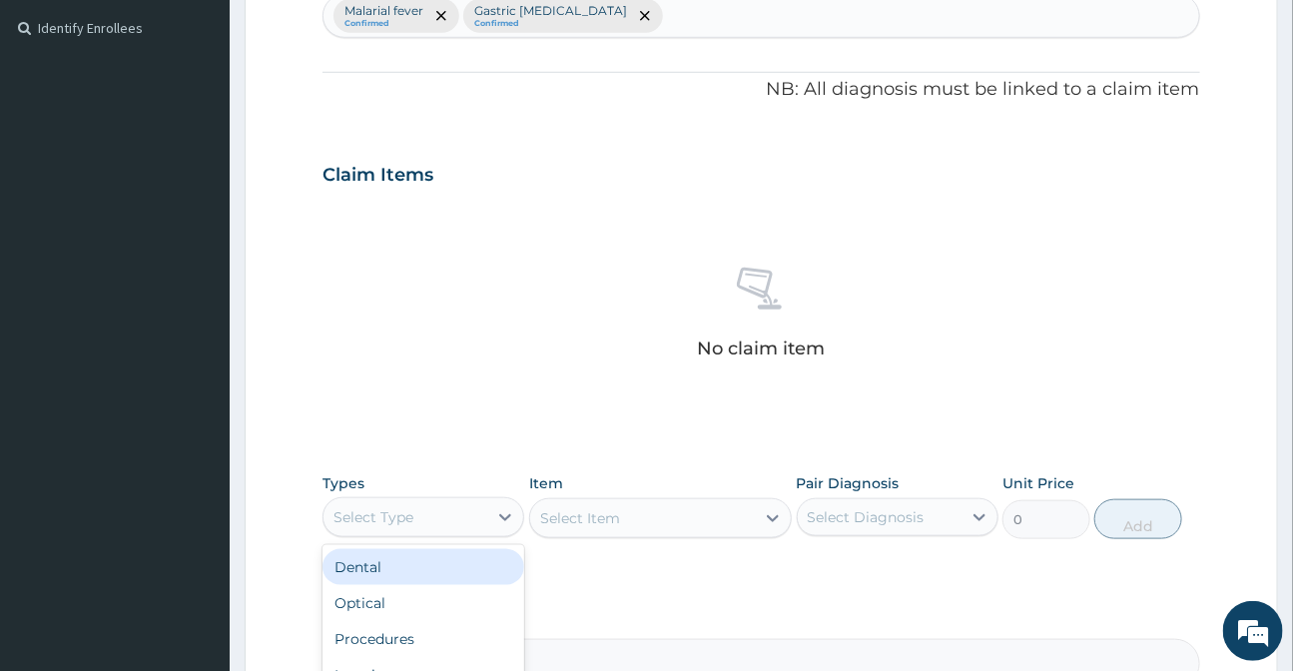
click at [476, 504] on div "Select Type" at bounding box center [405, 517] width 164 height 32
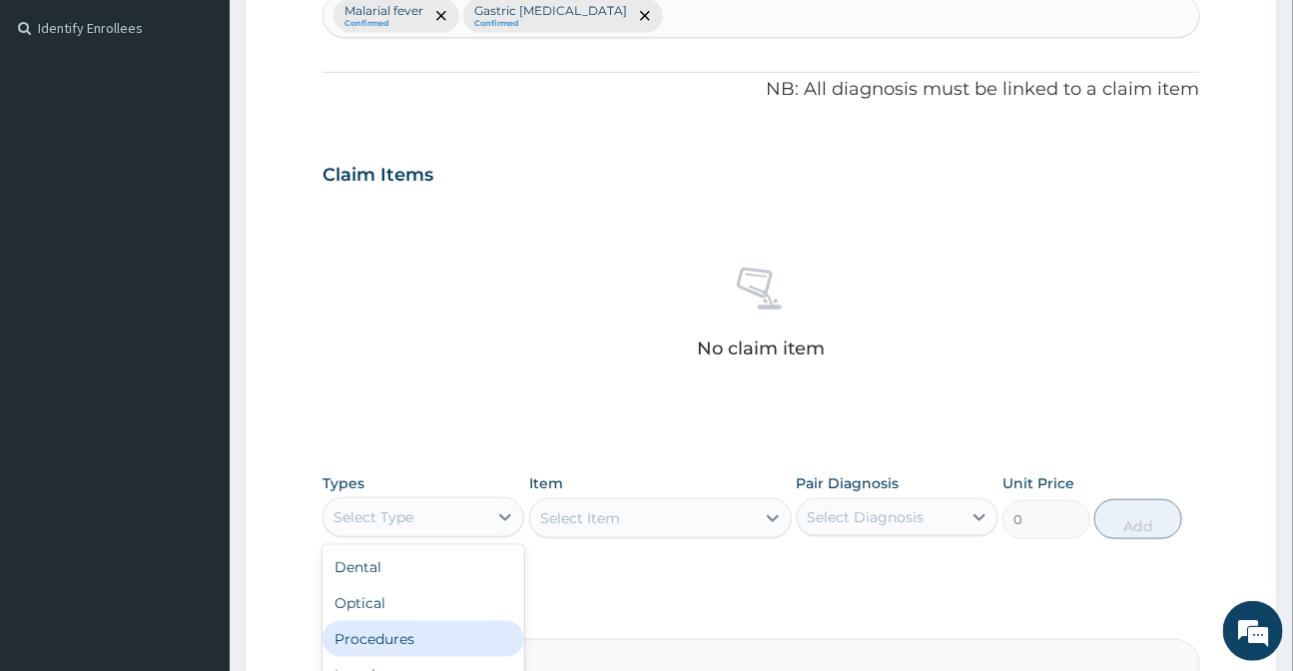
click at [419, 632] on div "Procedures" at bounding box center [423, 639] width 202 height 36
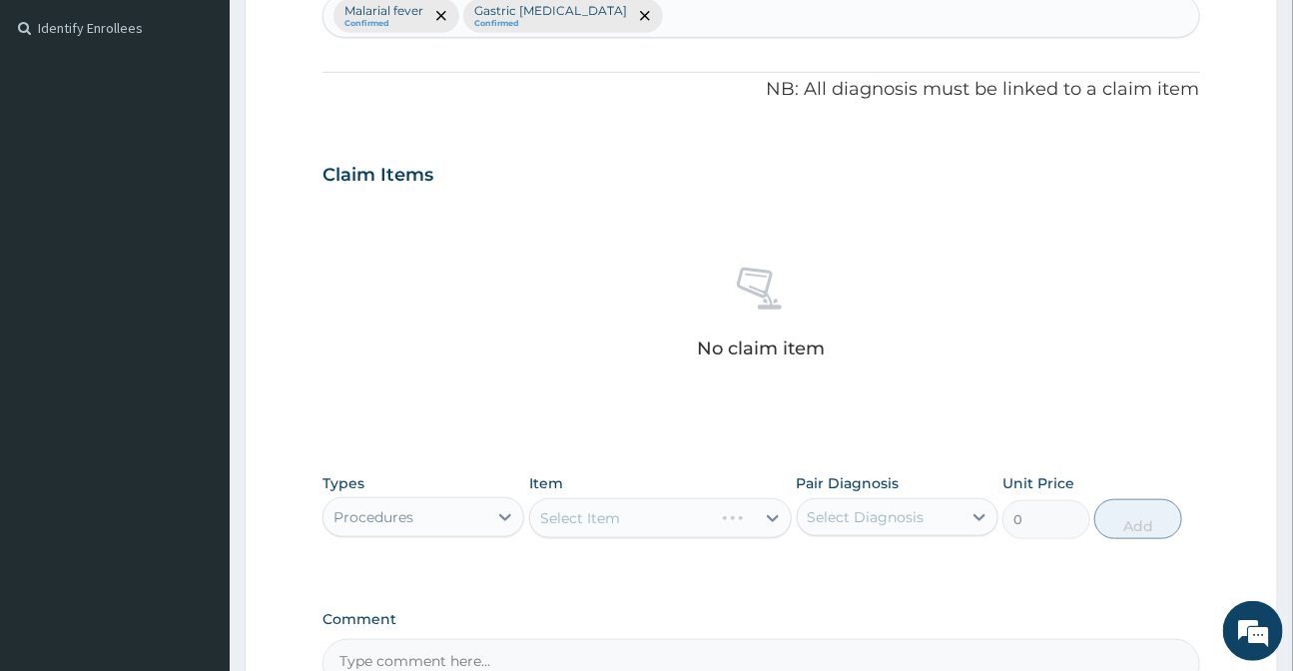
click at [609, 523] on div "Select Item" at bounding box center [660, 518] width 263 height 40
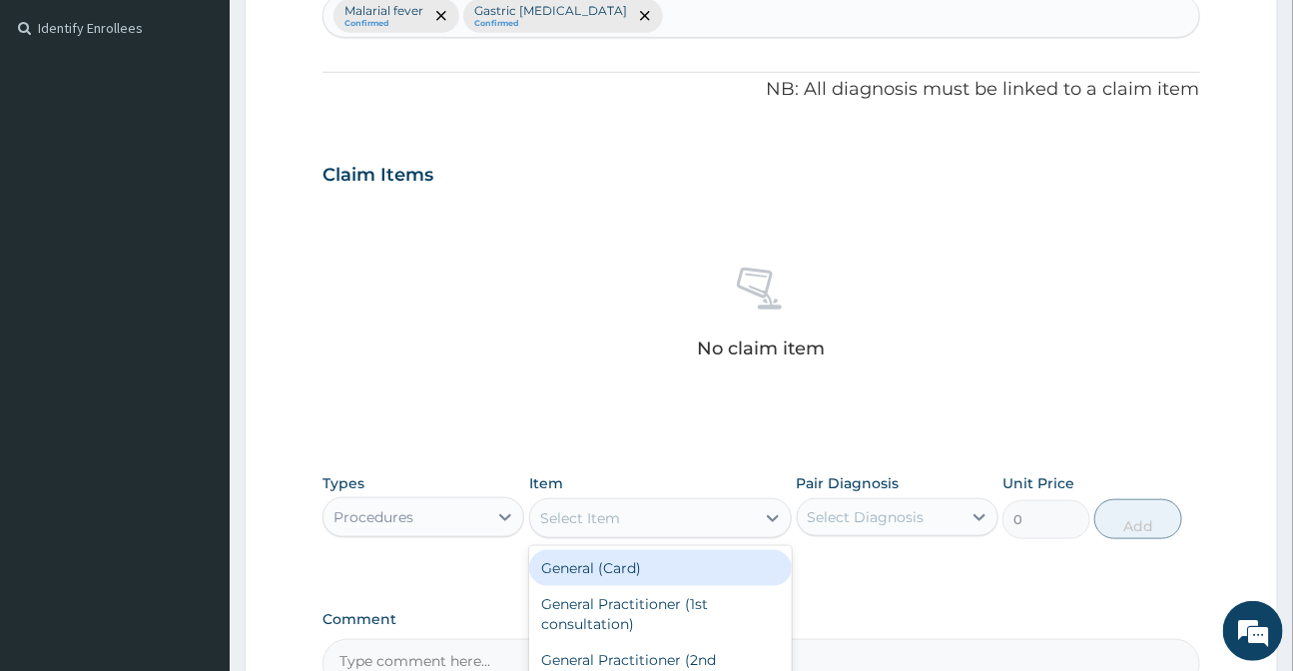
click at [604, 523] on div "Select Item" at bounding box center [580, 518] width 80 height 20
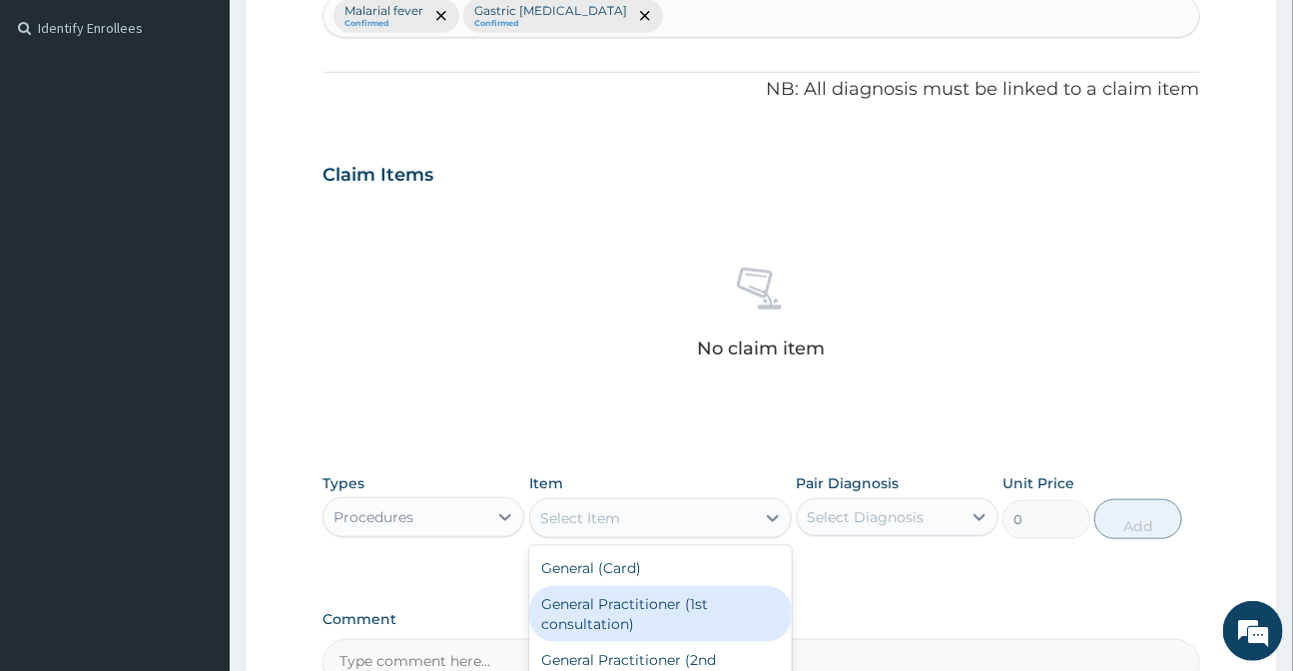
click at [622, 614] on div "General Practitioner (1st consultation)" at bounding box center [660, 614] width 263 height 56
type input "3000"
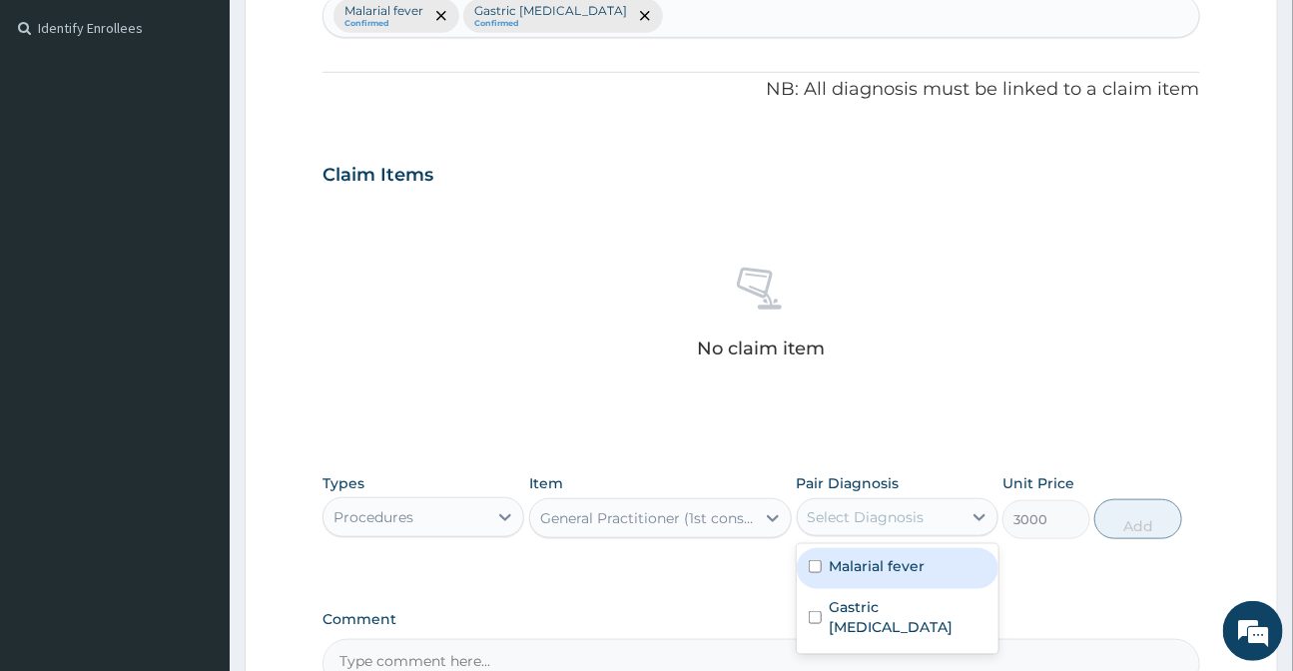
click at [859, 511] on div "Select Diagnosis" at bounding box center [866, 517] width 117 height 20
click at [847, 573] on label "Malarial fever" at bounding box center [878, 566] width 96 height 20
checkbox input "true"
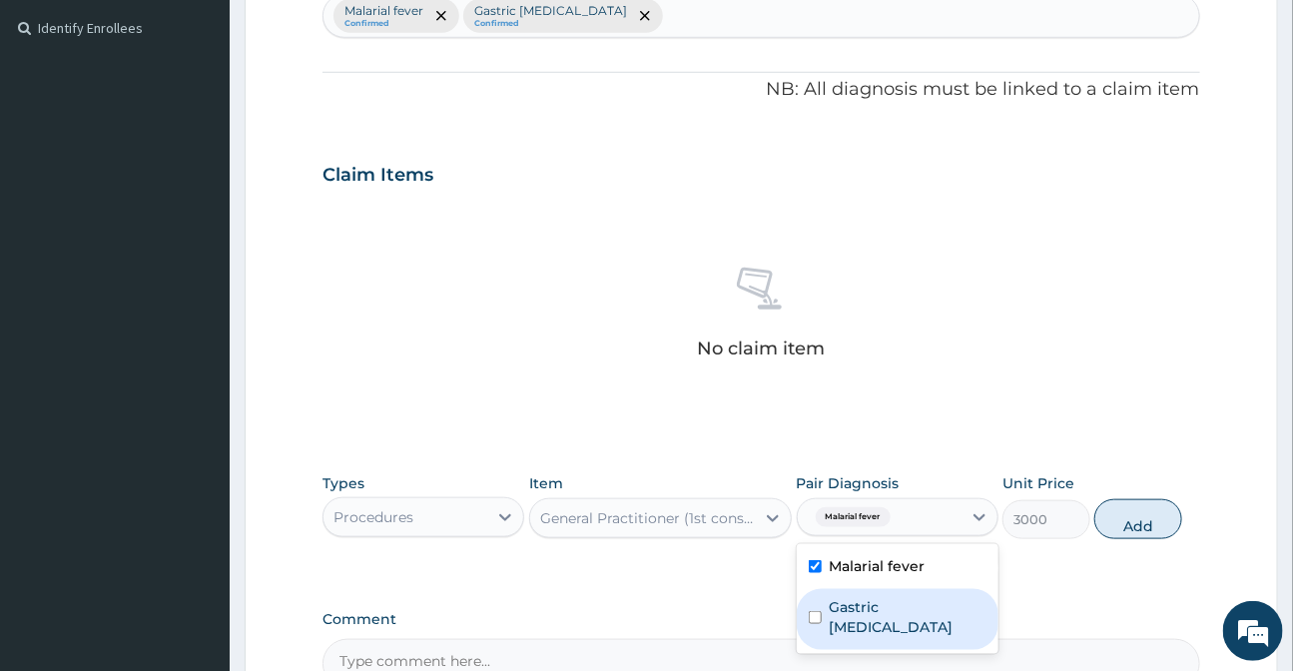
click at [849, 592] on div "Gastric spasm" at bounding box center [898, 619] width 202 height 61
checkbox input "true"
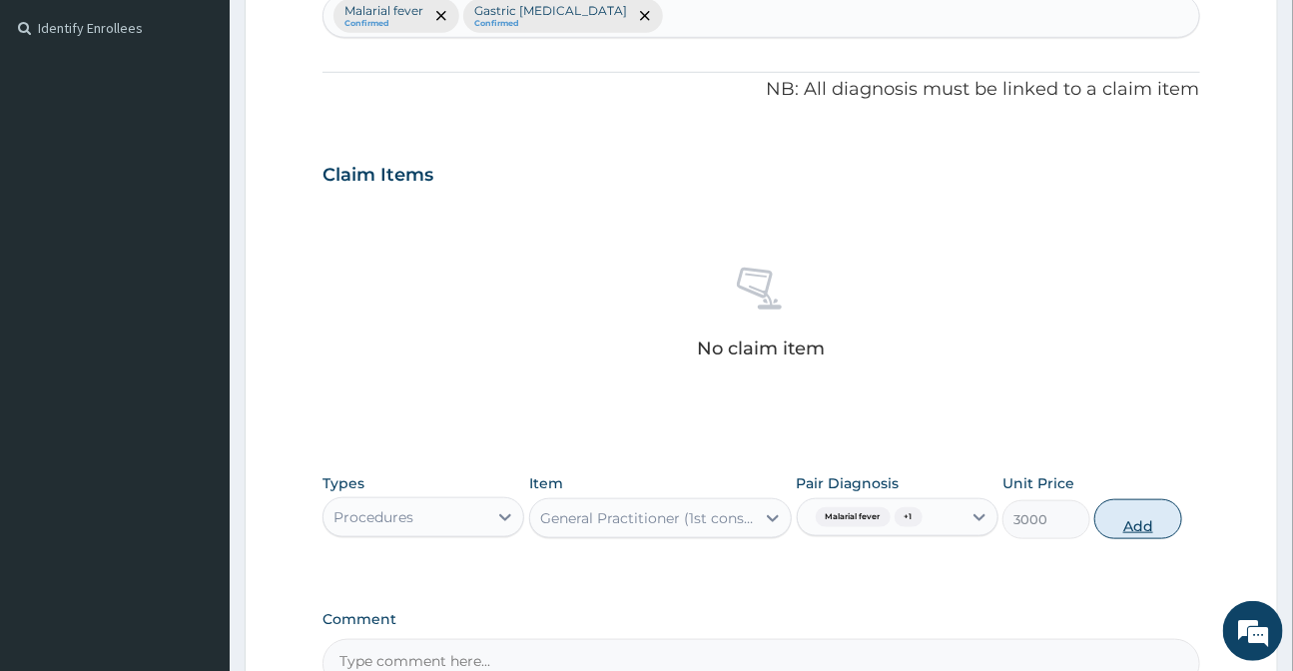
click at [1136, 526] on button "Add" at bounding box center [1138, 519] width 88 height 40
type input "0"
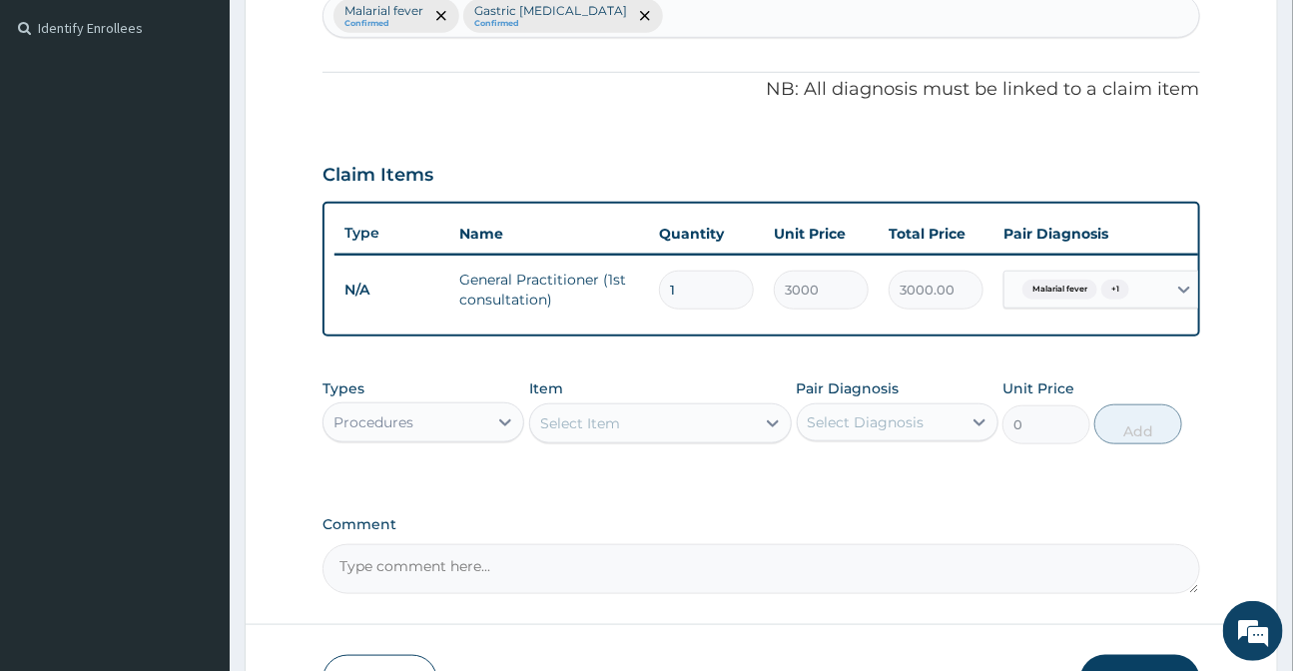
click at [485, 438] on div "Procedures" at bounding box center [405, 422] width 164 height 32
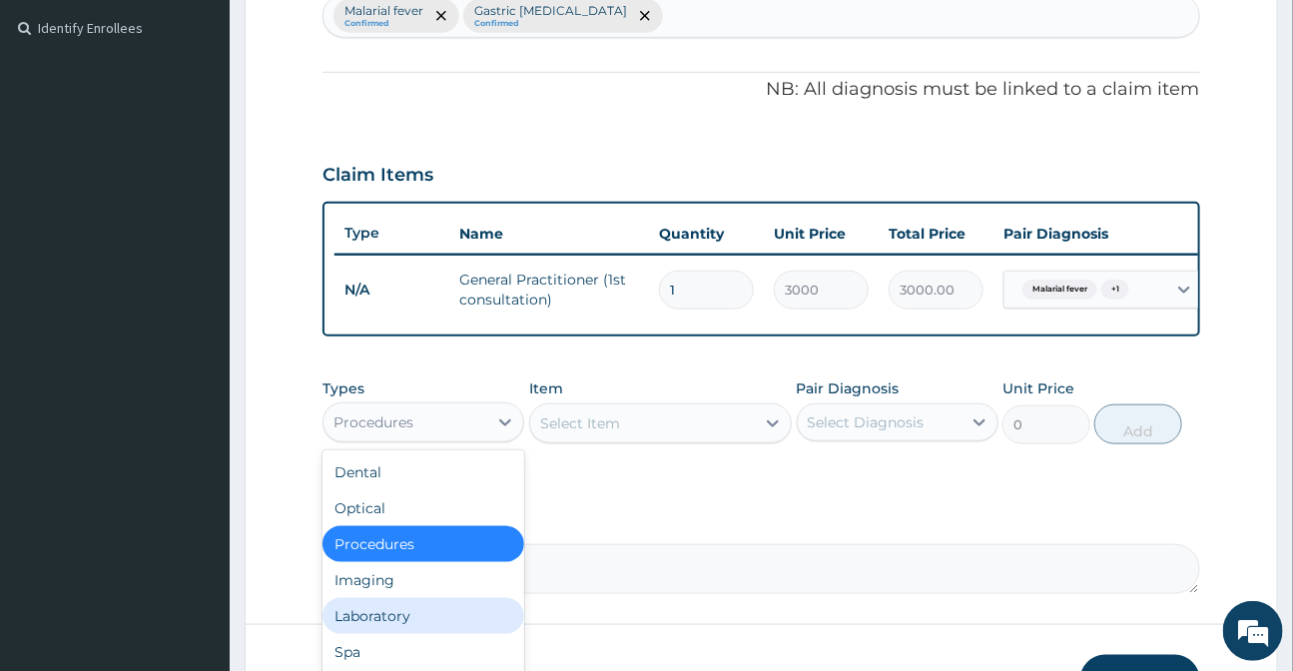
scroll to position [68, 0]
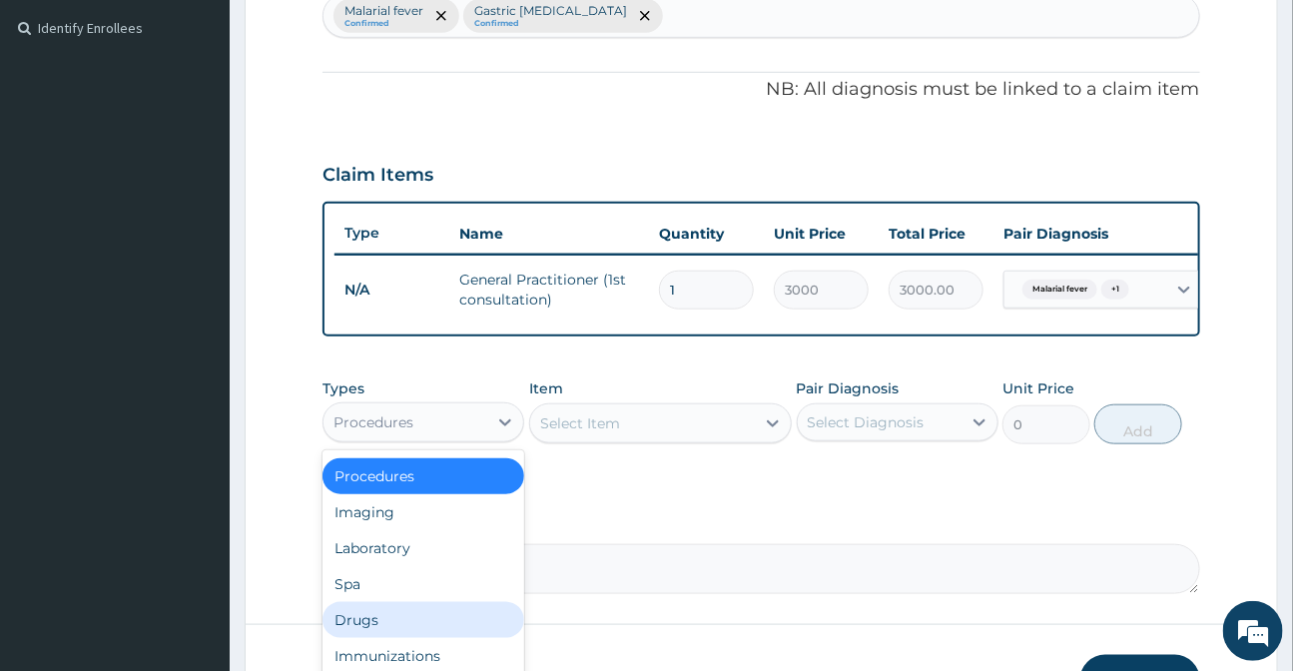
click at [369, 636] on div "Drugs" at bounding box center [423, 620] width 202 height 36
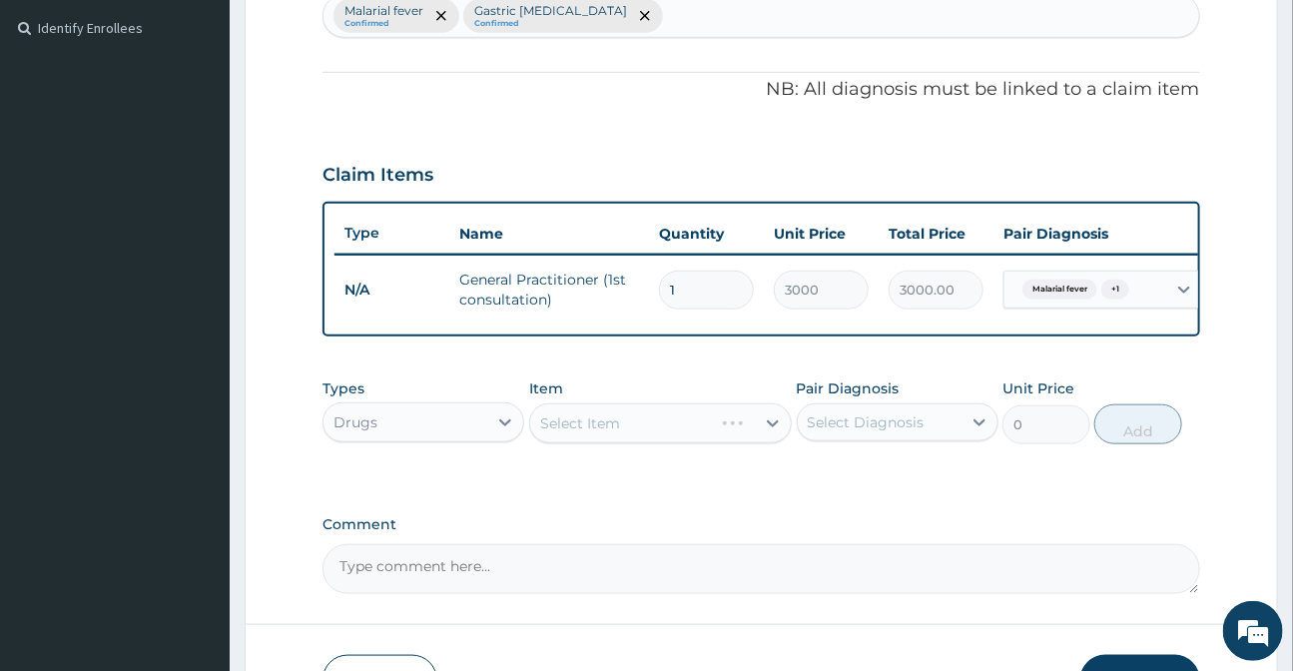
click at [570, 438] on div "Select Item" at bounding box center [660, 423] width 263 height 40
click at [581, 433] on div "Select Item" at bounding box center [580, 423] width 80 height 20
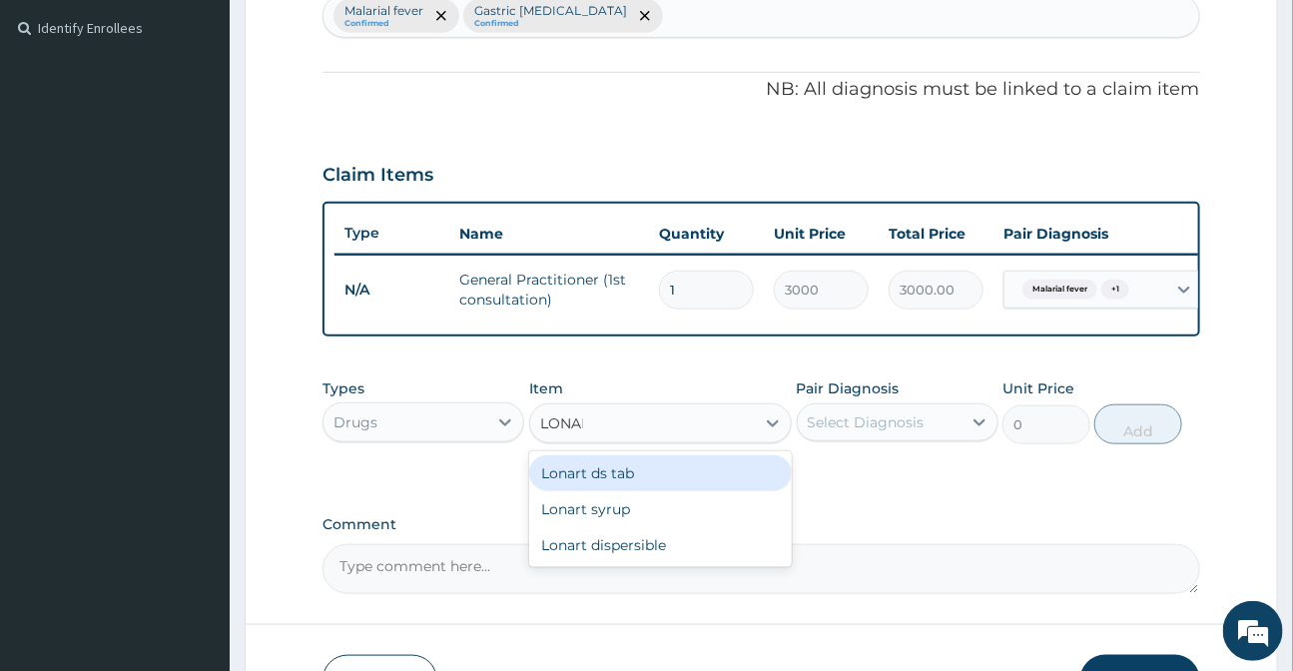
type input "LONART"
click at [609, 491] on div "Lonart ds tab" at bounding box center [660, 473] width 263 height 36
type input "900"
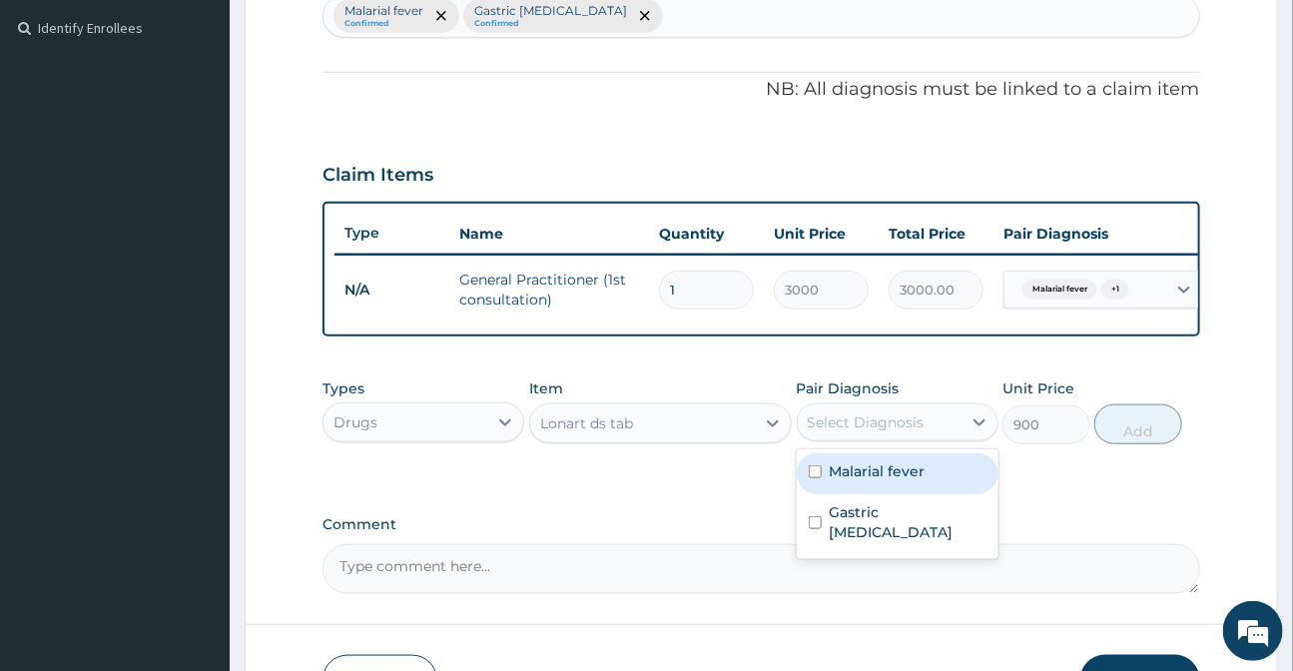
click at [838, 424] on div "Select Diagnosis" at bounding box center [866, 422] width 117 height 20
click at [841, 494] on div "Malarial fever" at bounding box center [898, 473] width 202 height 41
checkbox input "true"
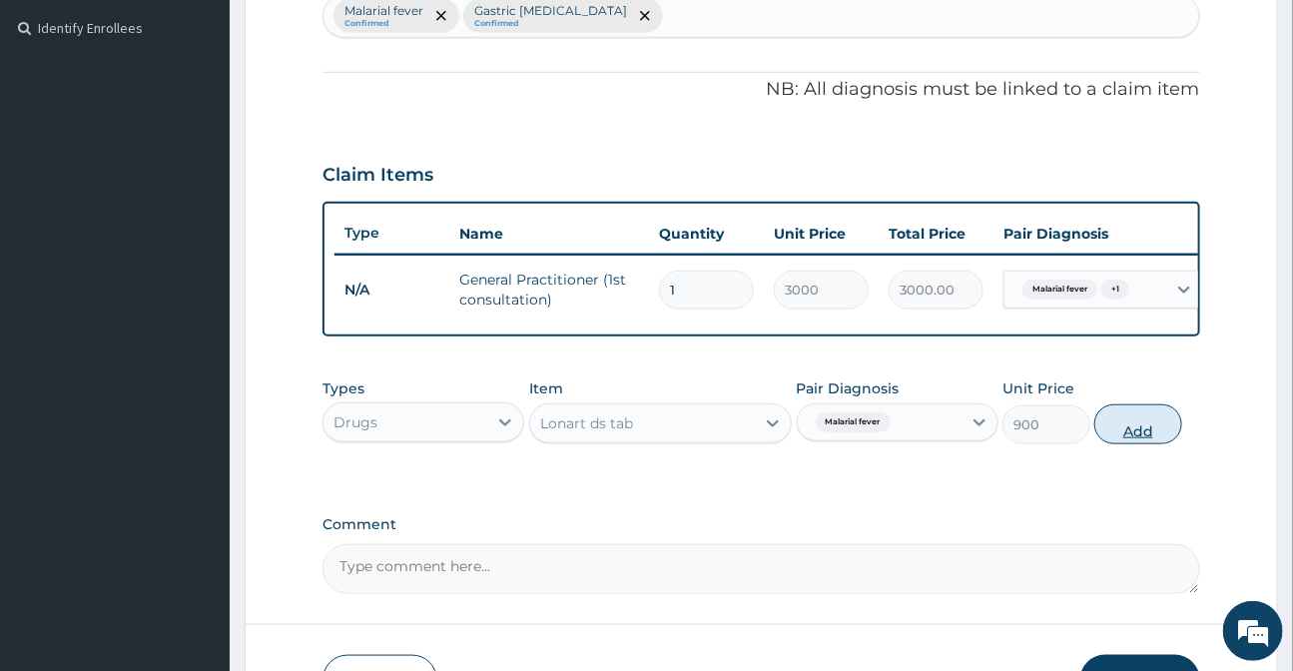
click at [1135, 428] on button "Add" at bounding box center [1138, 424] width 88 height 40
type input "0"
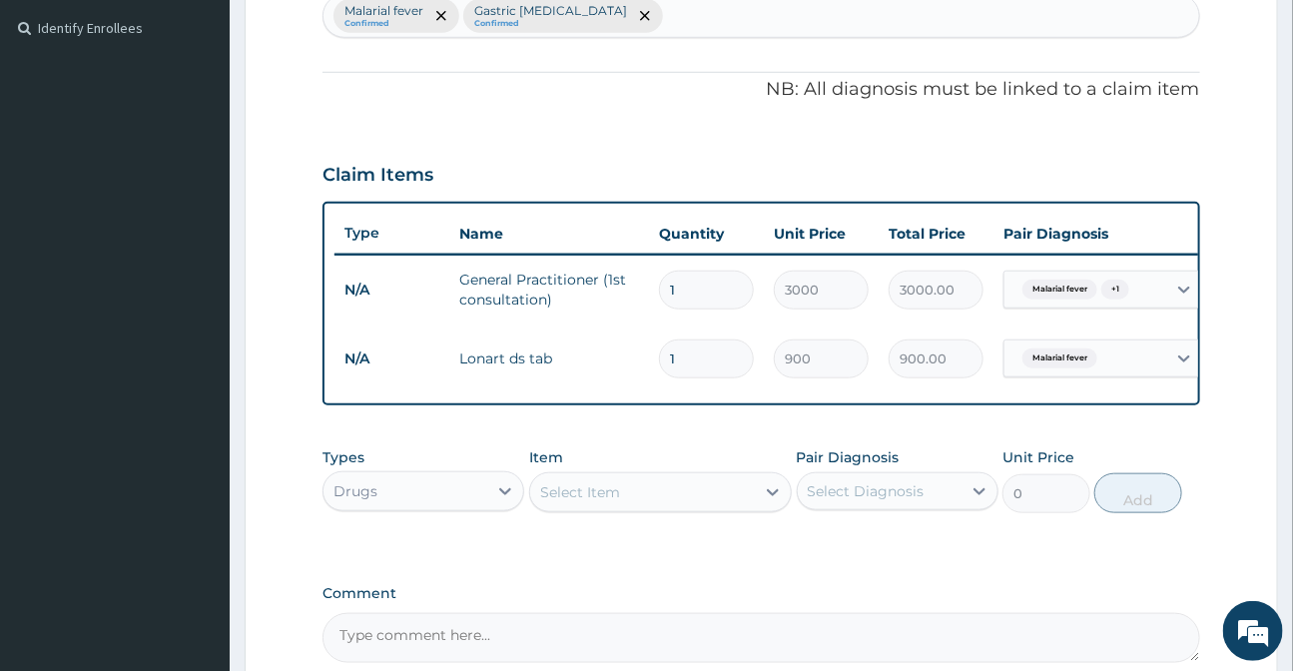
type input "0.00"
type input "6"
type input "5400.00"
type input "6"
click at [568, 493] on div "Select Item" at bounding box center [580, 492] width 80 height 20
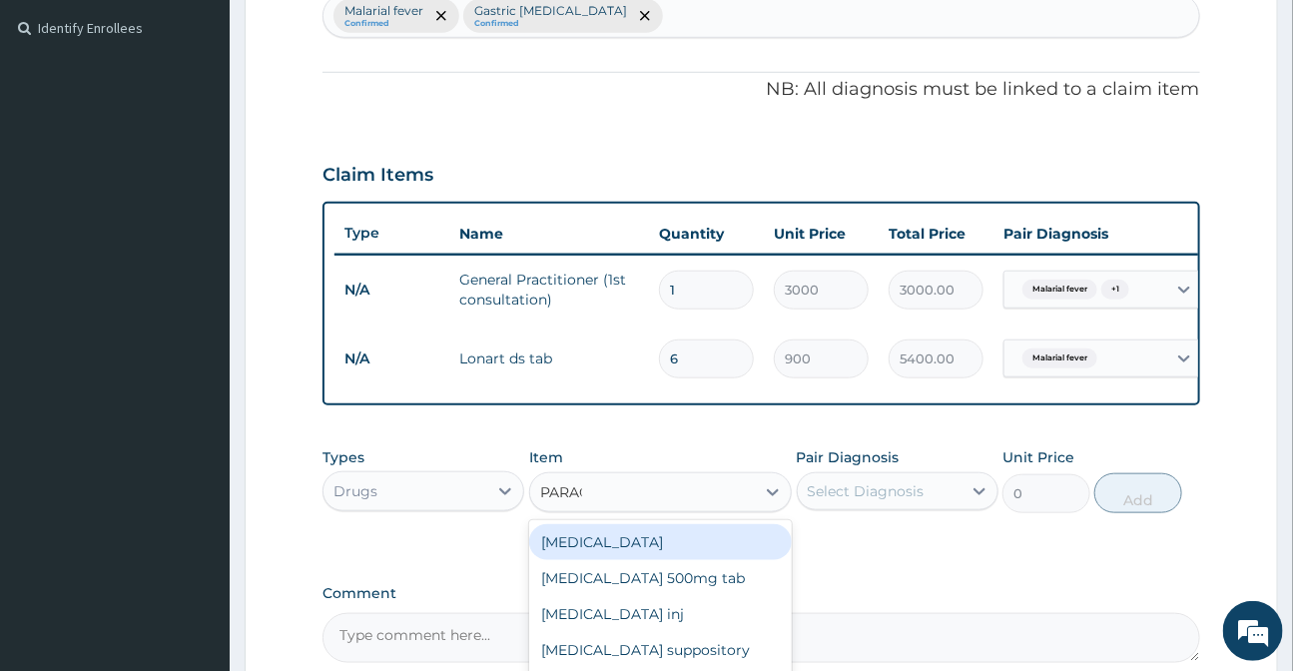
type input "PARACE"
drag, startPoint x: 609, startPoint y: 556, endPoint x: 767, endPoint y: 539, distance: 158.6
click at [620, 557] on div "Paracetamol 500mg tab" at bounding box center [660, 542] width 263 height 36
type input "20"
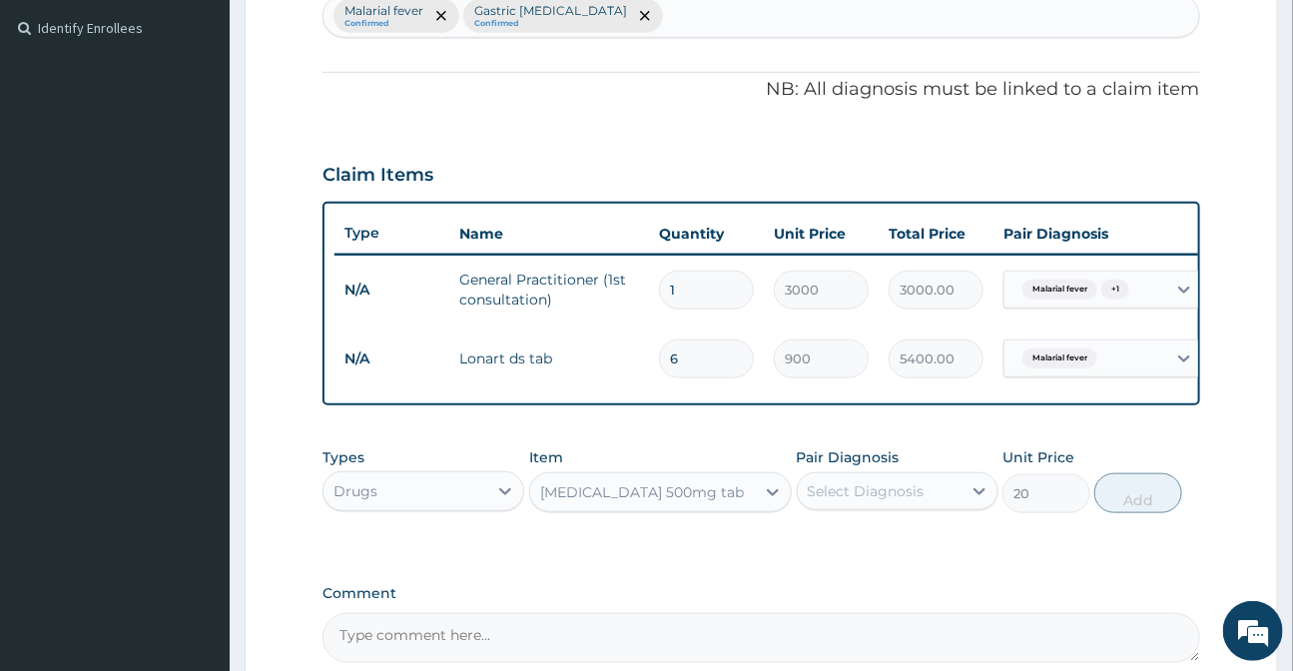
click at [898, 495] on div "Select Diagnosis" at bounding box center [866, 491] width 117 height 20
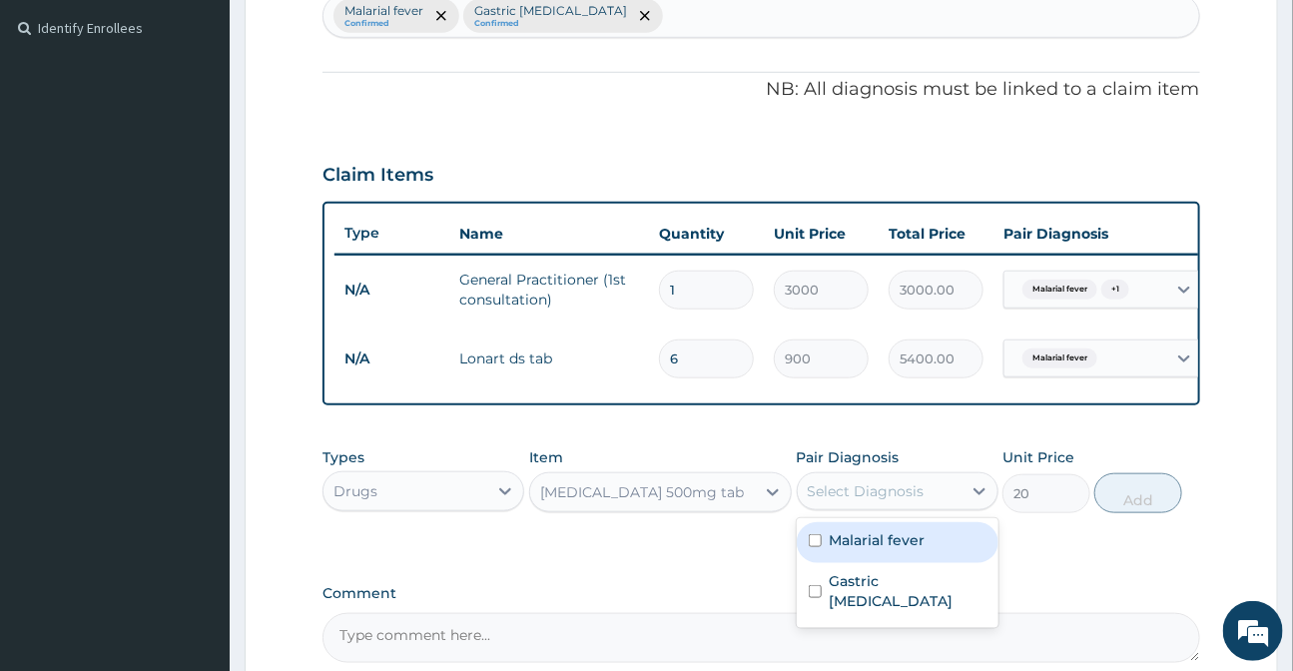
click at [886, 563] on div "Malarial fever" at bounding box center [898, 542] width 202 height 41
checkbox input "true"
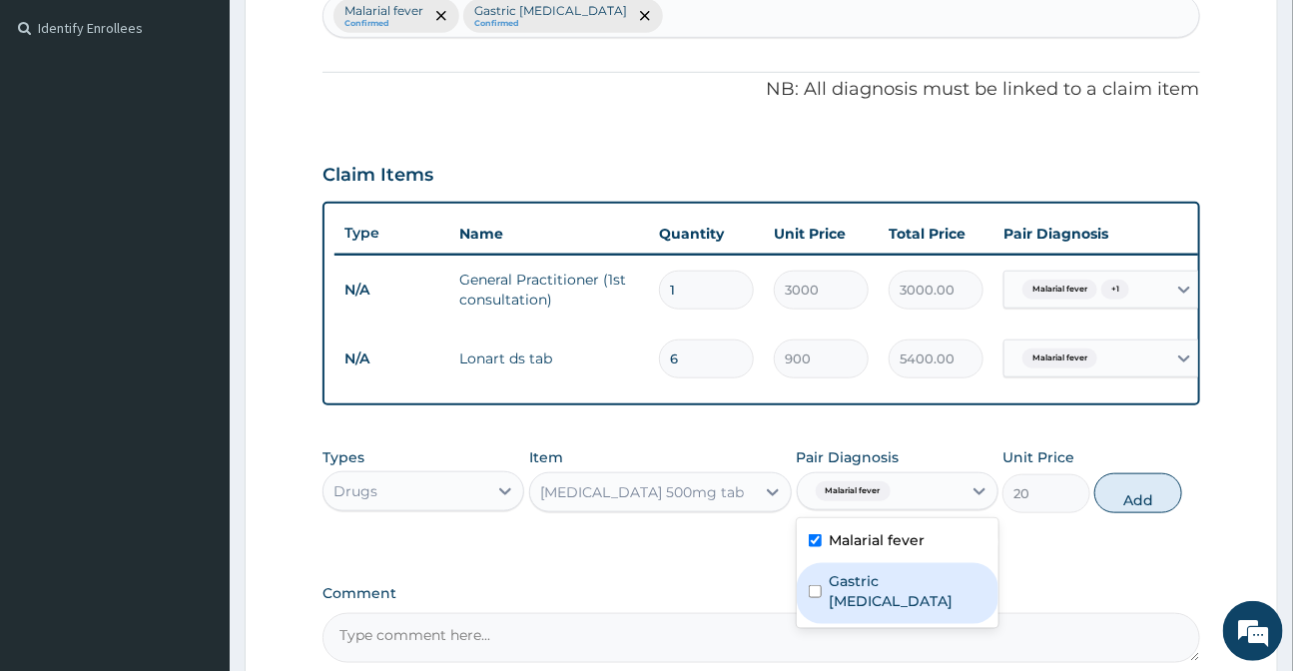
drag, startPoint x: 887, startPoint y: 595, endPoint x: 987, endPoint y: 582, distance: 100.7
click at [888, 595] on label "Gastric spasm" at bounding box center [908, 591] width 157 height 40
checkbox input "true"
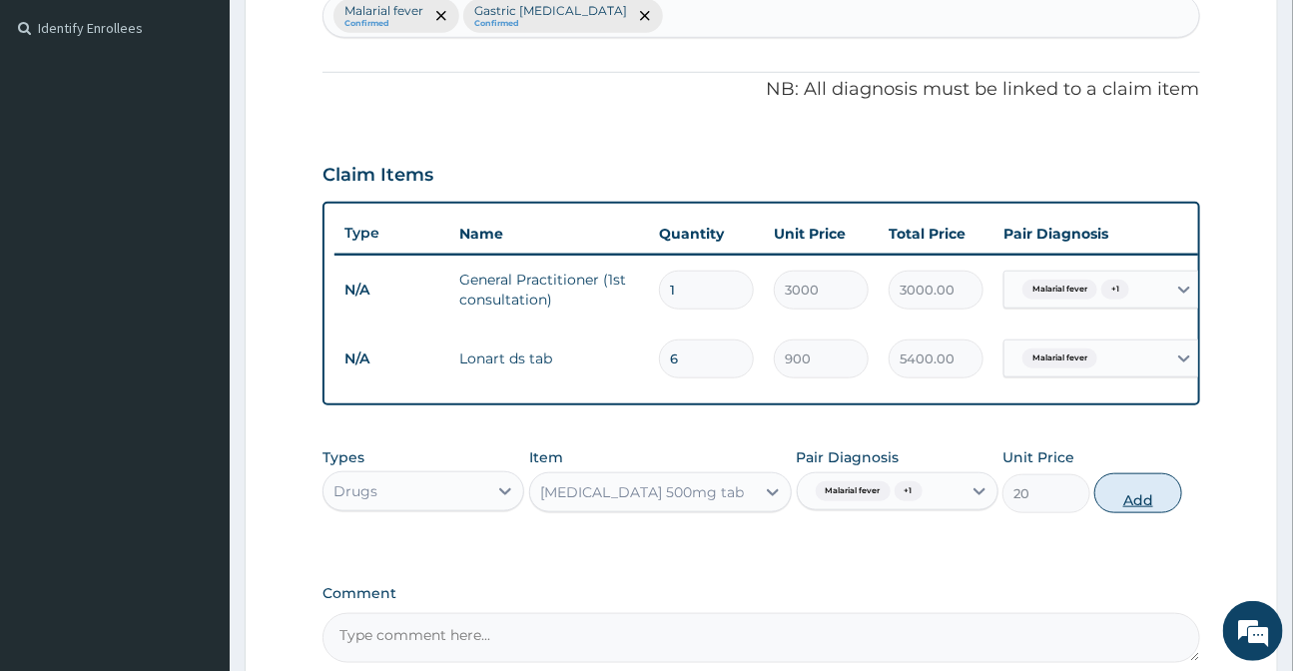
click at [1111, 503] on button "Add" at bounding box center [1138, 493] width 88 height 40
type input "0"
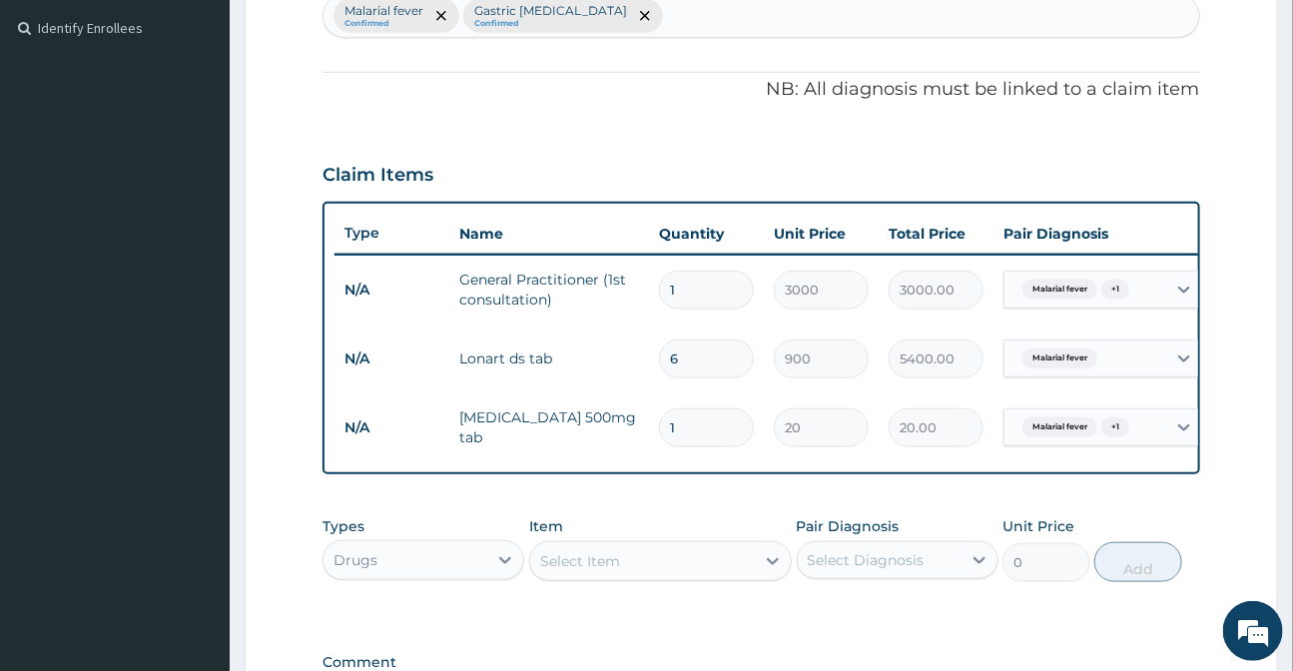
type input "12"
type input "240.00"
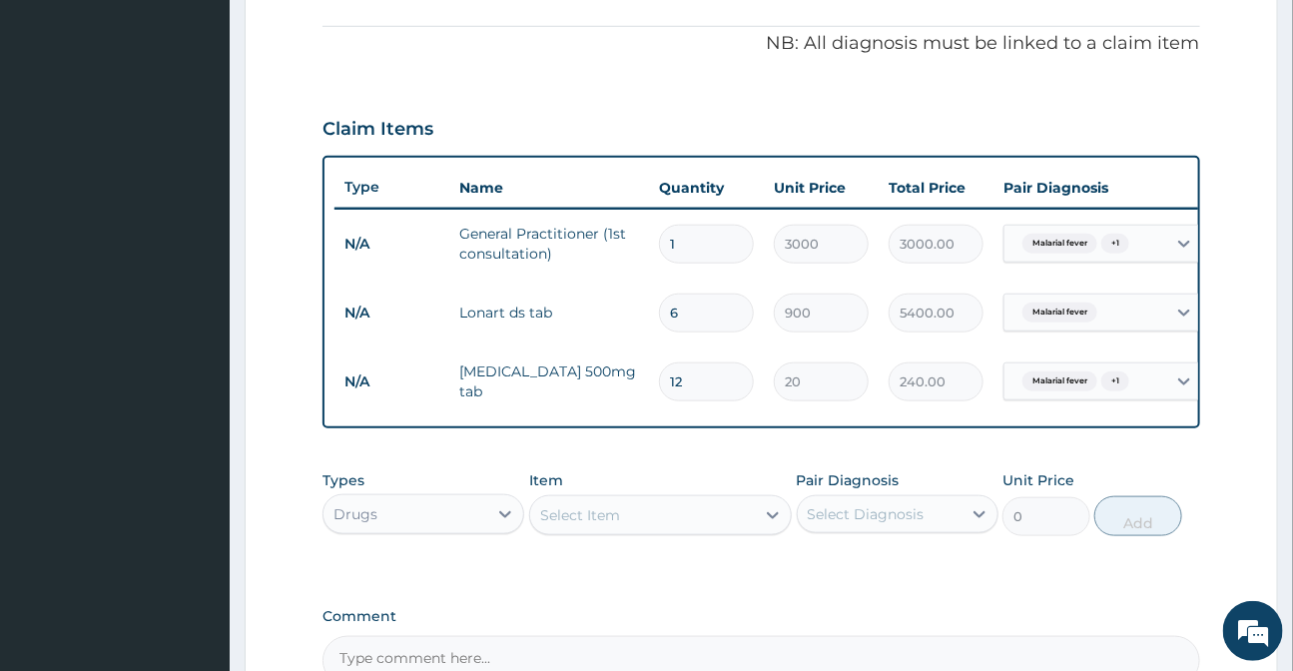
scroll to position [723, 0]
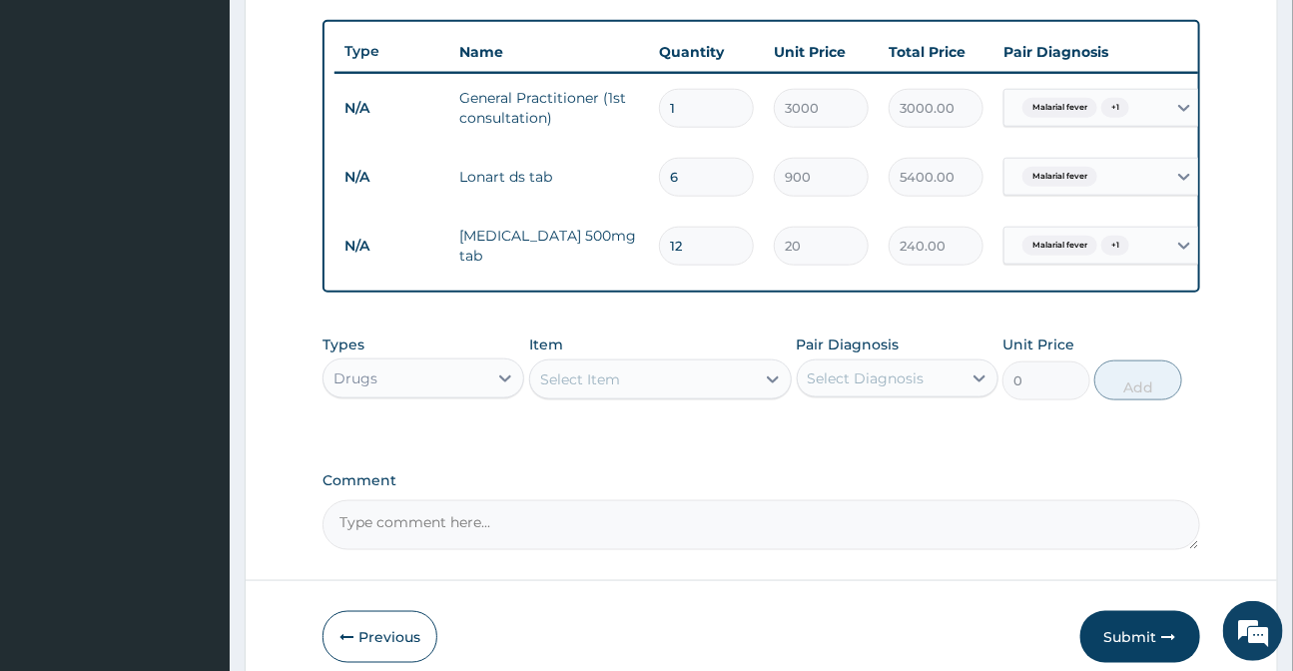
type input "12"
click at [632, 395] on div "Select Item" at bounding box center [642, 379] width 225 height 32
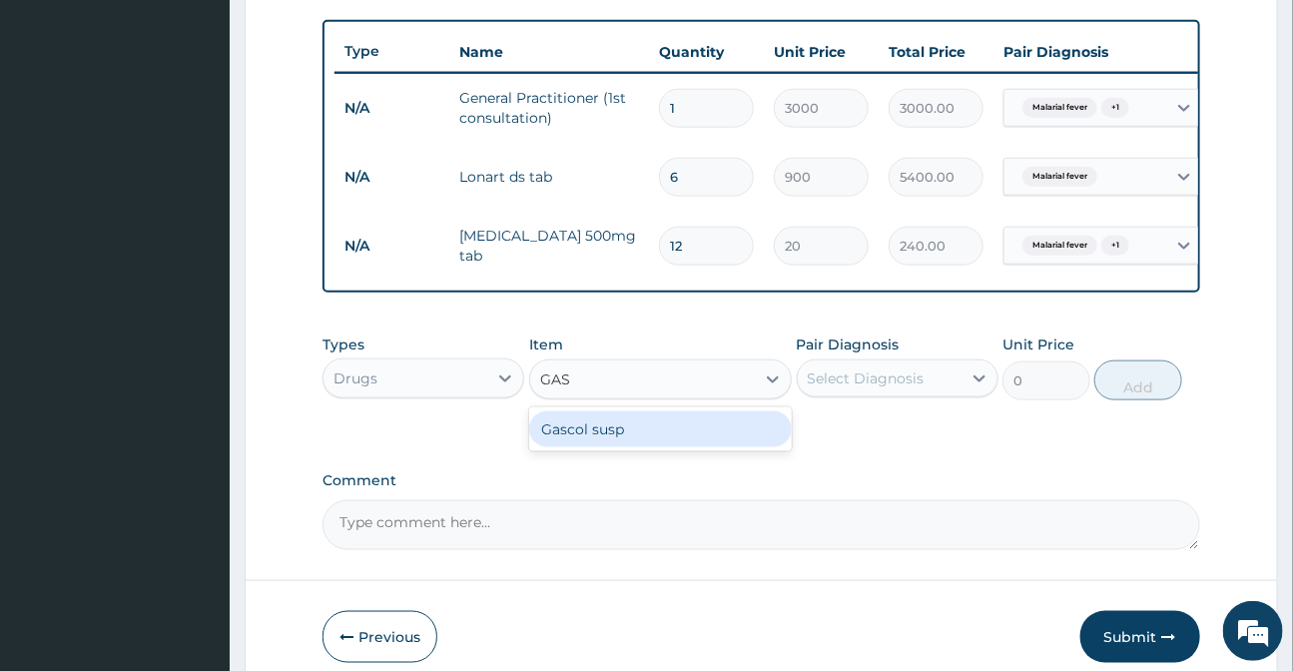
type input "GASC"
click at [615, 447] on div "Gascol susp" at bounding box center [660, 429] width 263 height 36
type input "1000"
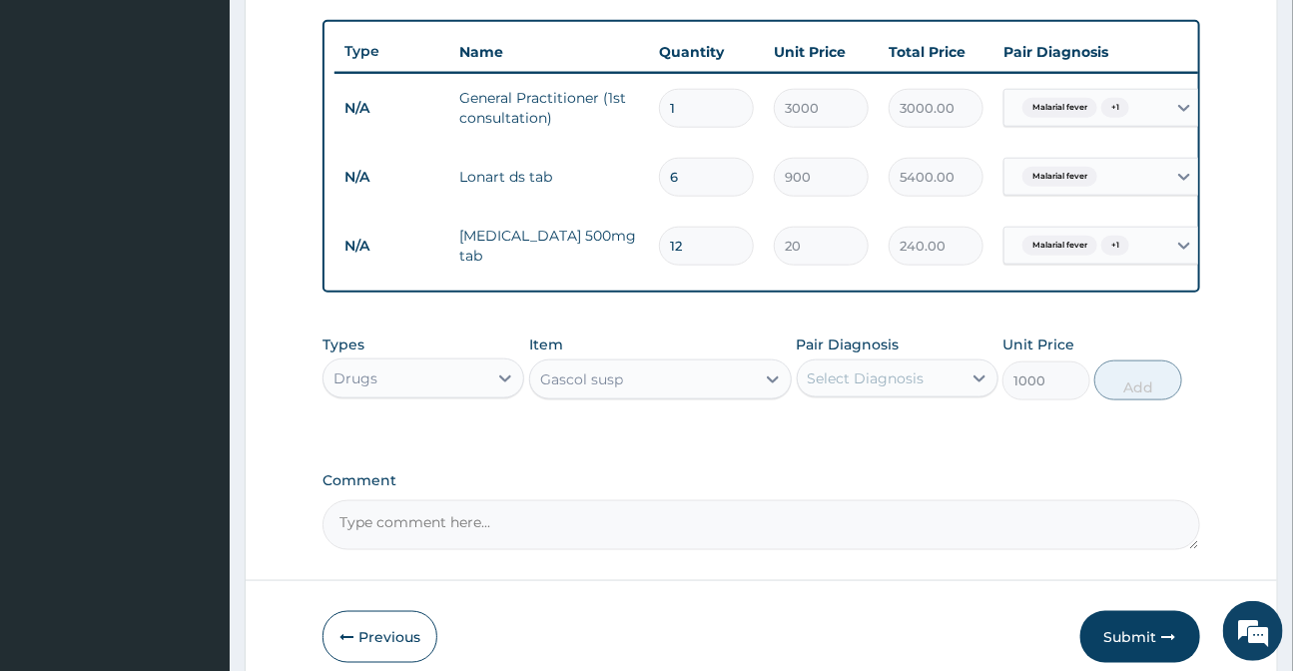
click at [878, 383] on div "Select Diagnosis" at bounding box center [866, 378] width 117 height 20
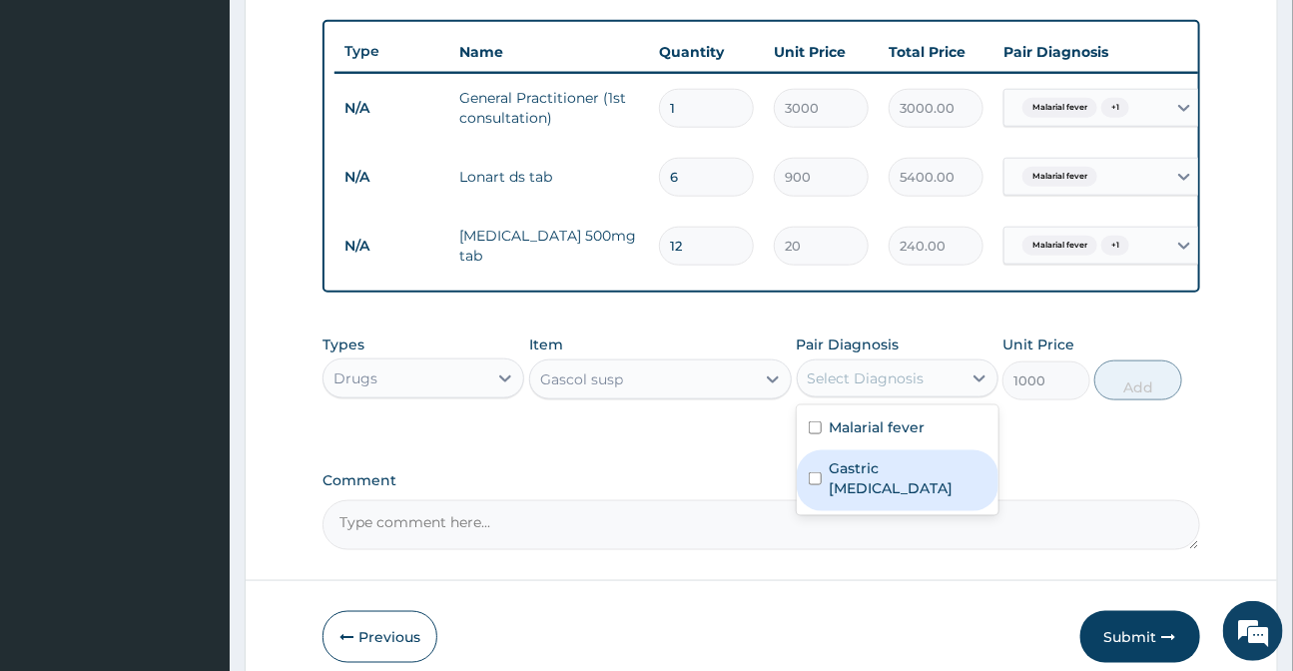
click at [897, 469] on div "Gastric spasm" at bounding box center [898, 480] width 202 height 61
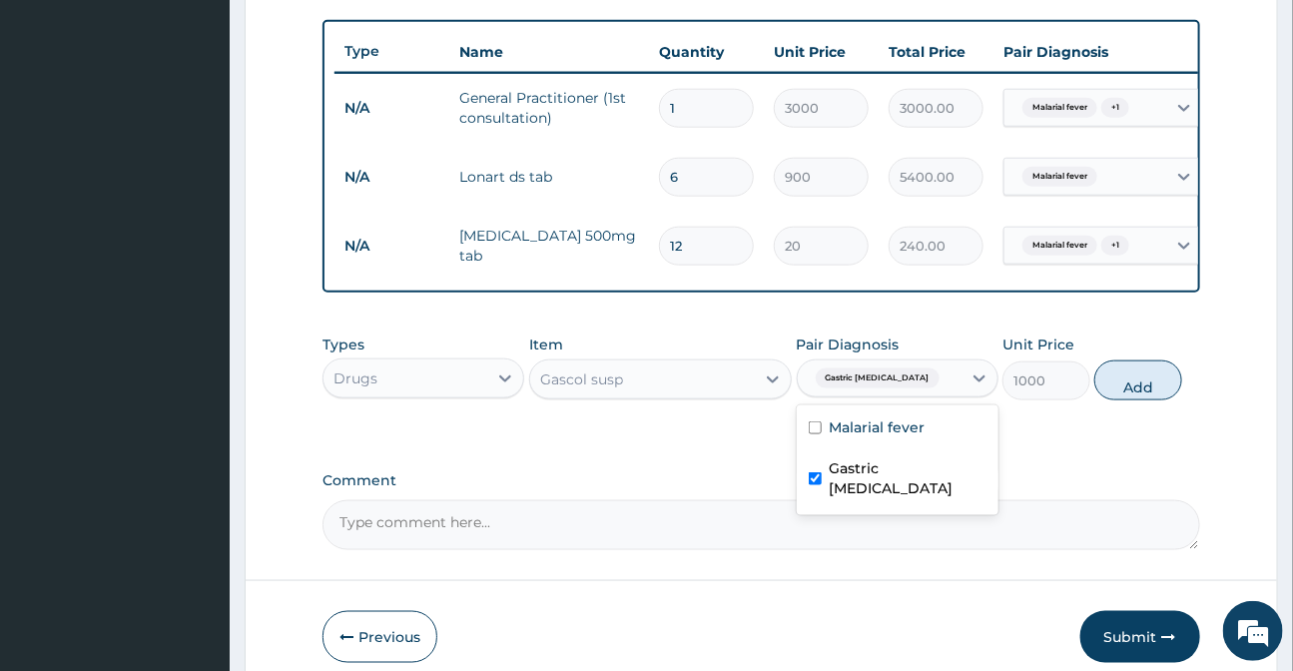
checkbox input "true"
click at [1123, 399] on button "Add" at bounding box center [1138, 380] width 88 height 40
type input "0"
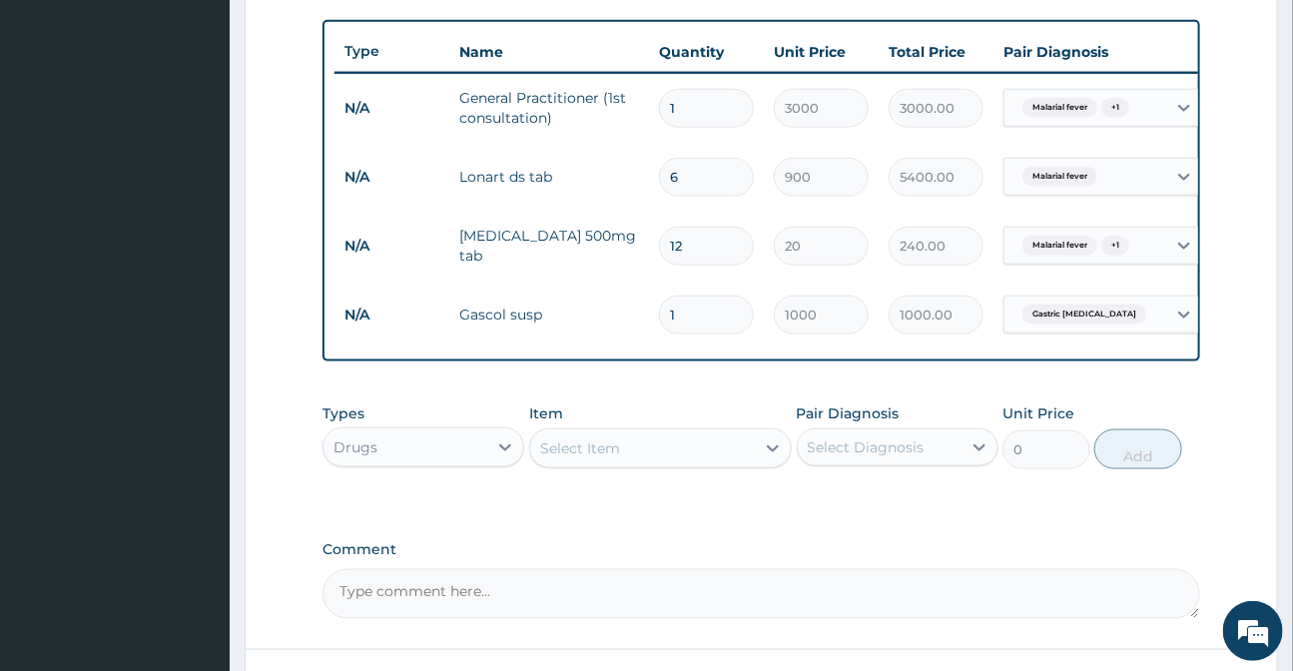
scroll to position [893, 0]
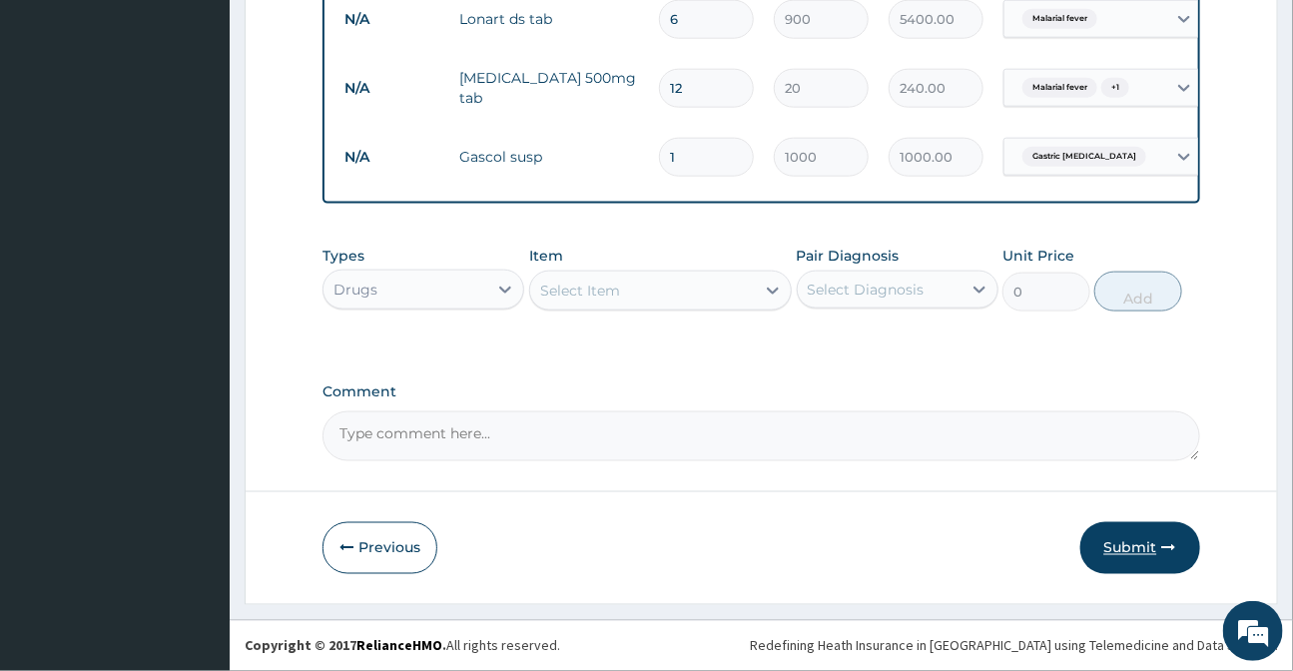
click at [1142, 542] on button "Submit" at bounding box center [1140, 548] width 120 height 52
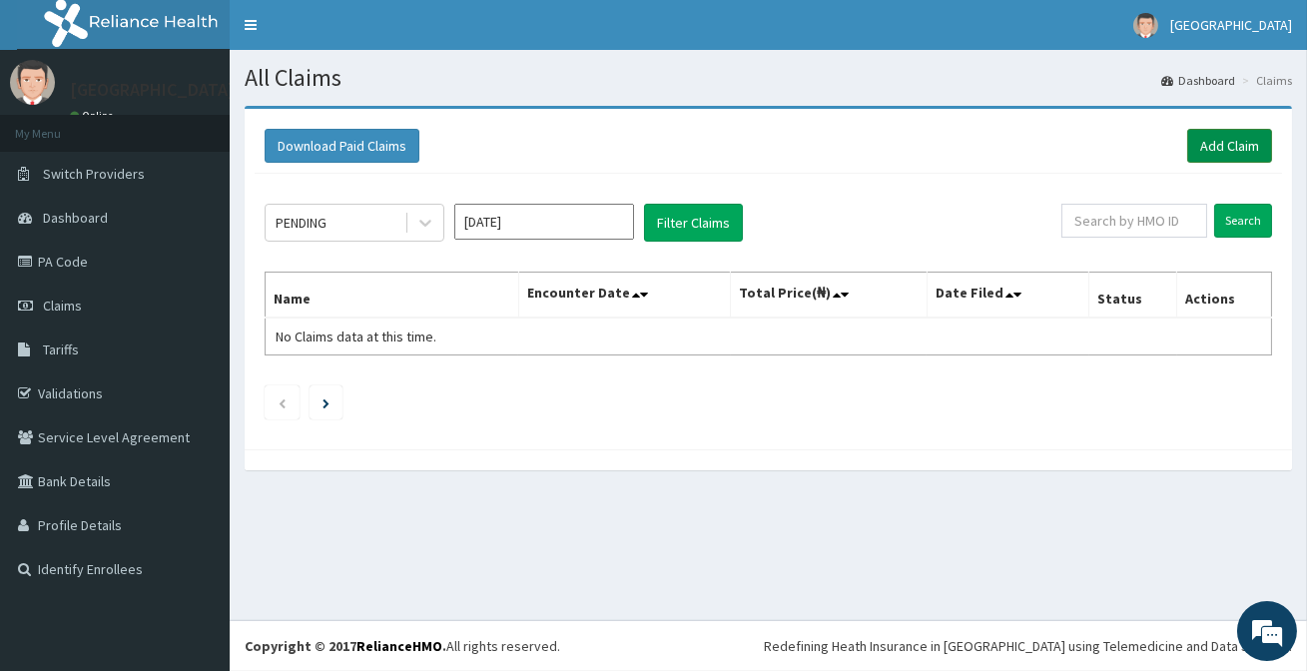
click at [1226, 141] on link "Add Claim" at bounding box center [1229, 146] width 85 height 34
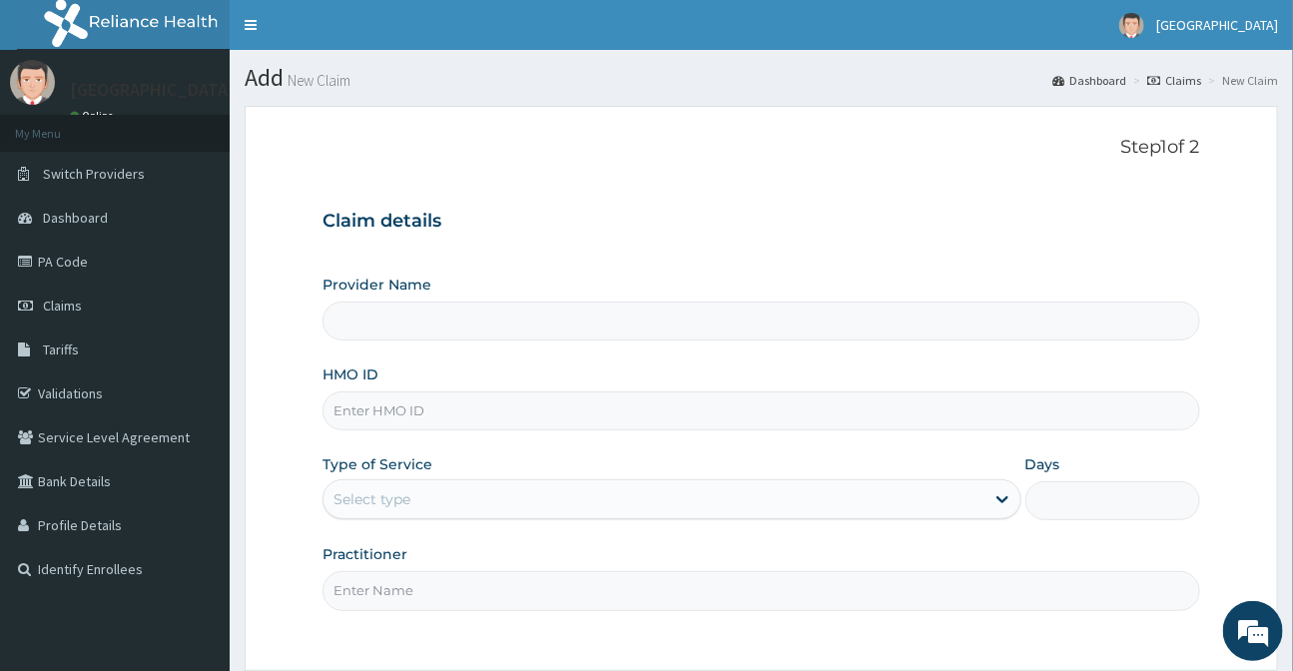
click at [379, 418] on input "HMO ID" at bounding box center [760, 410] width 876 height 39
type input "F"
type input "[GEOGRAPHIC_DATA]"
type input "FEI/10019/E"
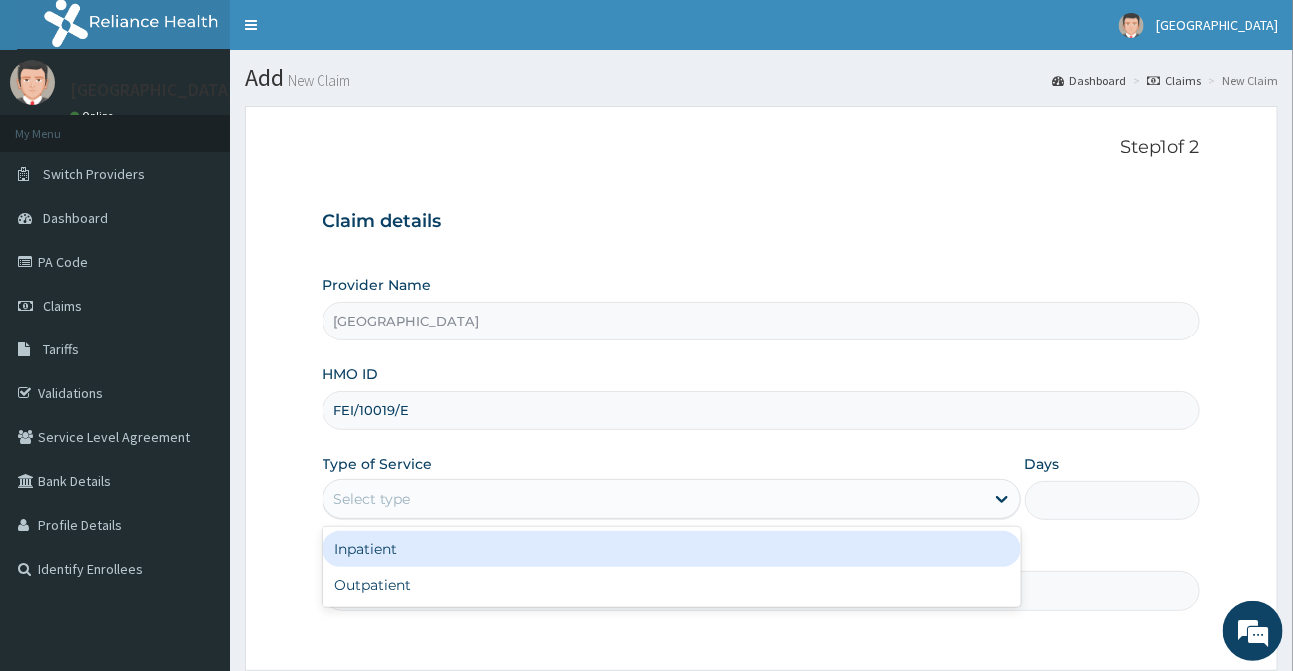
click at [448, 483] on div "Select type" at bounding box center [653, 499] width 660 height 32
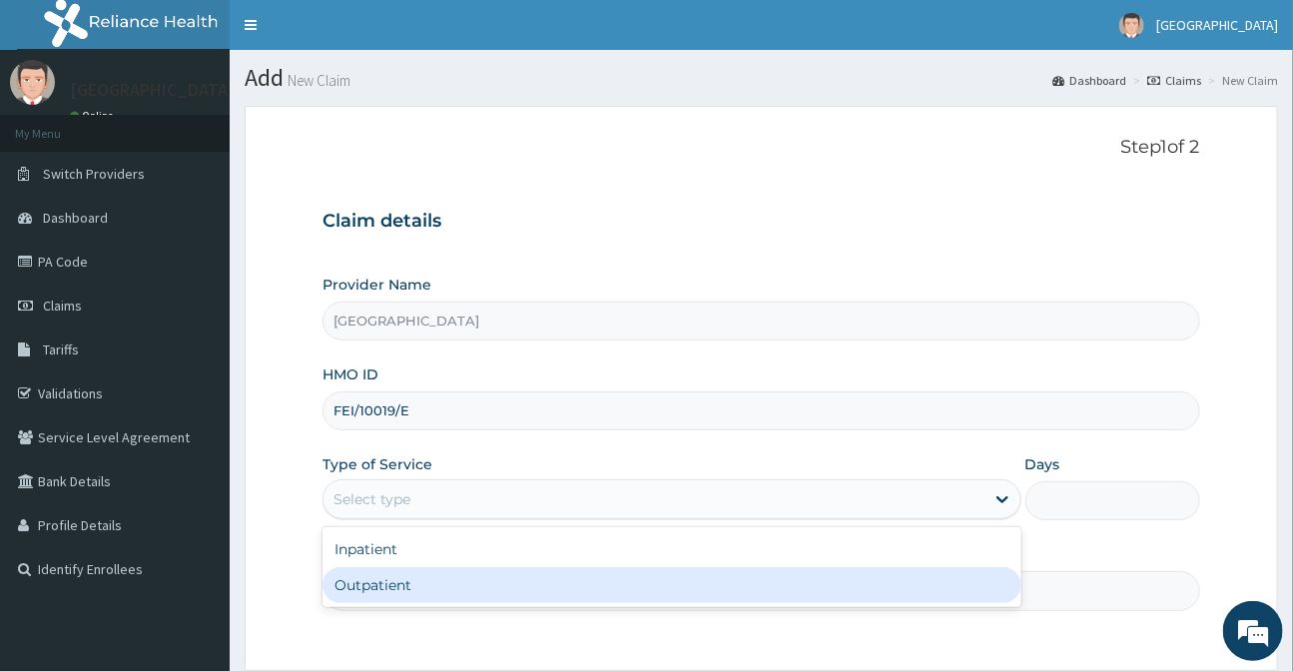
click at [387, 586] on div "Outpatient" at bounding box center [671, 585] width 698 height 36
type input "1"
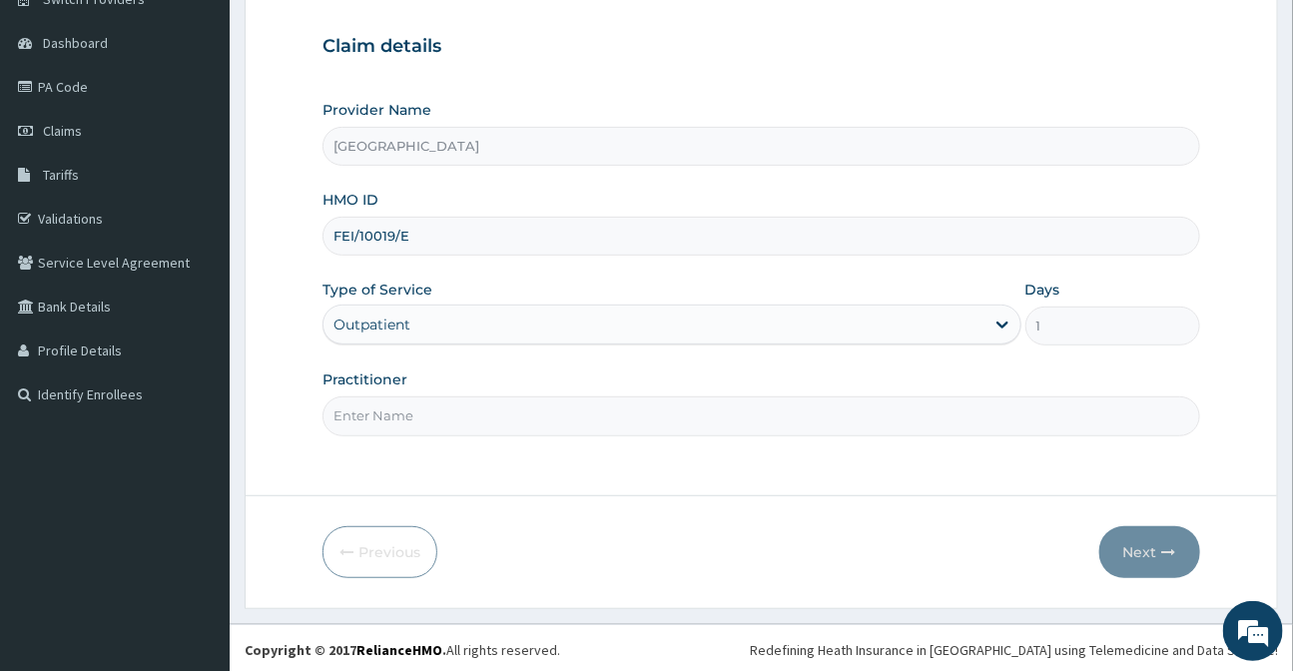
scroll to position [179, 0]
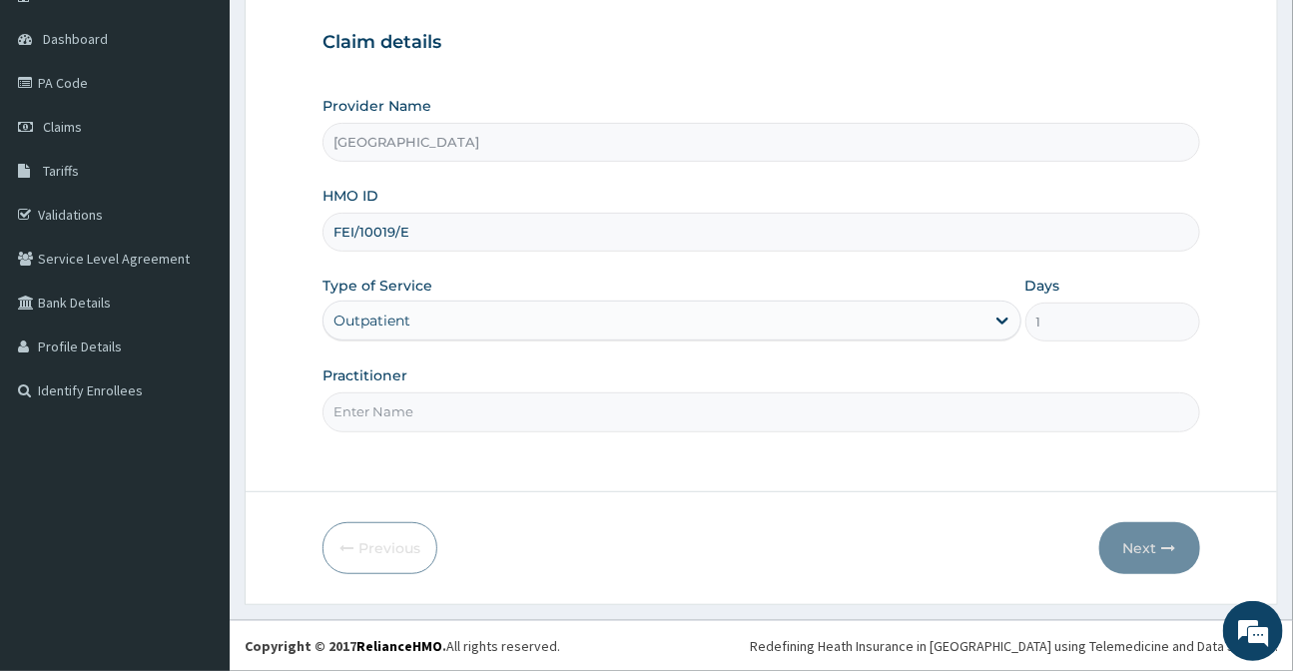
click at [588, 419] on input "Practitioner" at bounding box center [760, 411] width 876 height 39
type input "DR [PERSON_NAME]"
click at [1162, 548] on icon "button" at bounding box center [1169, 548] width 14 height 14
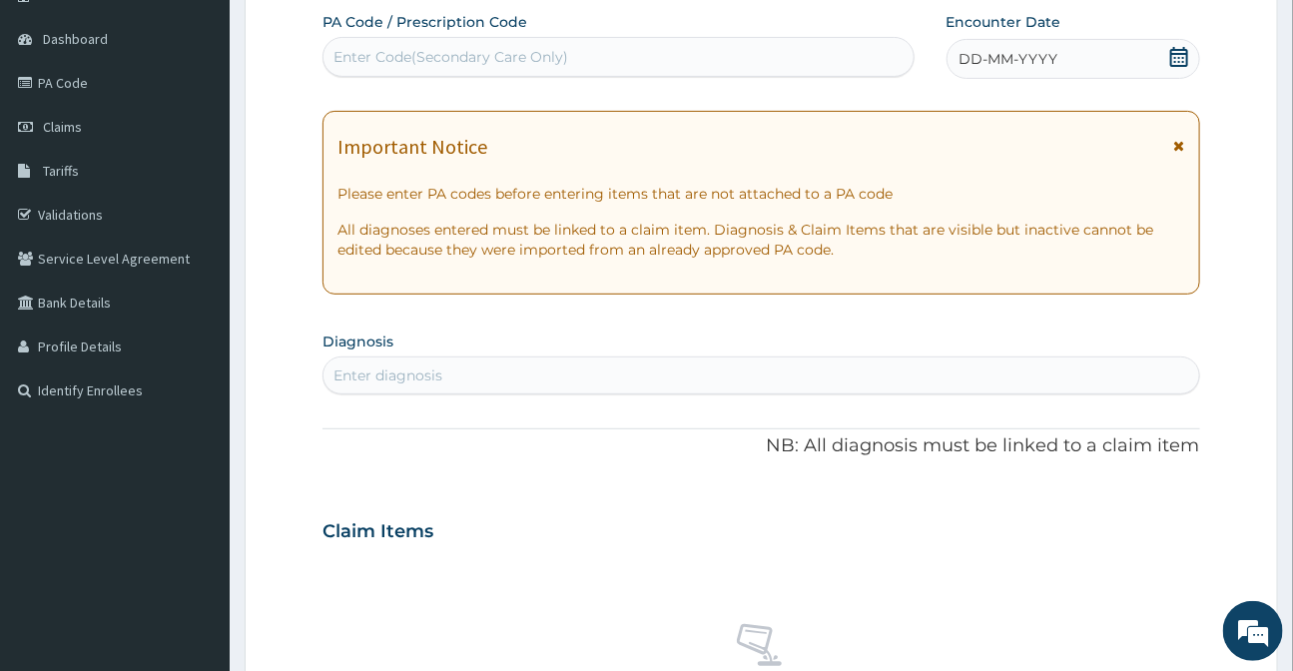
click at [1176, 146] on icon at bounding box center [1179, 146] width 11 height 14
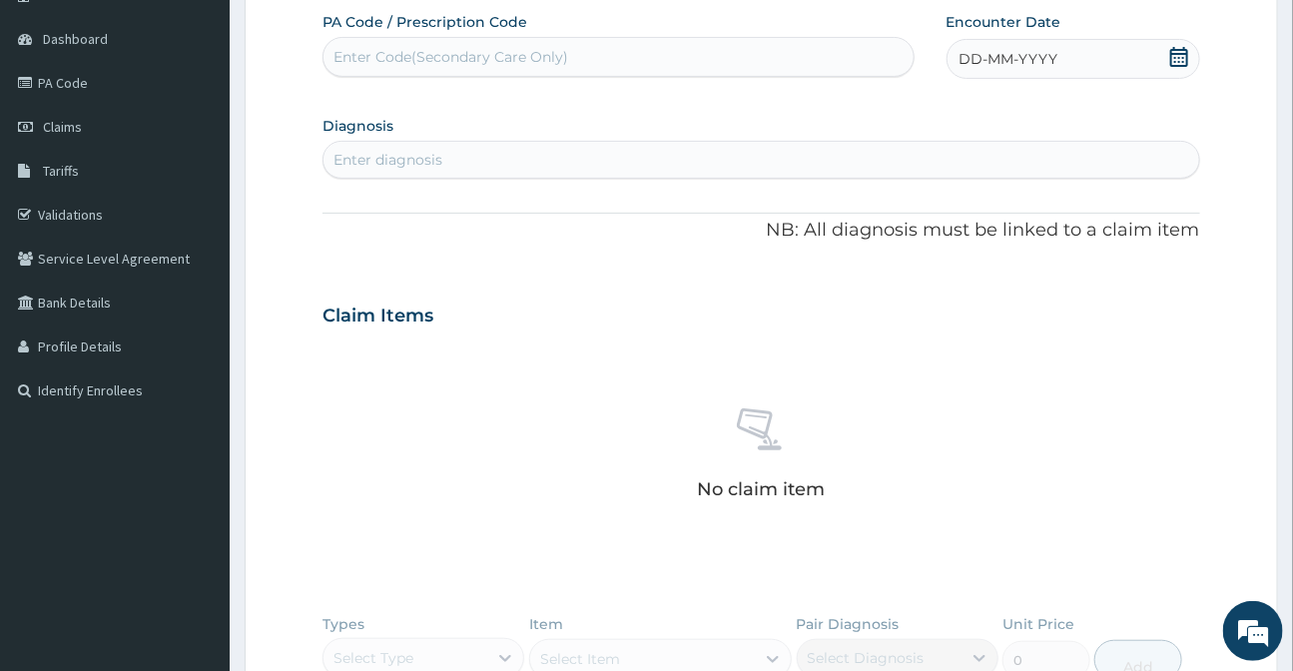
click at [1171, 56] on icon at bounding box center [1179, 57] width 20 height 20
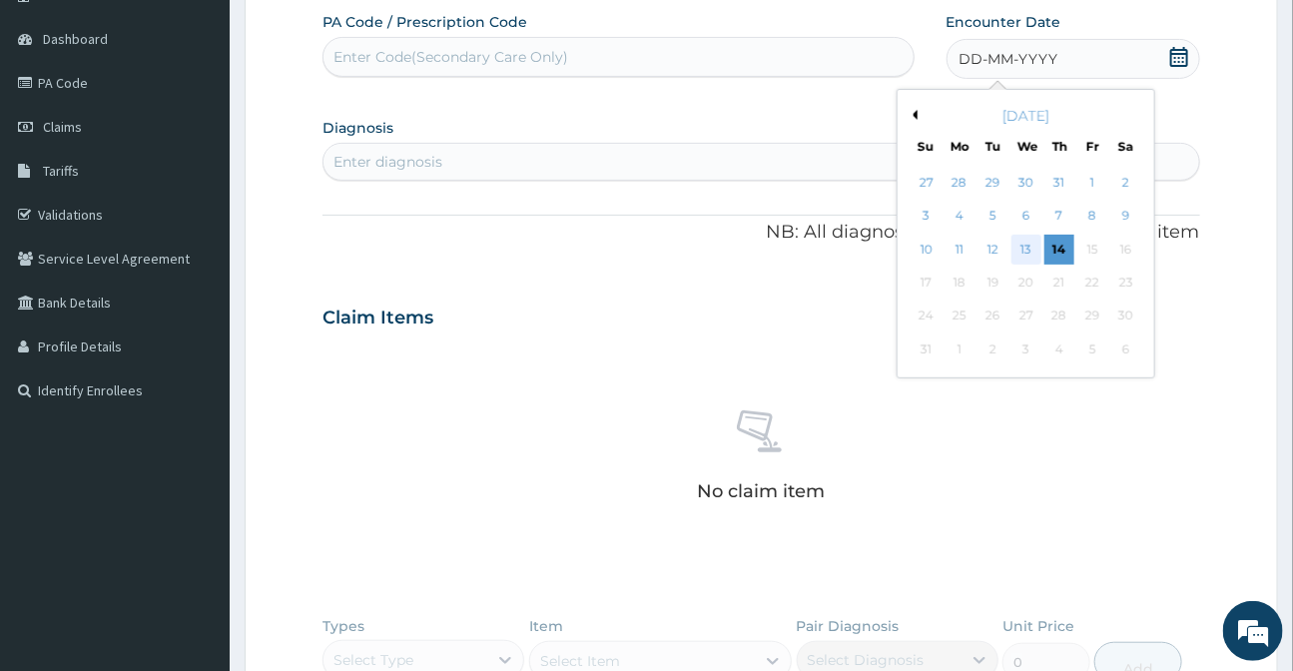
click at [1022, 251] on div "13" at bounding box center [1025, 250] width 30 height 30
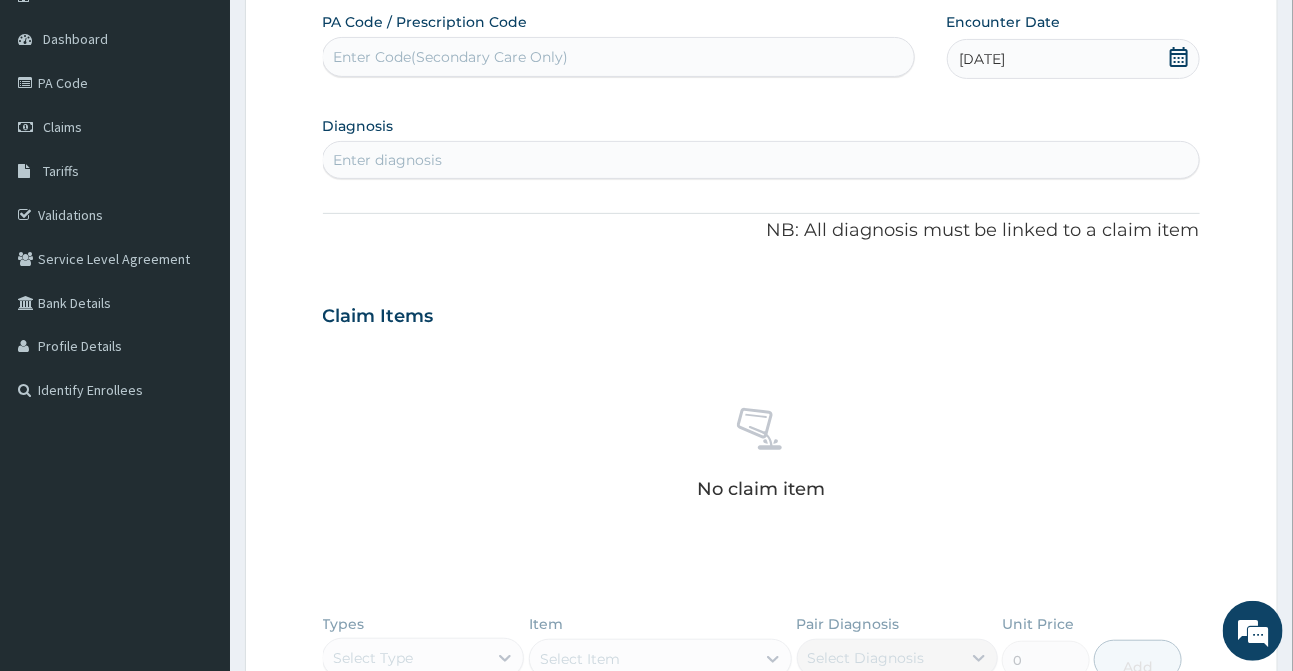
click at [496, 150] on div "Enter diagnosis" at bounding box center [760, 160] width 874 height 32
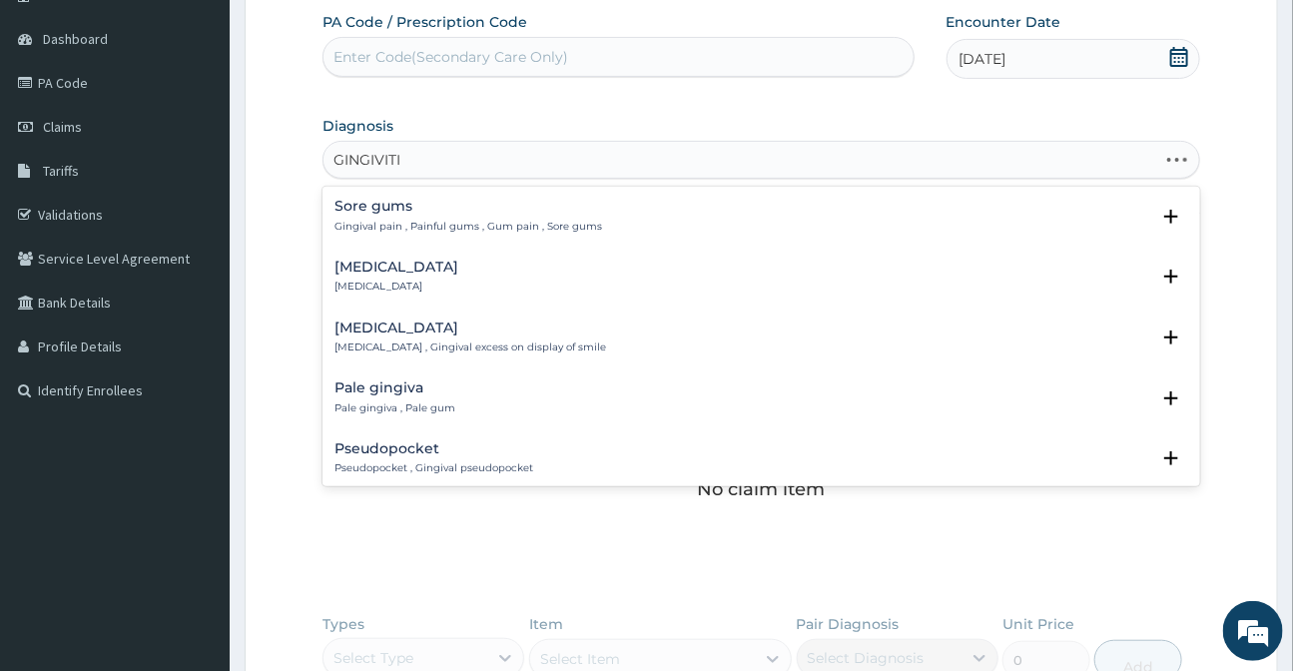
type input "GINGIVITIS"
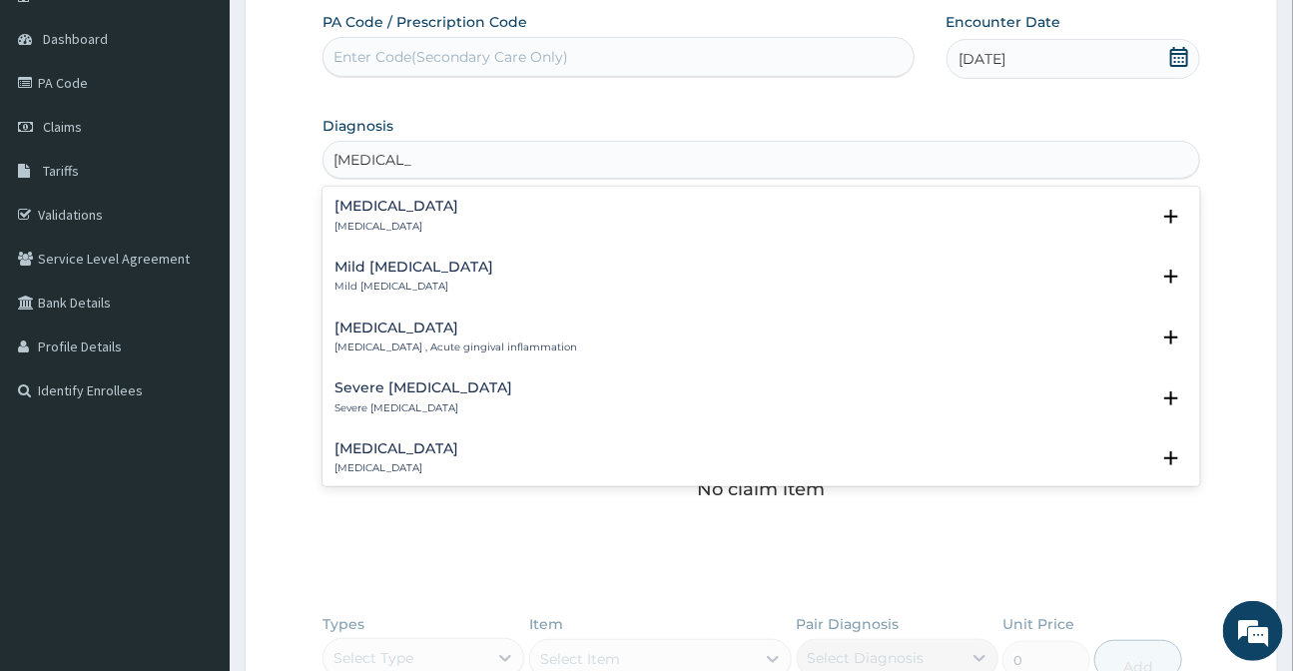
click at [359, 223] on p "Gingivitis" at bounding box center [396, 227] width 124 height 14
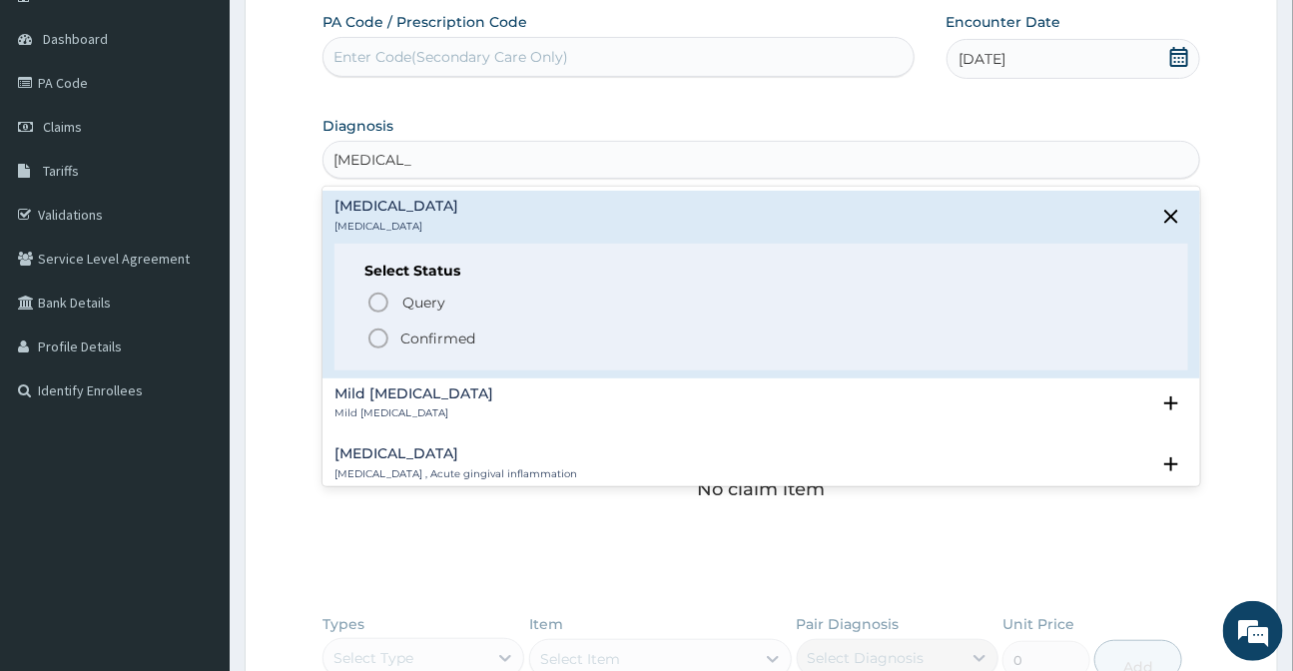
click at [379, 329] on circle "status option filled" at bounding box center [378, 338] width 18 height 18
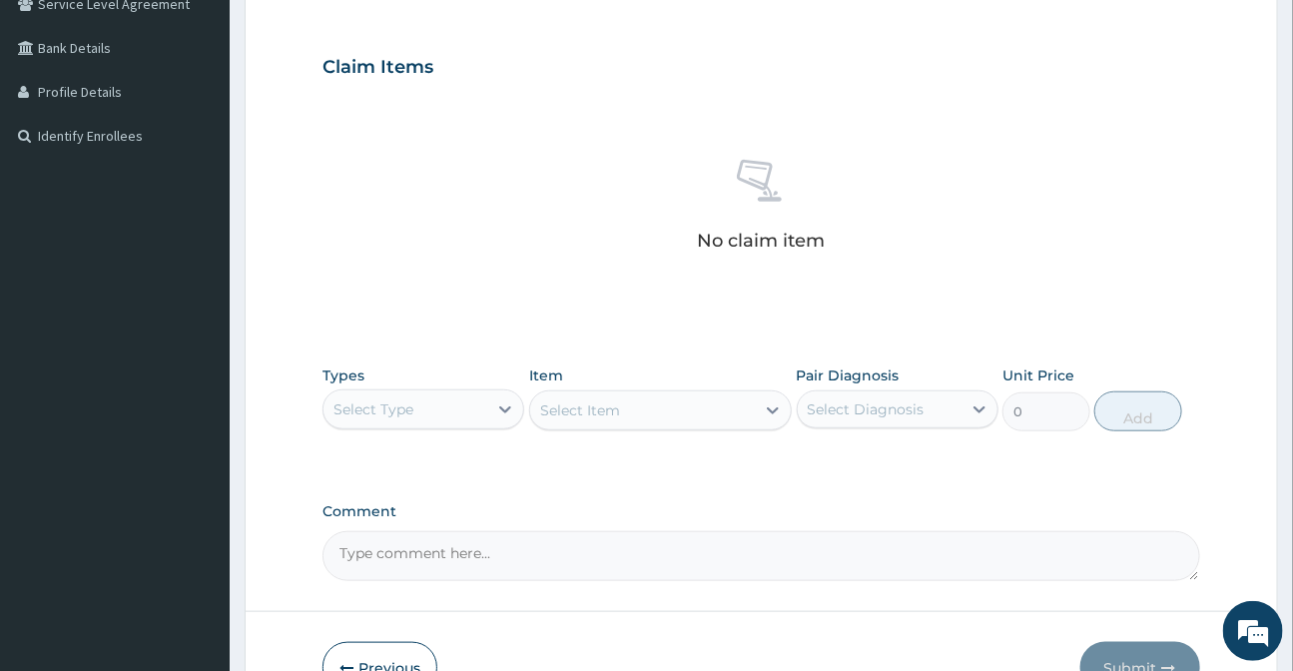
scroll to position [450, 0]
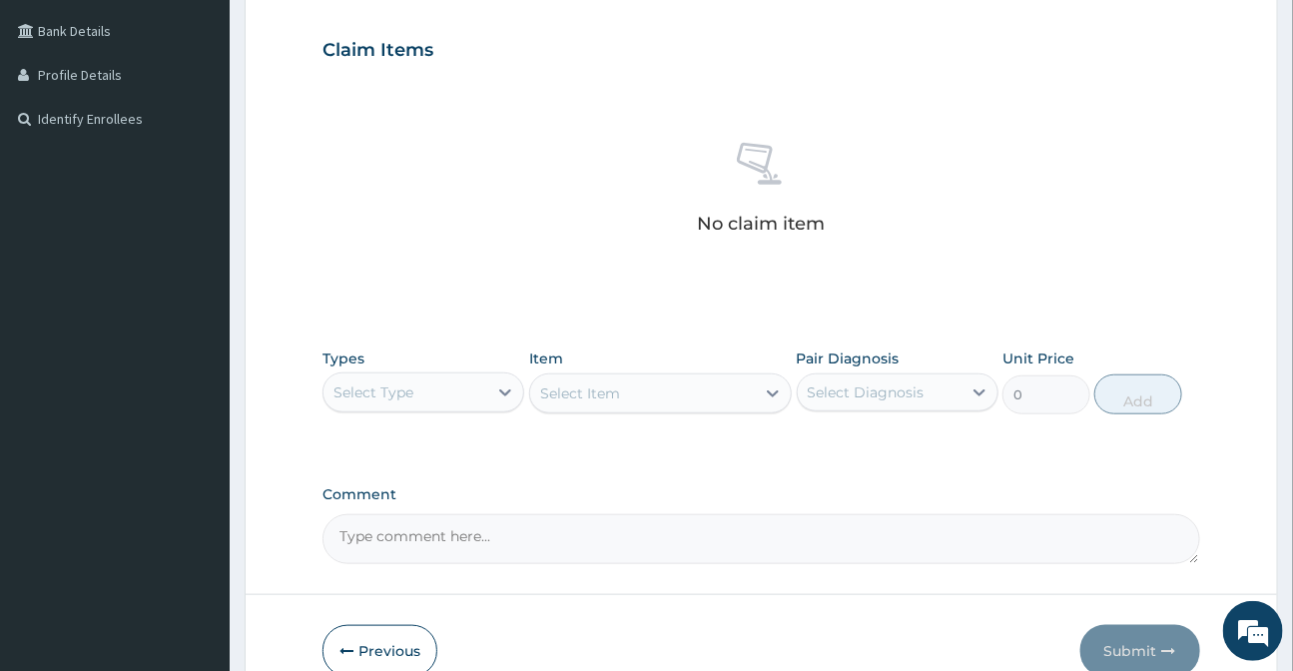
click at [438, 399] on div "Select Type" at bounding box center [405, 392] width 164 height 32
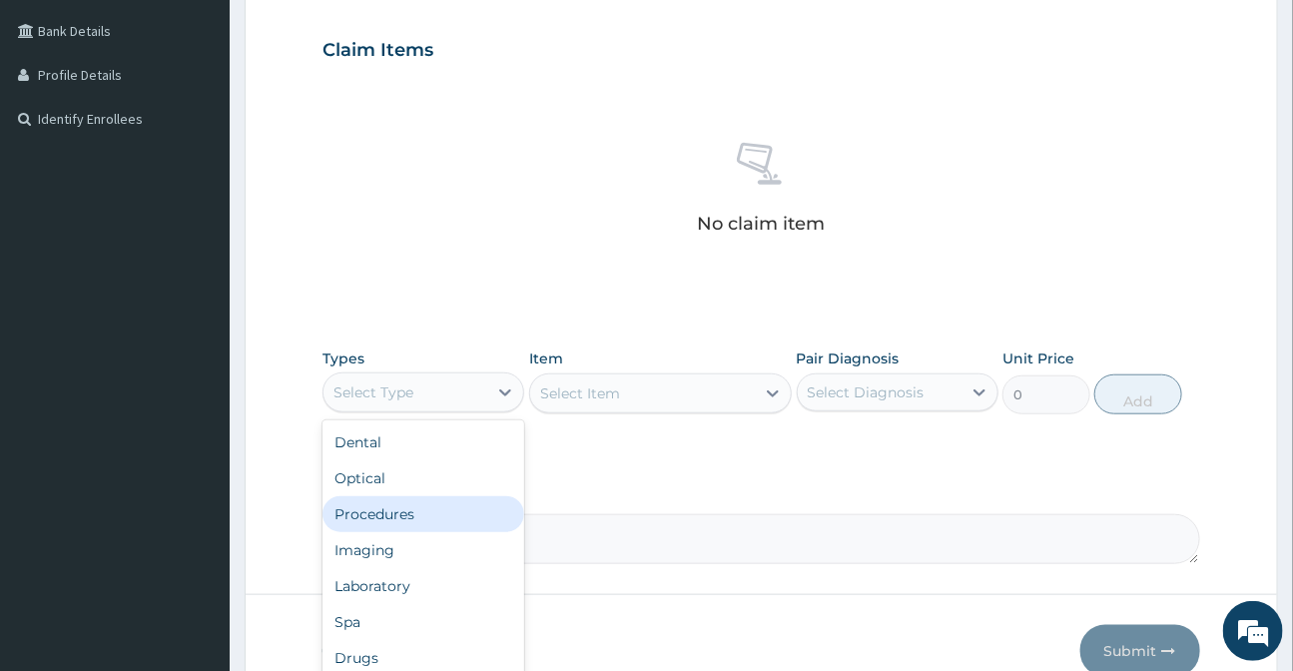
click at [383, 517] on div "Procedures" at bounding box center [423, 514] width 202 height 36
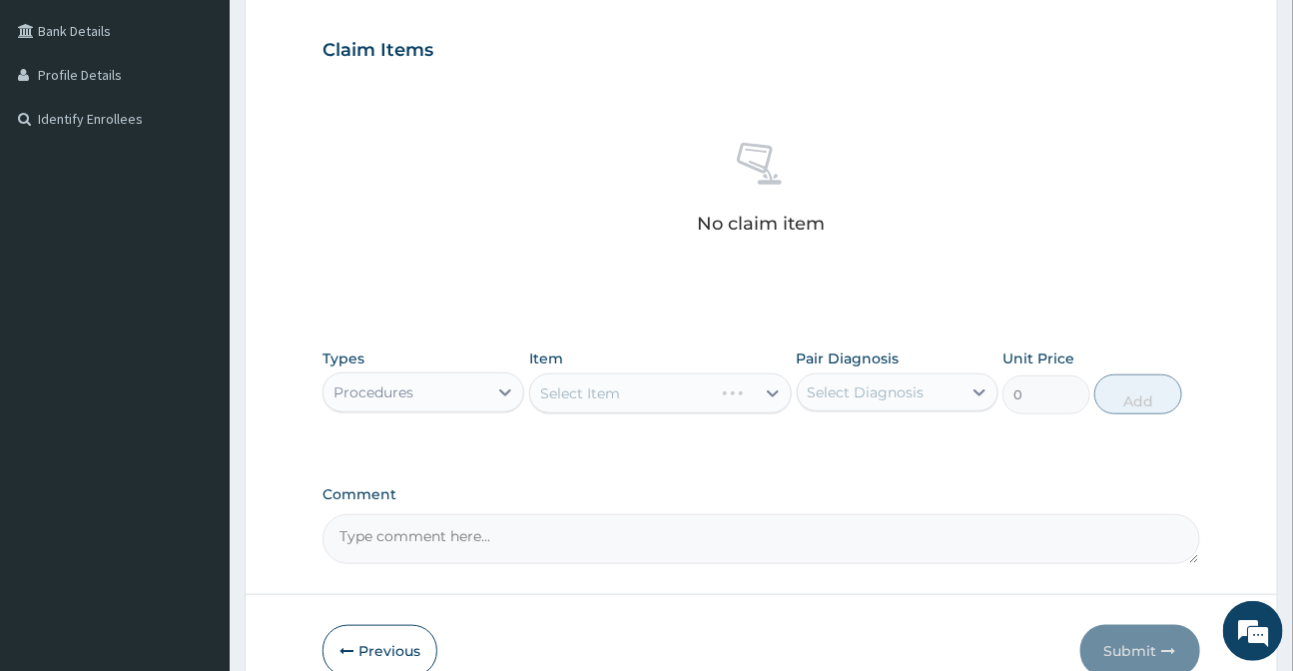
click at [609, 402] on div "Select Item" at bounding box center [660, 393] width 263 height 40
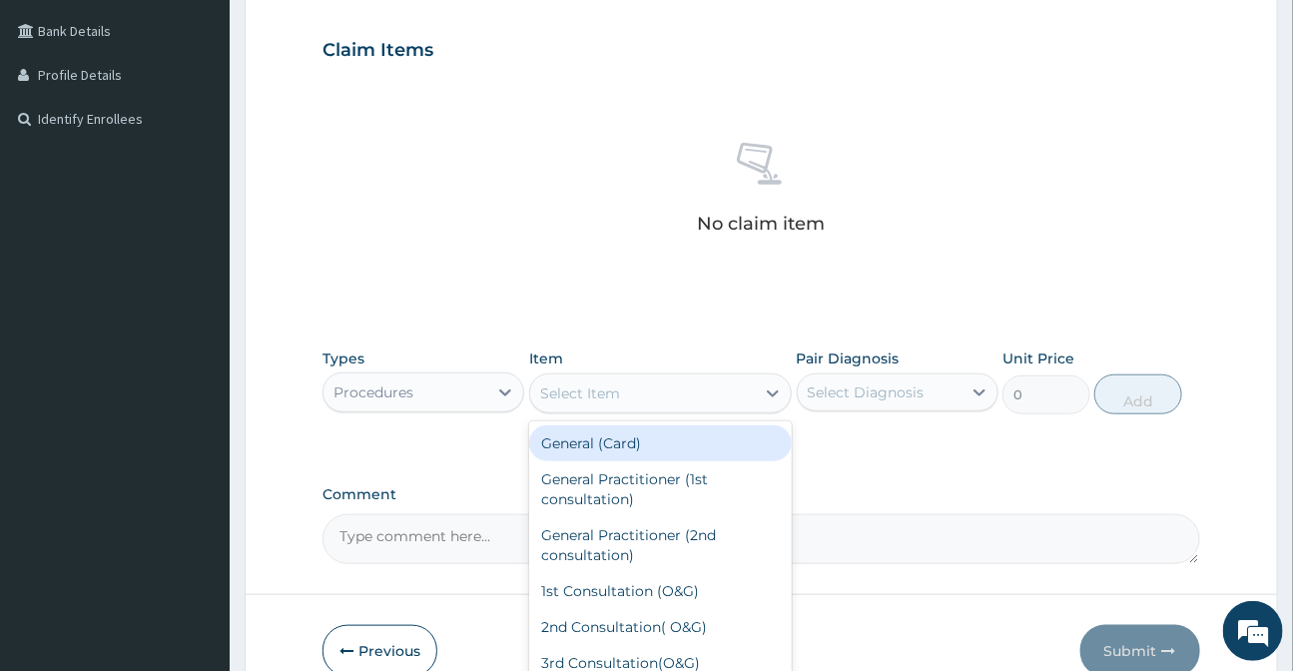
click at [609, 402] on div "Select Item" at bounding box center [642, 393] width 225 height 32
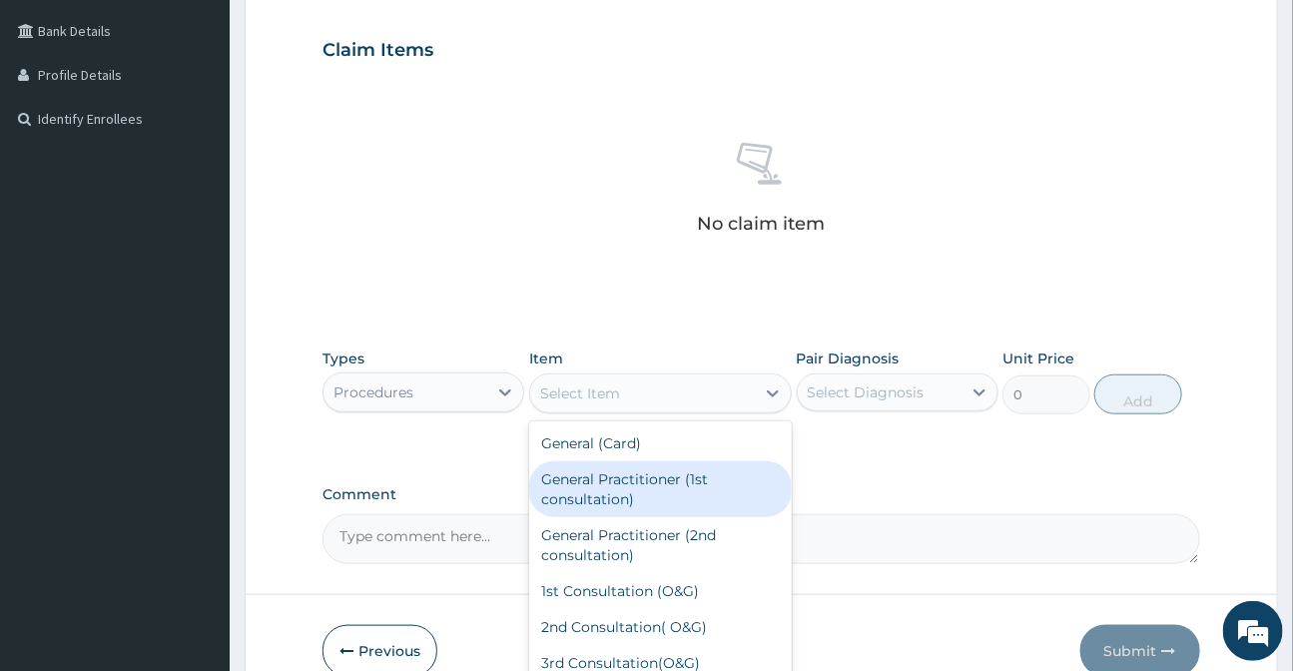
click at [625, 498] on div "General Practitioner (1st consultation)" at bounding box center [660, 489] width 263 height 56
type input "3000"
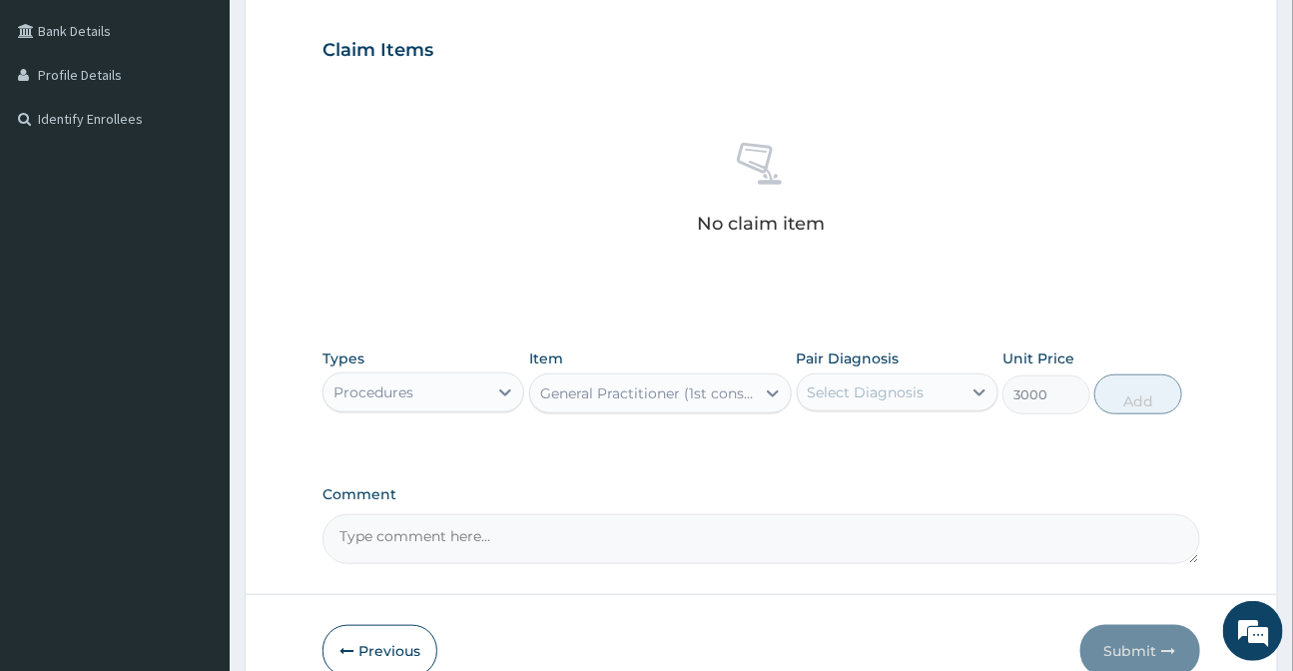
click at [819, 396] on div "Select Diagnosis" at bounding box center [866, 392] width 117 height 20
click at [826, 443] on div "Gingivitis" at bounding box center [898, 443] width 202 height 41
checkbox input "true"
click at [1123, 404] on button "Add" at bounding box center [1138, 394] width 88 height 40
type input "0"
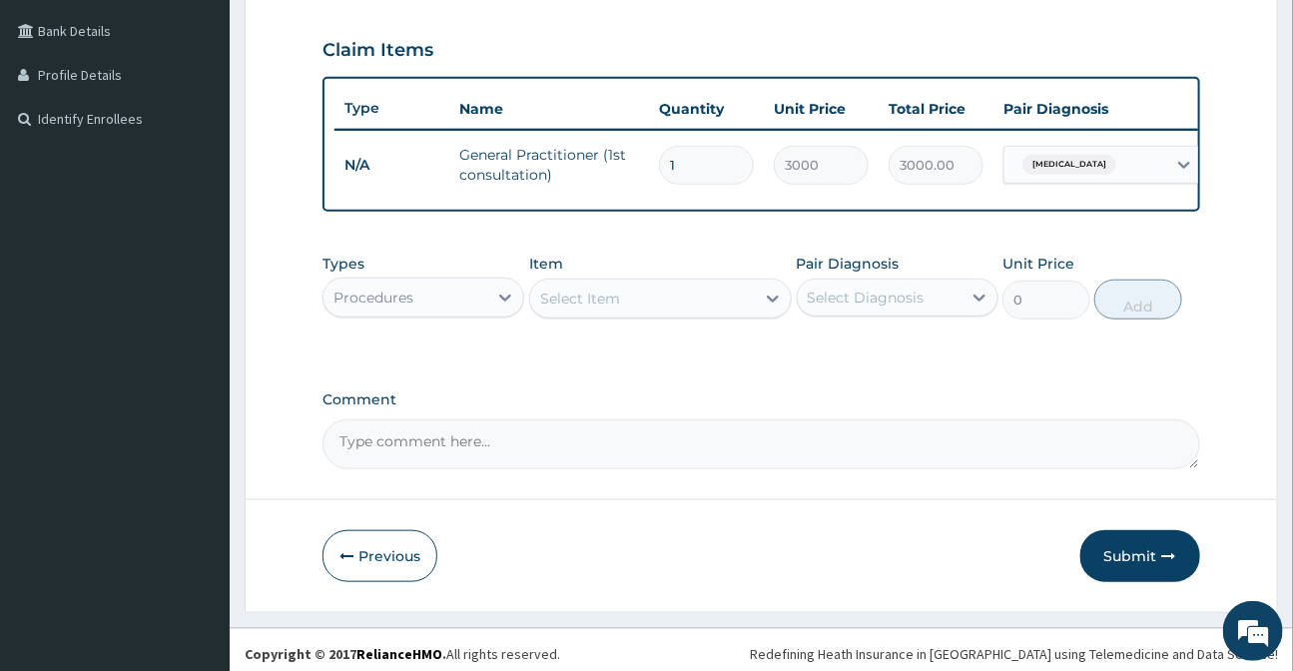
click at [436, 313] on div "Procedures" at bounding box center [405, 297] width 164 height 32
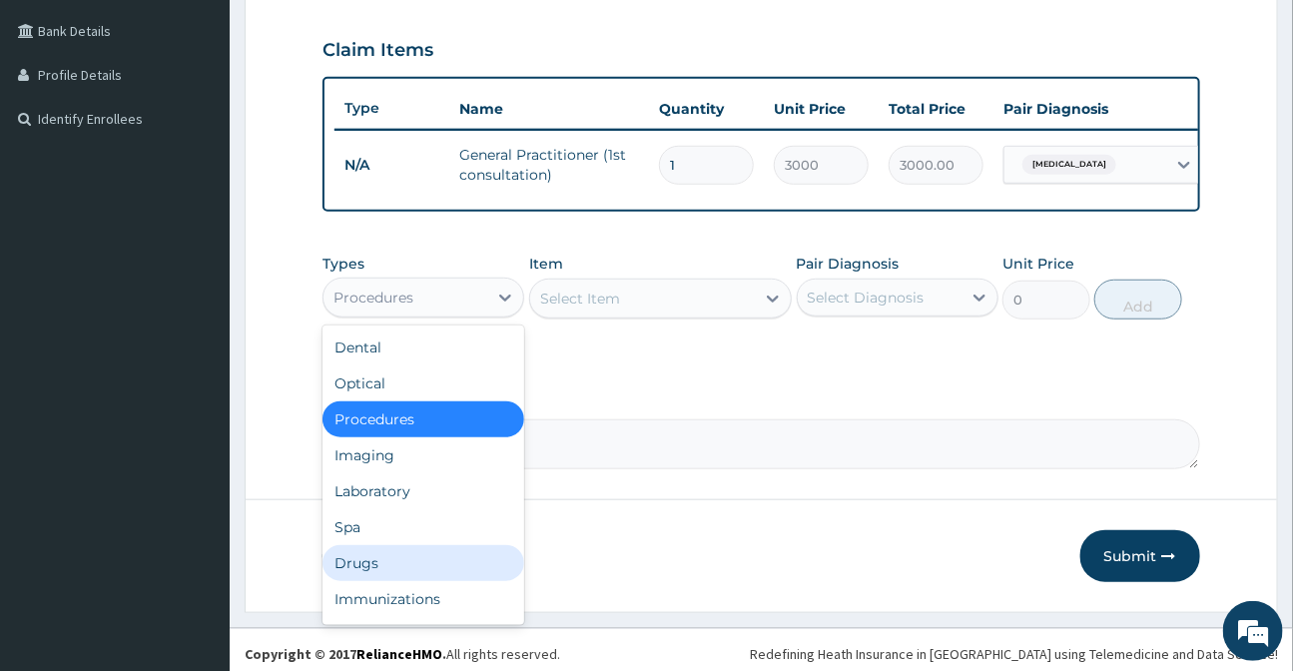
click at [354, 561] on div "Drugs" at bounding box center [423, 563] width 202 height 36
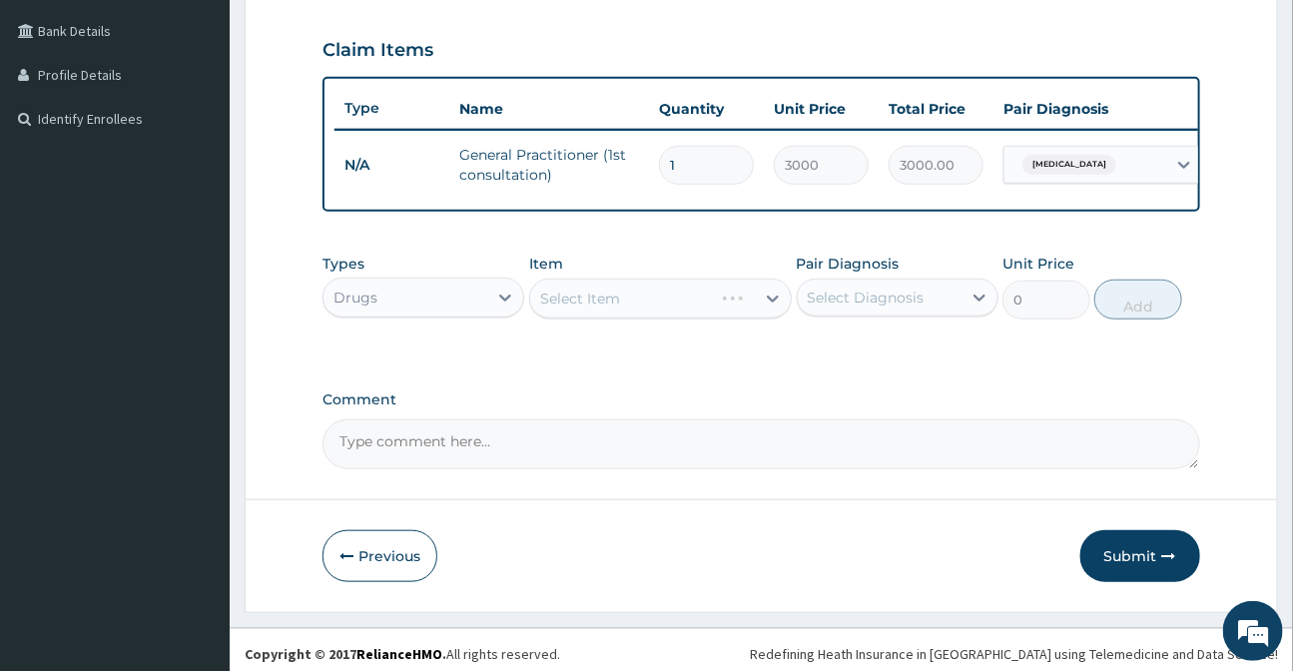
click at [579, 309] on div "Select Item" at bounding box center [660, 298] width 263 height 40
click at [571, 314] on div "Select Item" at bounding box center [642, 298] width 225 height 32
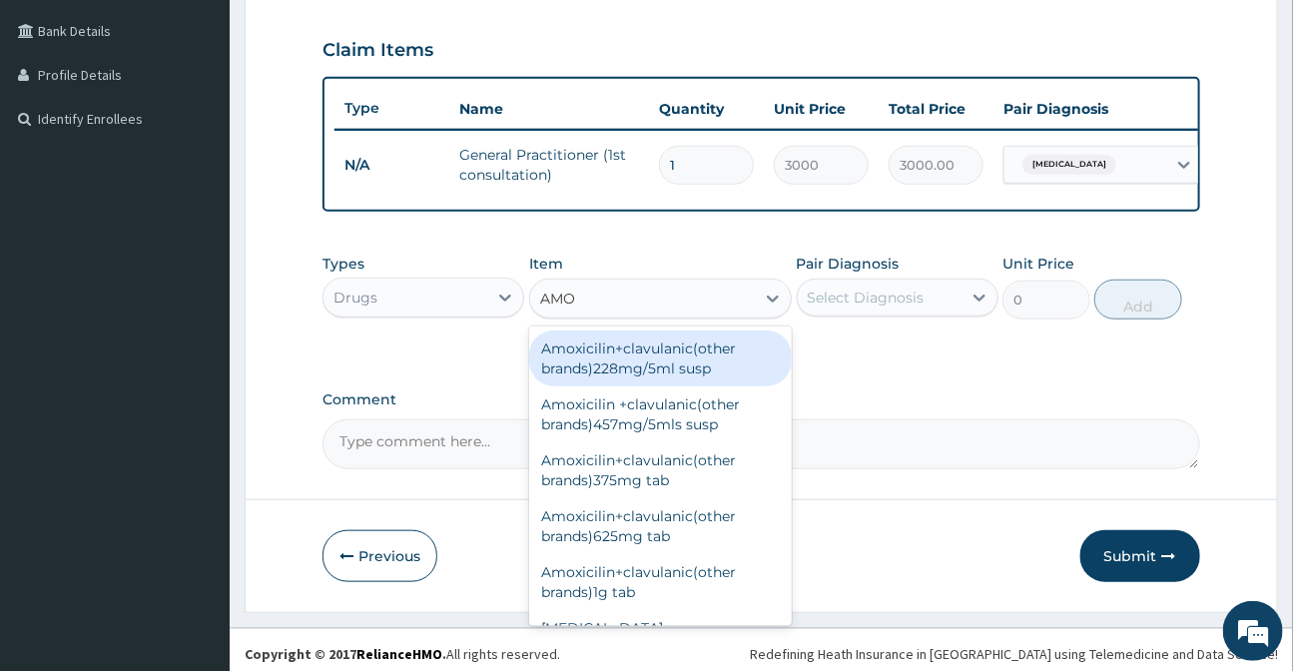
type input "AMOX"
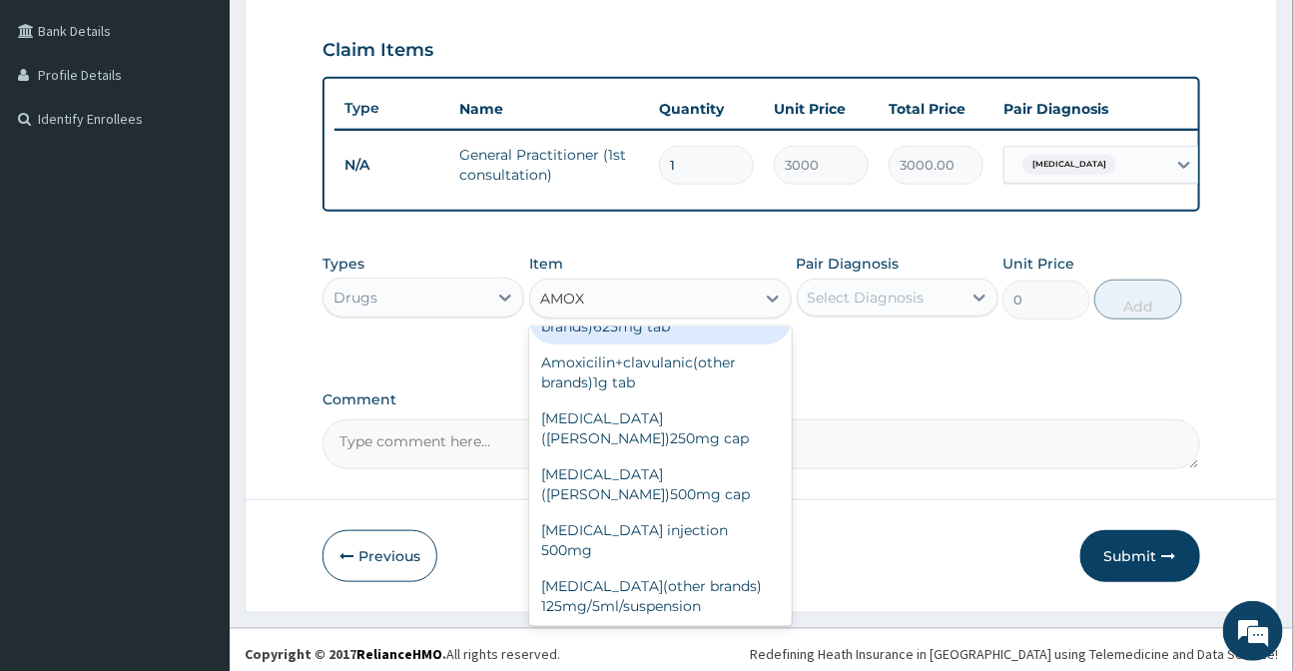
scroll to position [272, 0]
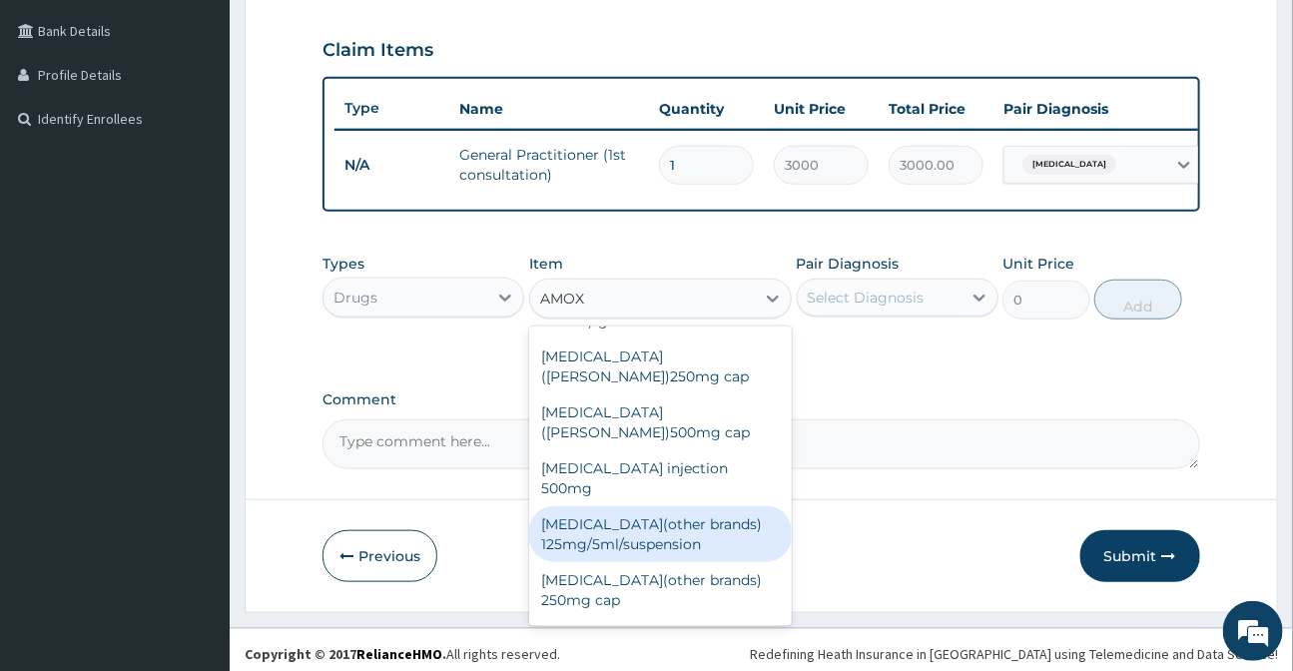
click at [647, 506] on div "Amoxycillin(other brands) 125mg/5ml/suspension" at bounding box center [660, 534] width 263 height 56
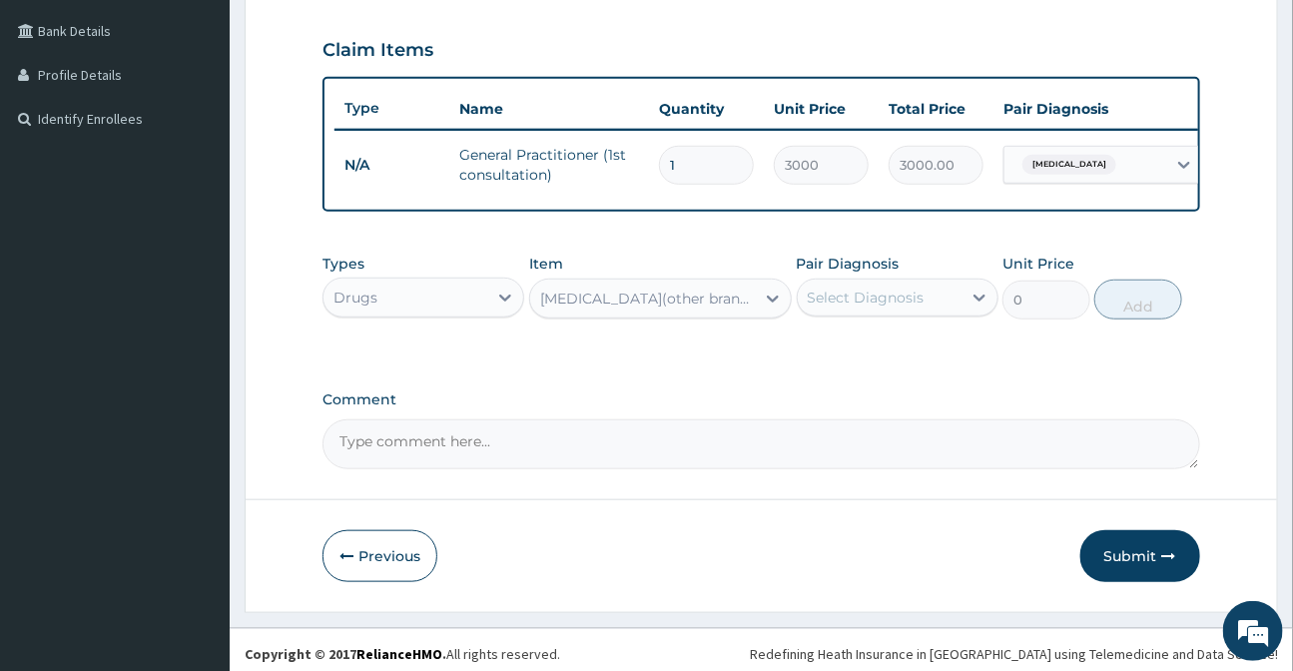
type input "800"
click at [957, 309] on div "Select Diagnosis" at bounding box center [880, 297] width 164 height 32
click at [839, 347] on label "Gingivitis" at bounding box center [892, 346] width 124 height 20
checkbox input "true"
click at [1121, 304] on button "Add" at bounding box center [1138, 299] width 88 height 40
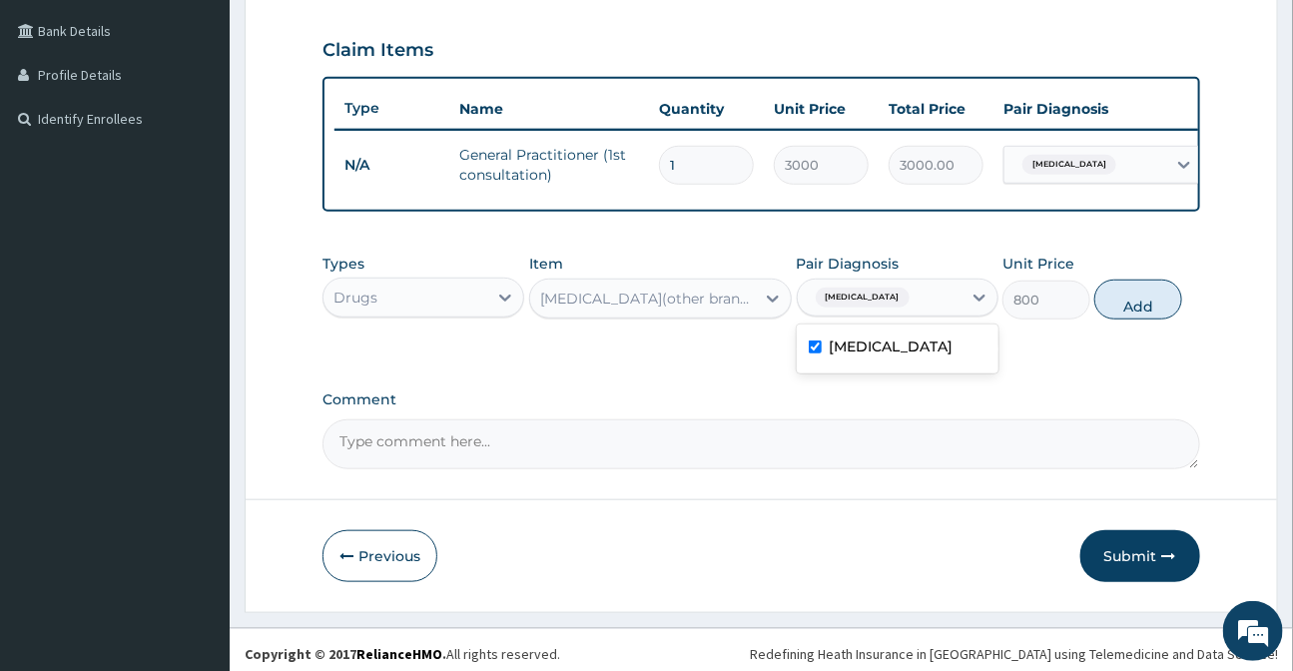
type input "0"
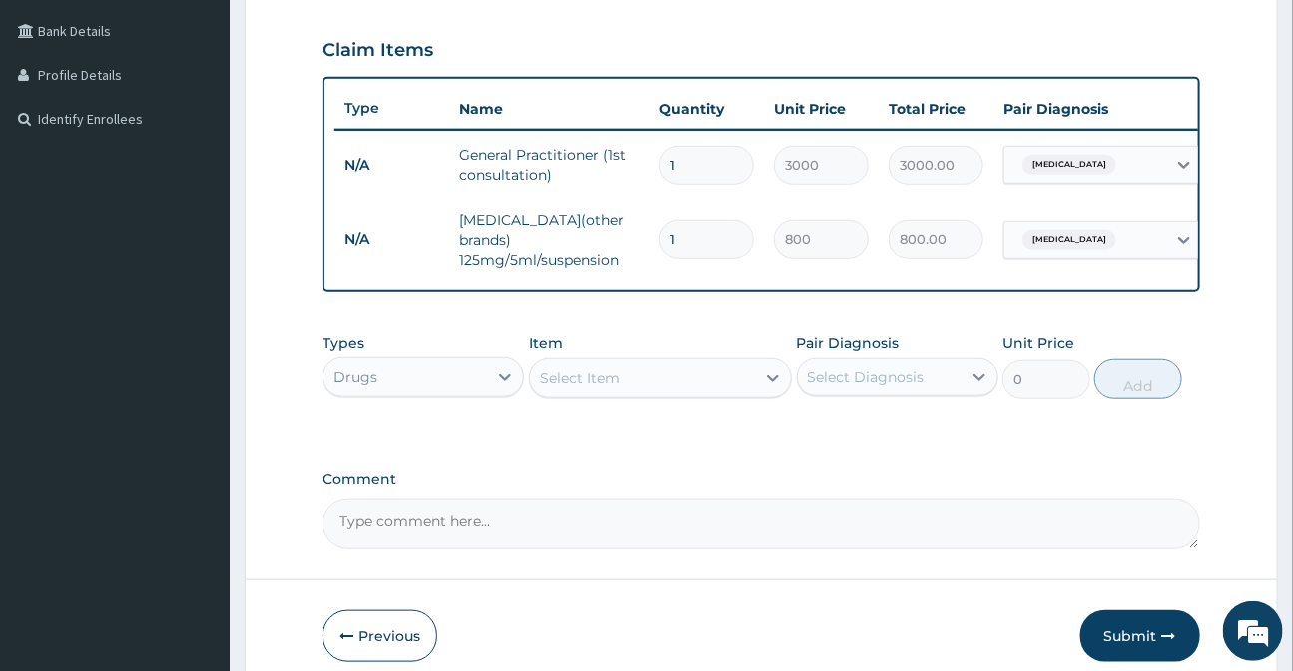
click at [568, 379] on div "Select Item" at bounding box center [580, 378] width 80 height 20
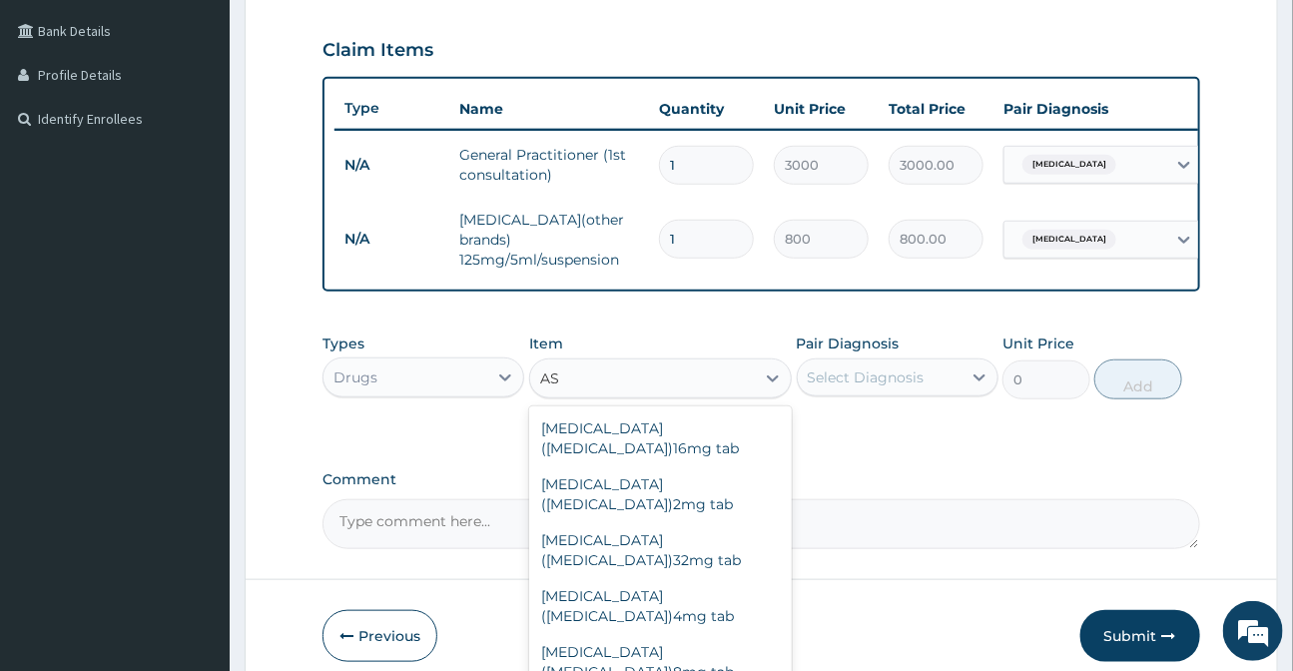
type input "A"
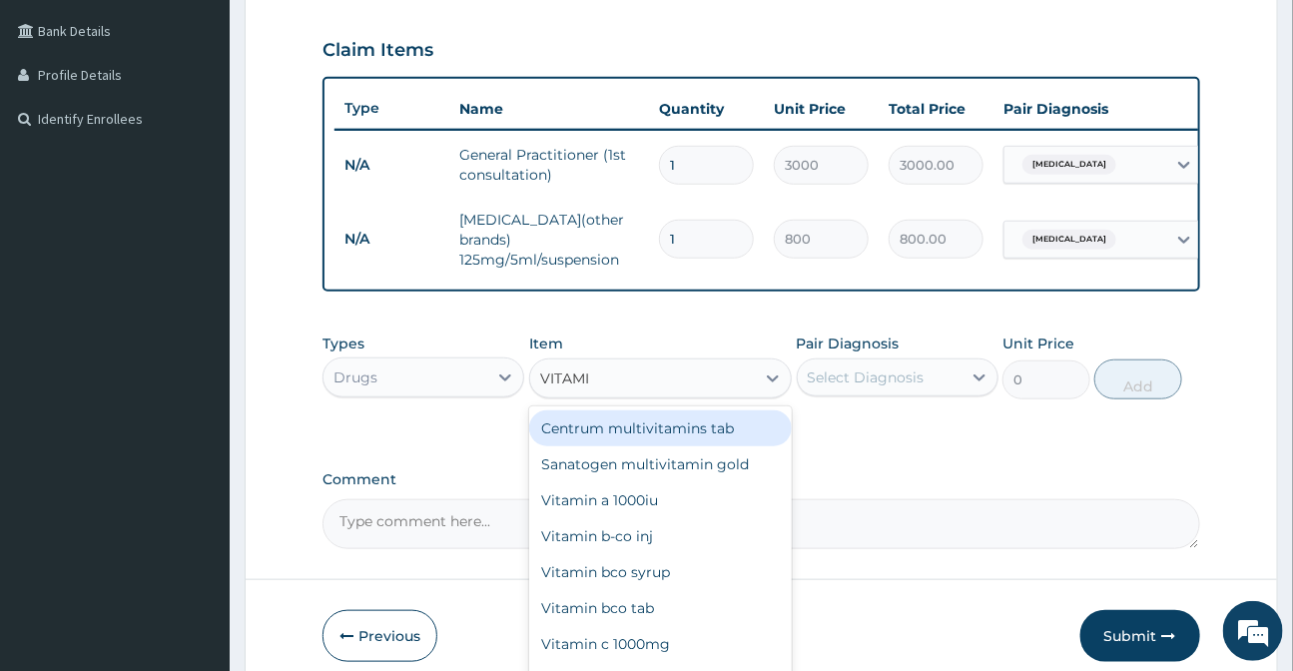
type input "VITAMIN"
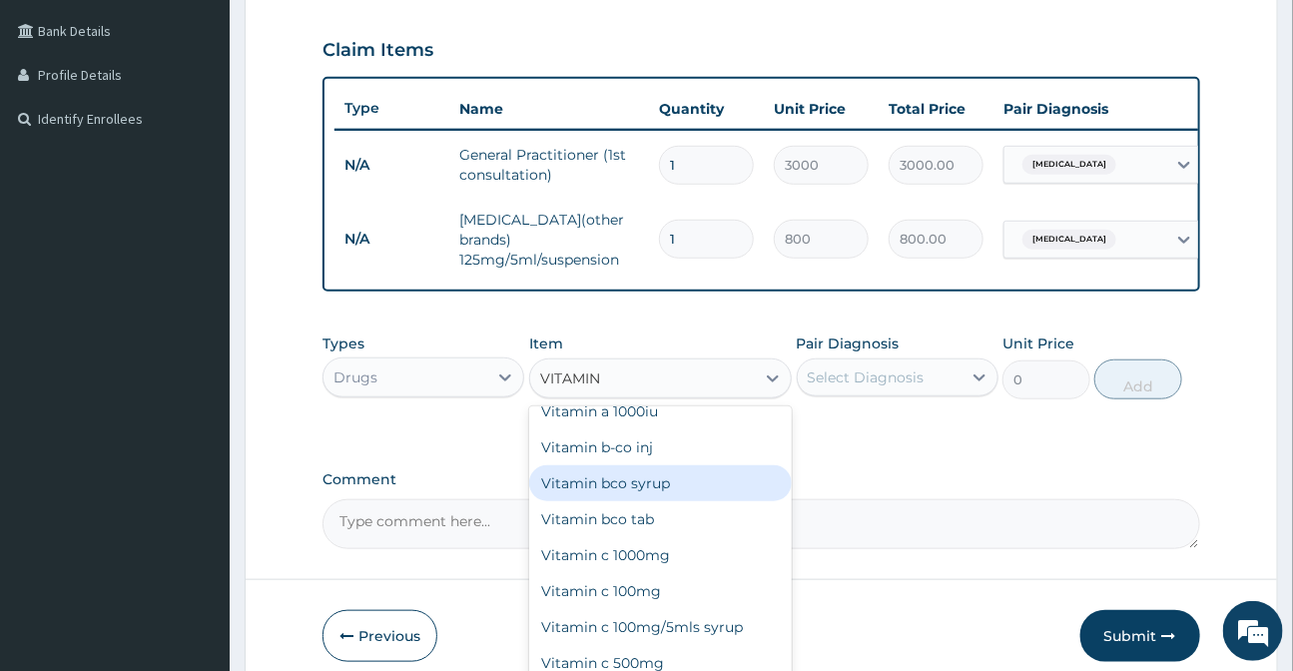
scroll to position [181, 0]
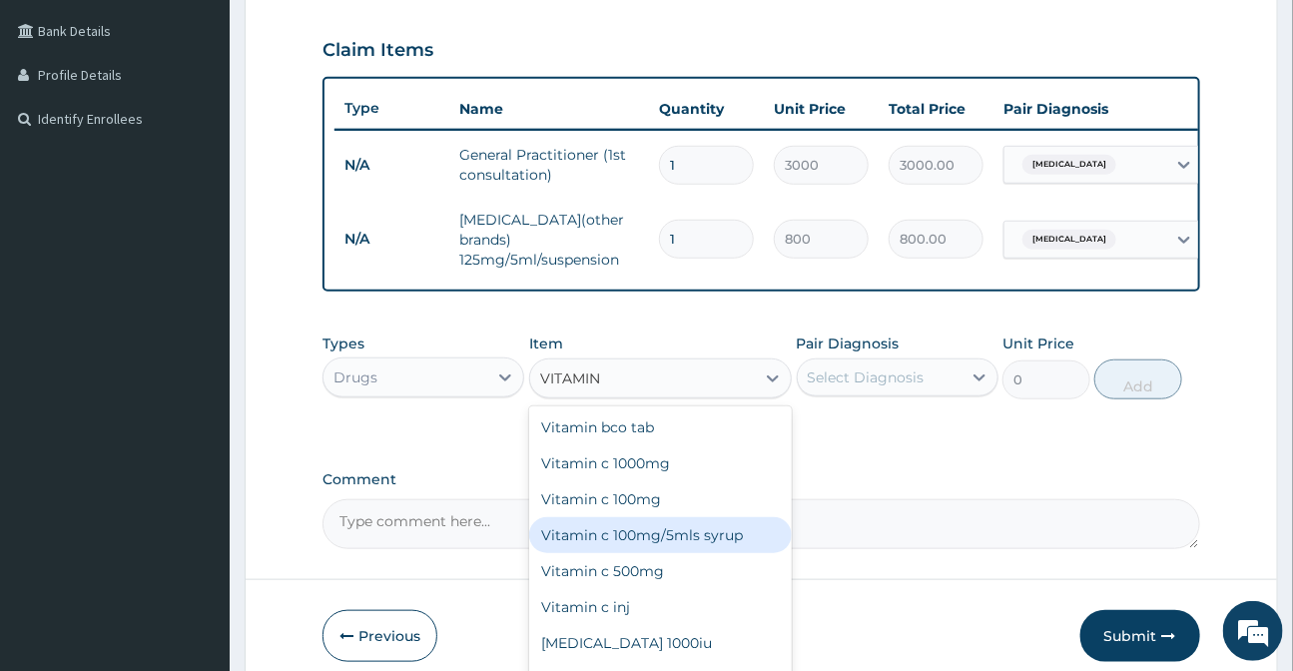
click at [637, 544] on div "Vitamin c 100mg/5mls syrup" at bounding box center [660, 535] width 263 height 36
type input "400"
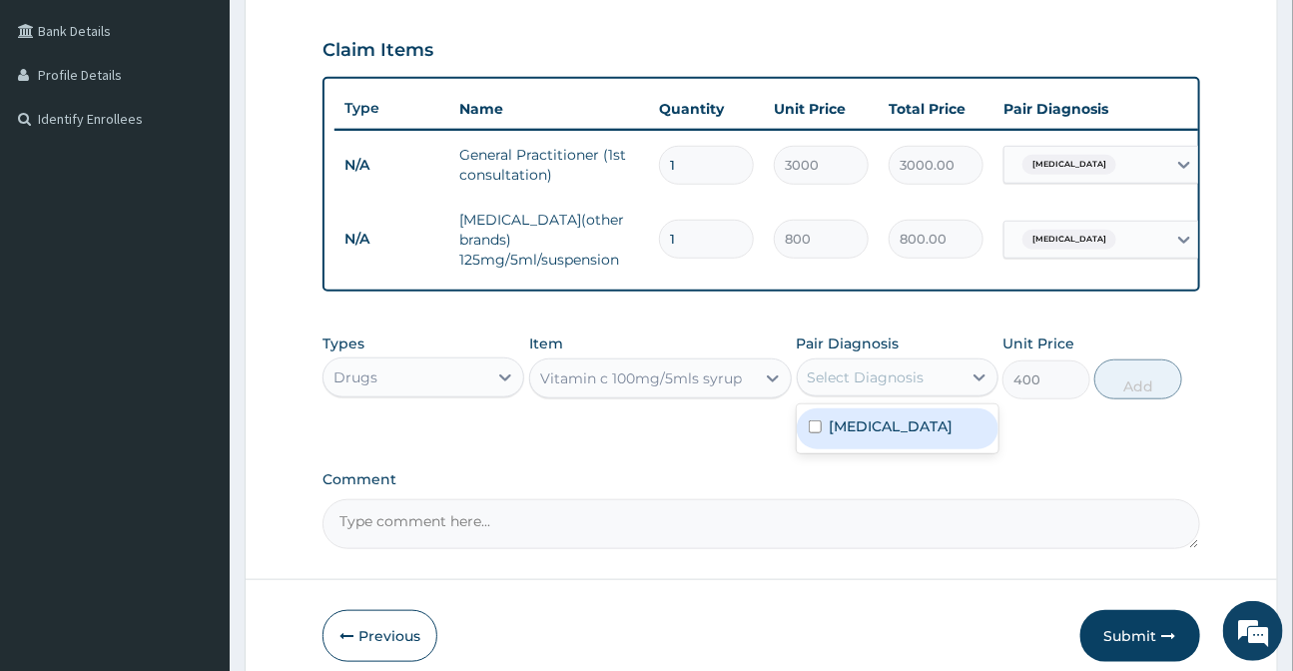
click at [907, 363] on div "Select Diagnosis" at bounding box center [880, 377] width 164 height 32
click at [902, 424] on div "Gingivitis" at bounding box center [898, 428] width 202 height 41
checkbox input "true"
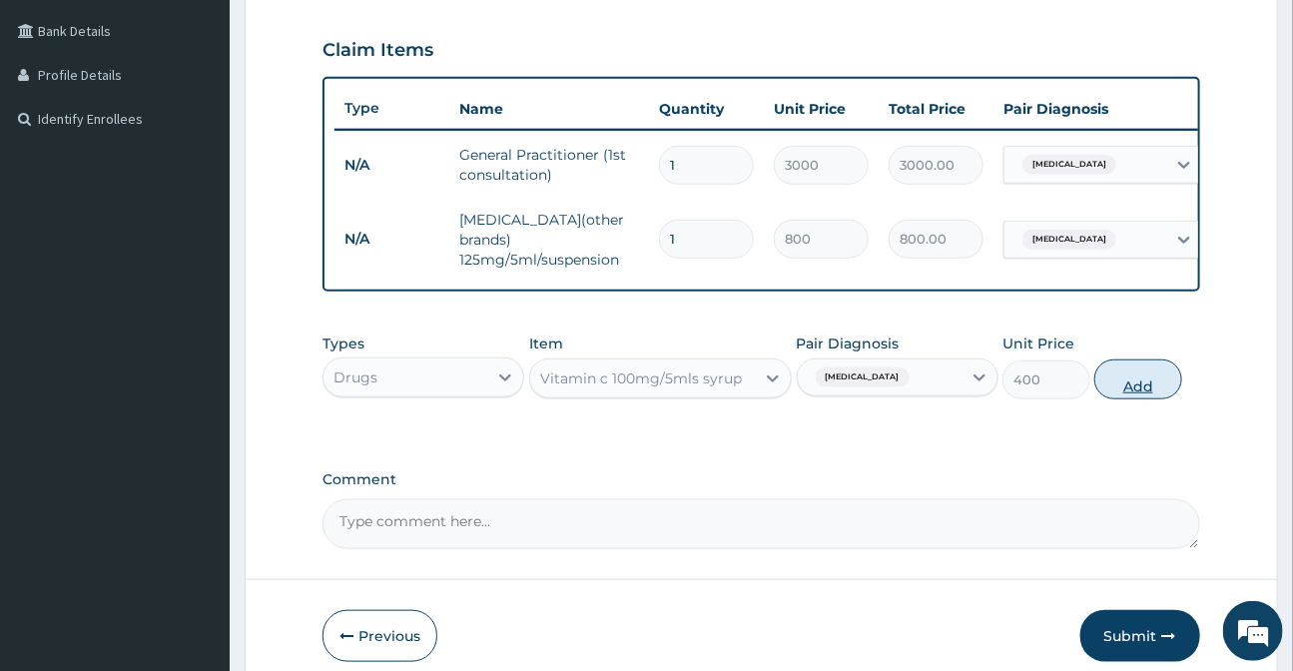
click at [1156, 385] on button "Add" at bounding box center [1138, 379] width 88 height 40
type input "0"
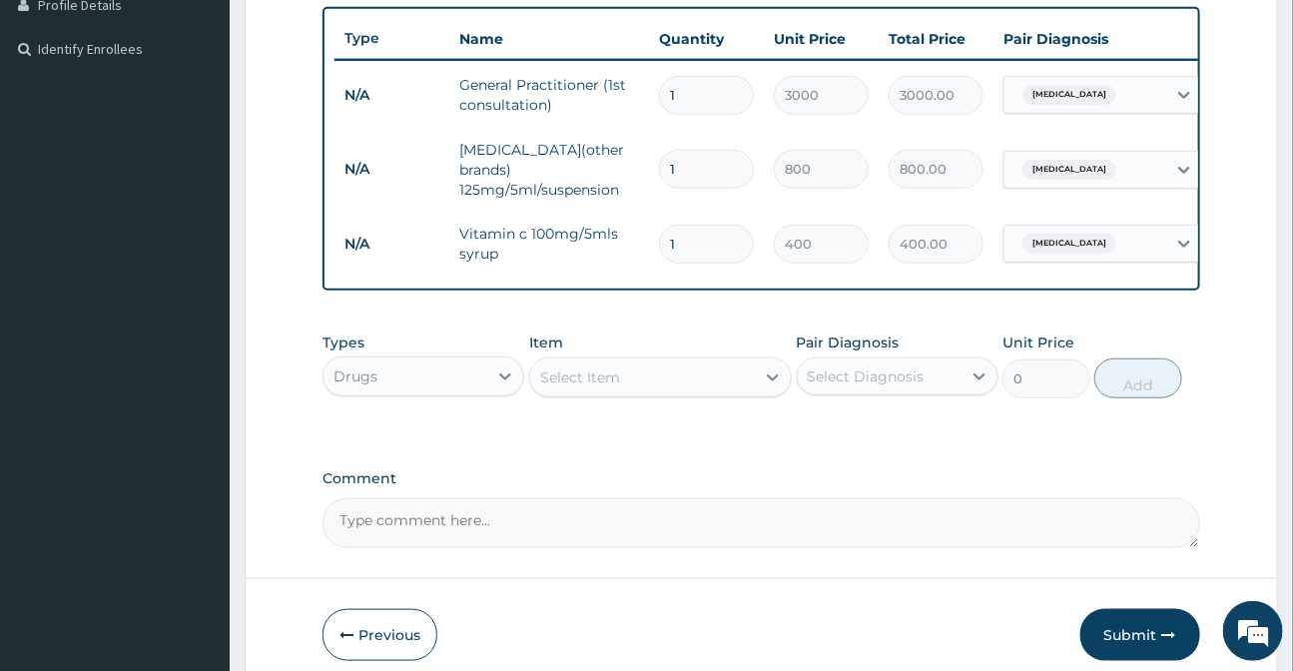
scroll to position [609, 0]
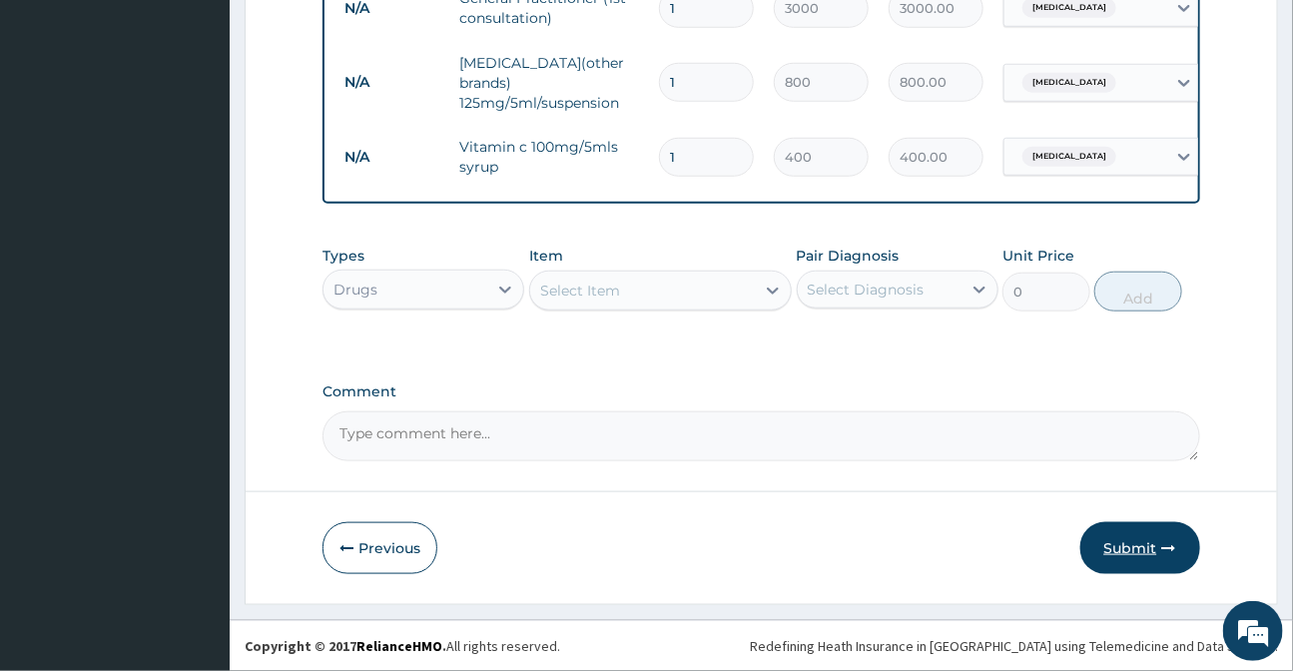
click at [1118, 555] on button "Submit" at bounding box center [1140, 548] width 120 height 52
